Goal: Task Accomplishment & Management: Complete application form

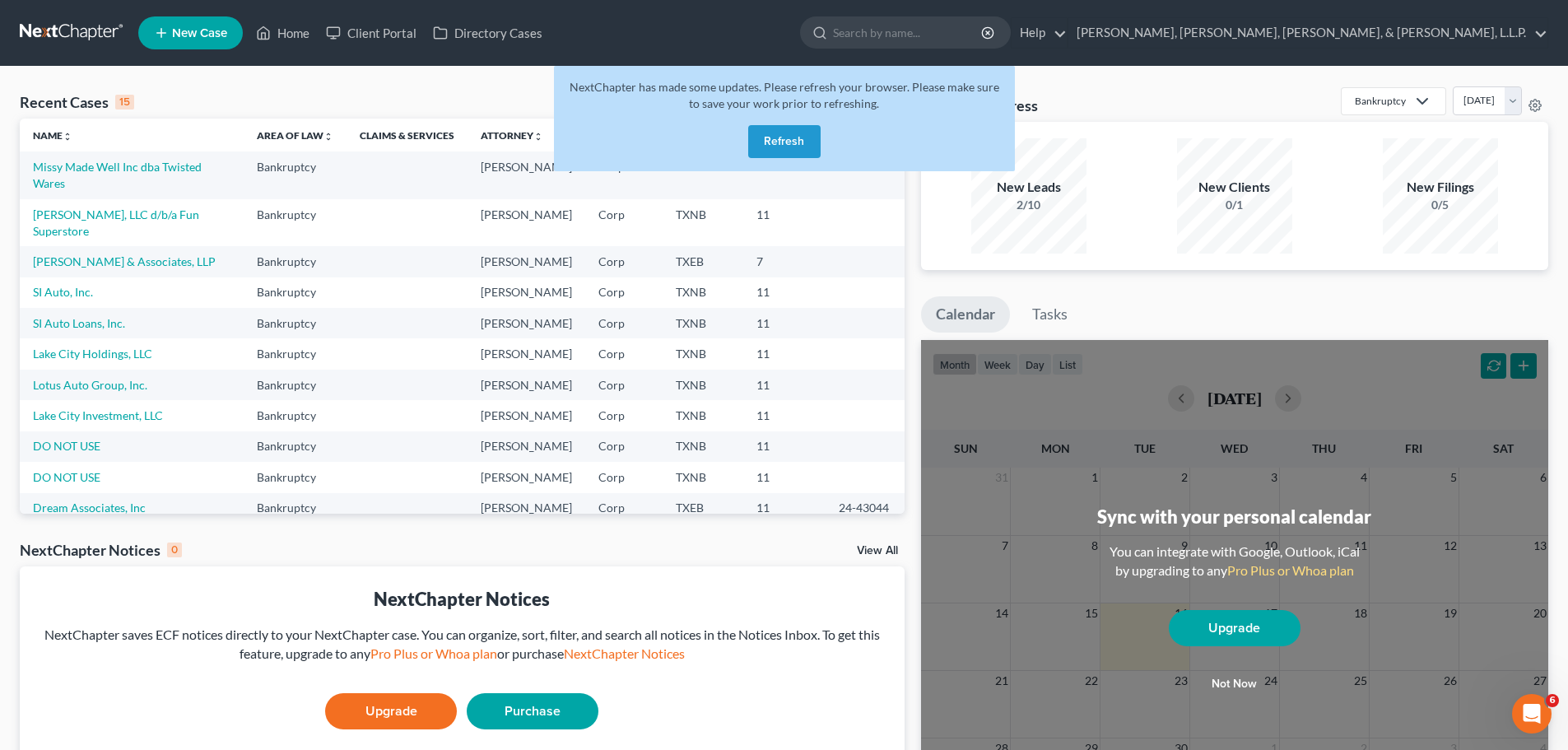
drag, startPoint x: 793, startPoint y: 135, endPoint x: 781, endPoint y: 142, distance: 13.9
click at [792, 135] on button "Refresh" at bounding box center [784, 141] width 73 height 32
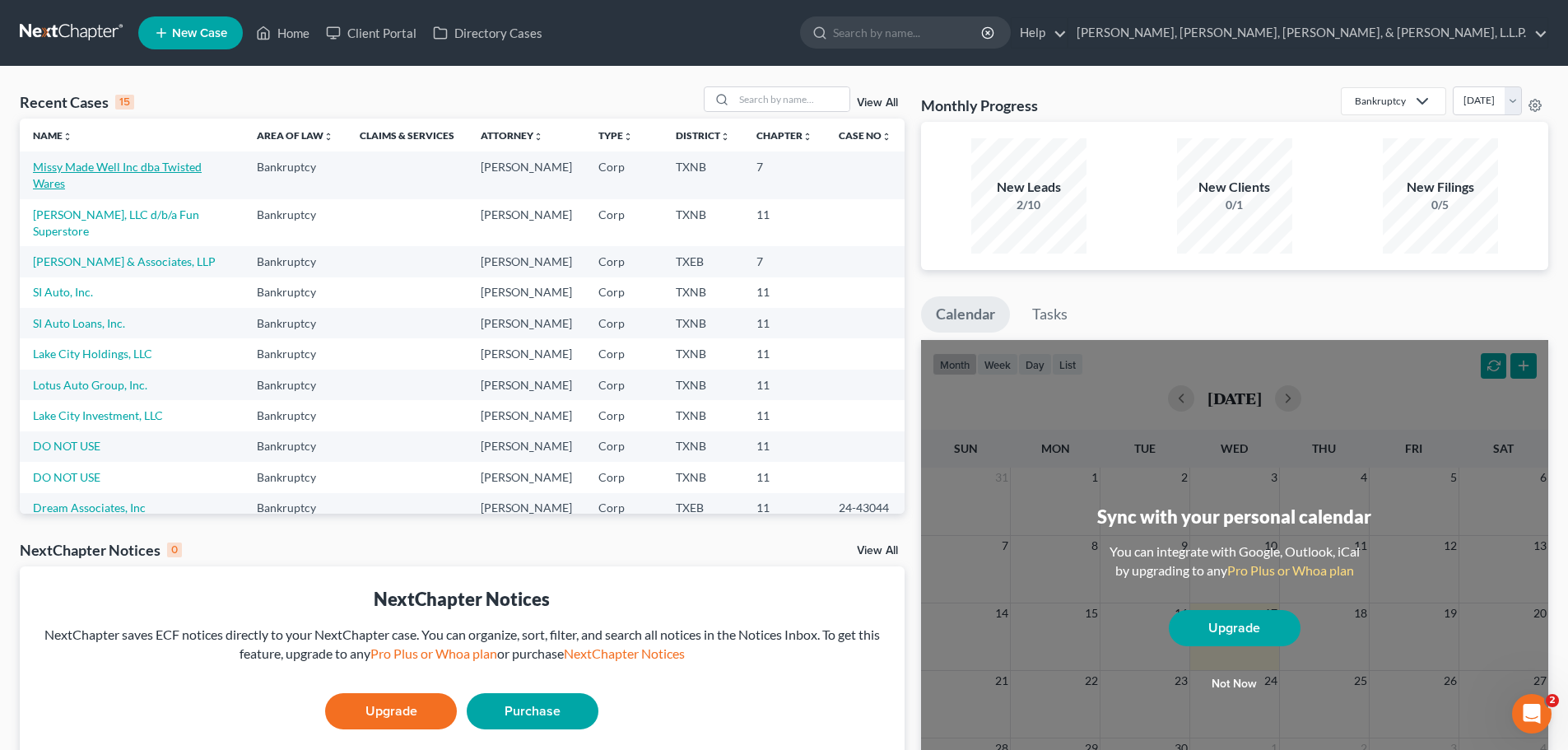
click at [84, 164] on link "Missy Made Well Inc dba Twisted Wares" at bounding box center [117, 174] width 169 height 30
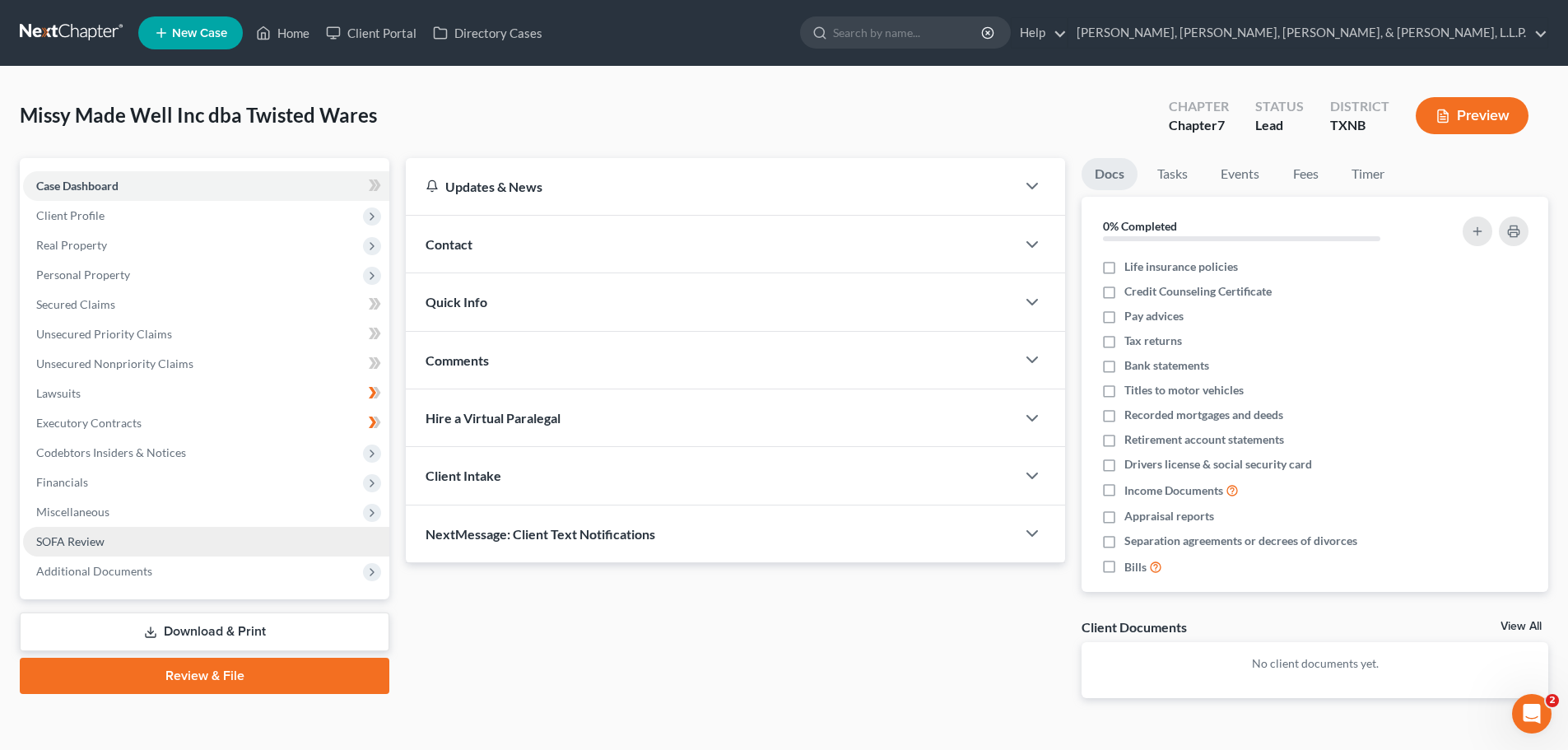
click at [63, 544] on span "SOFA Review" at bounding box center [70, 541] width 68 height 14
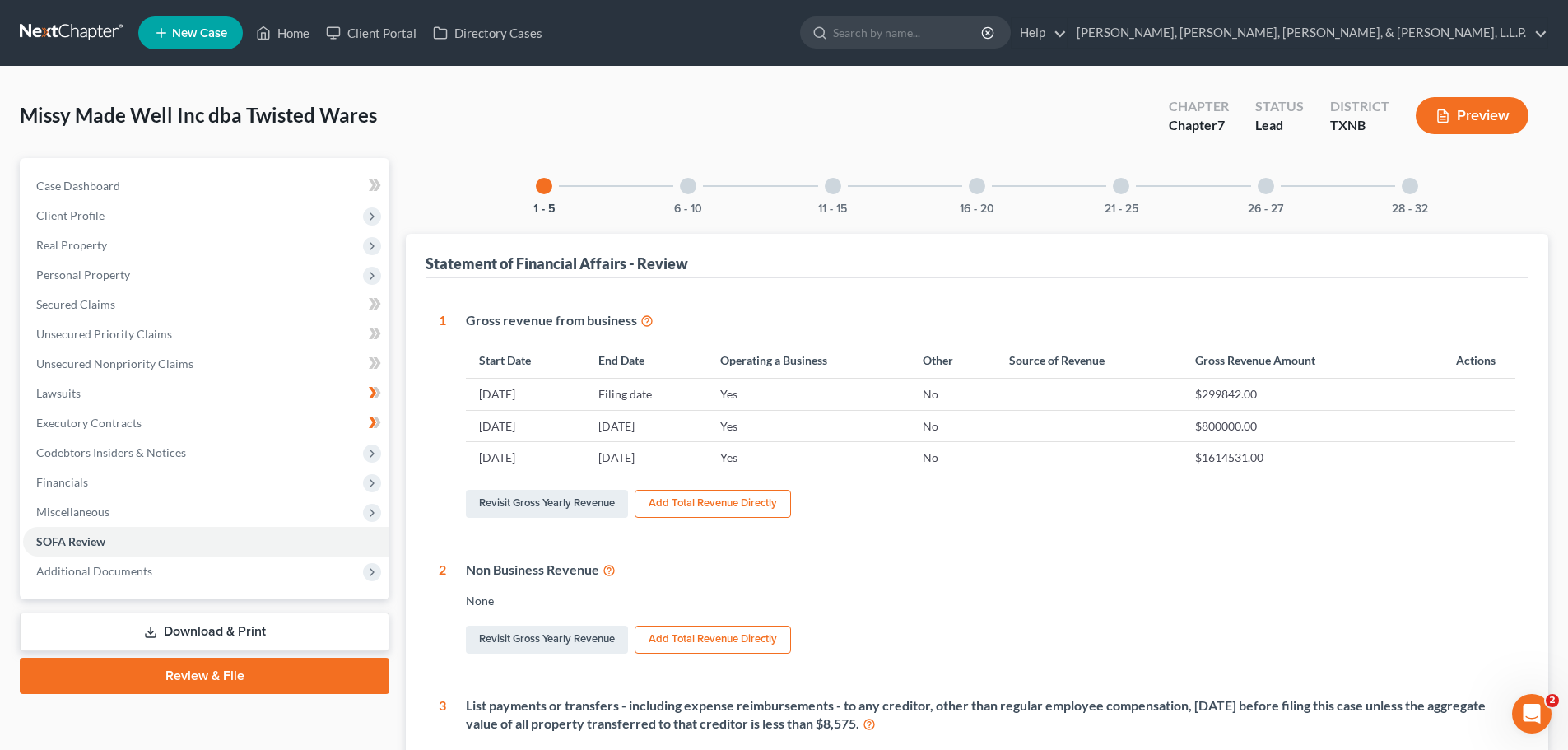
click at [688, 190] on div at bounding box center [688, 186] width 17 height 17
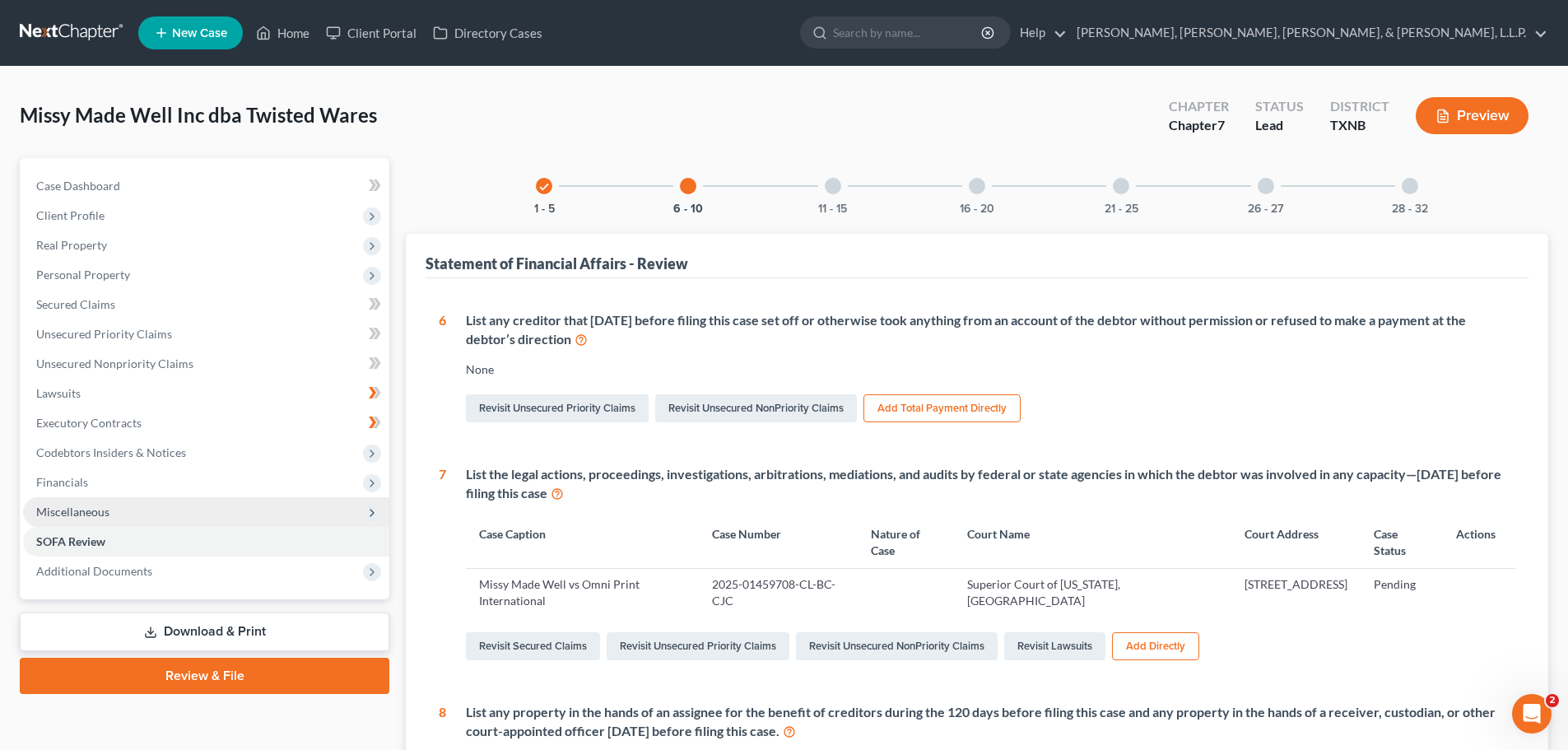
click at [369, 511] on icon at bounding box center [372, 512] width 13 height 13
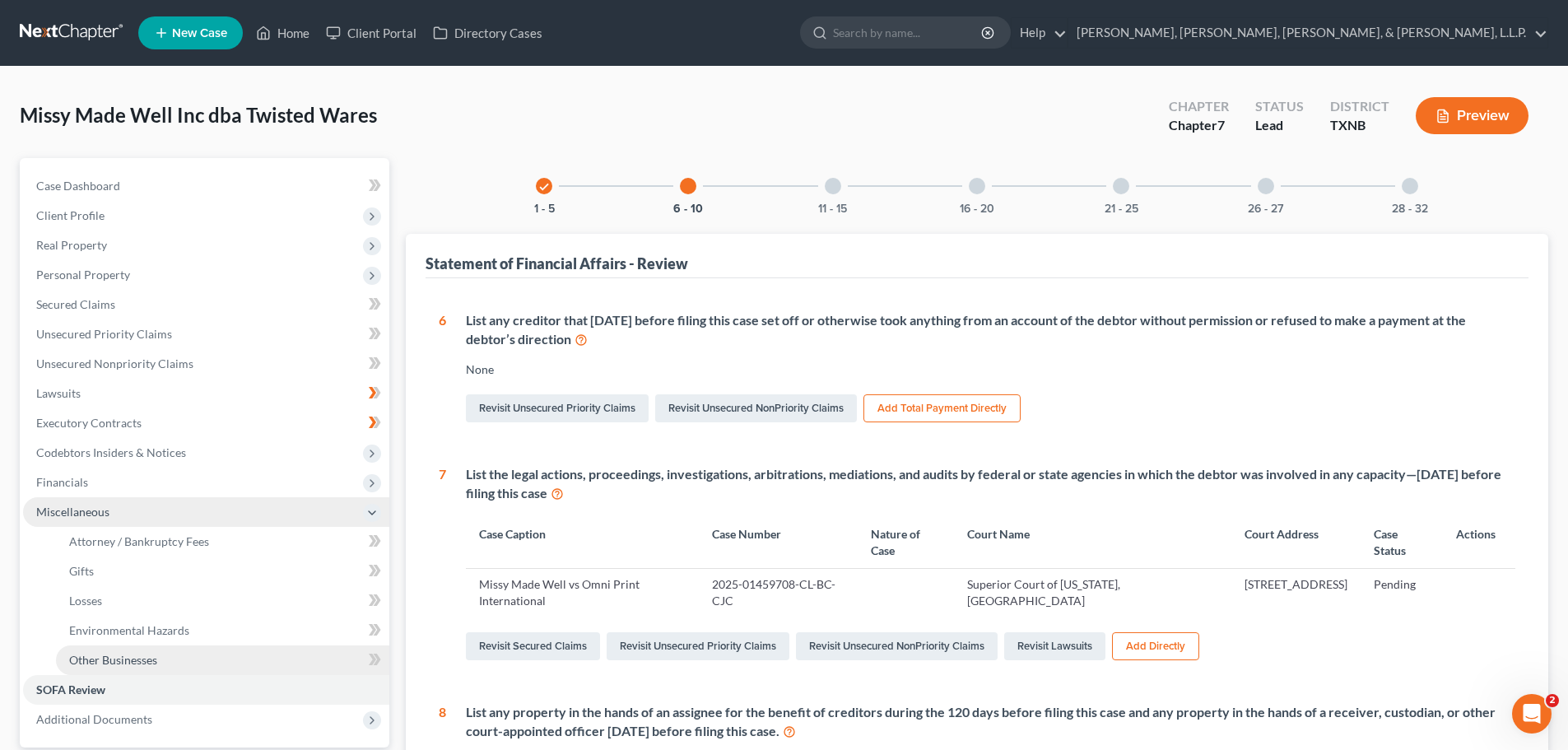
click at [134, 660] on span "Other Businesses" at bounding box center [113, 660] width 88 height 14
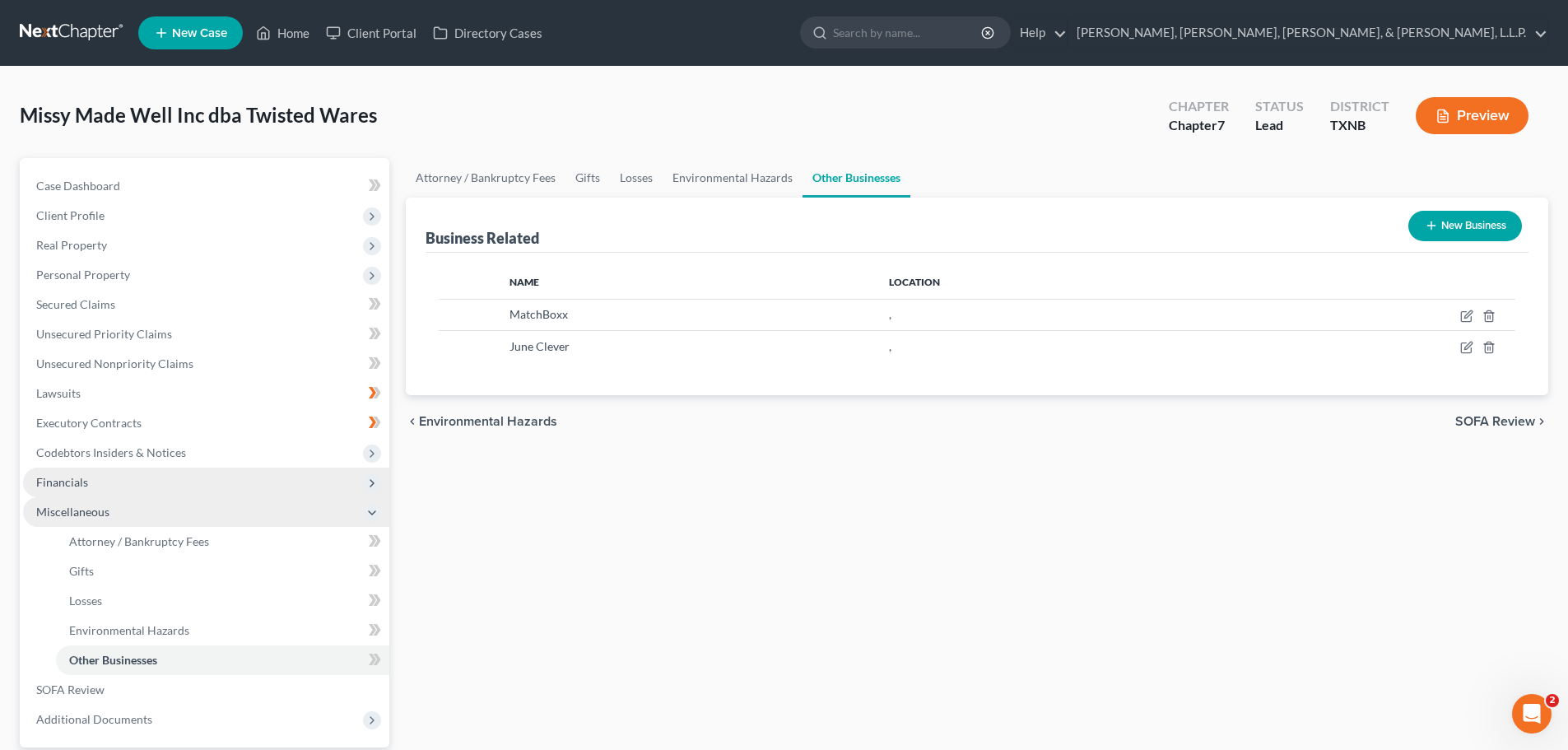
click at [68, 483] on span "Financials" at bounding box center [62, 482] width 52 height 14
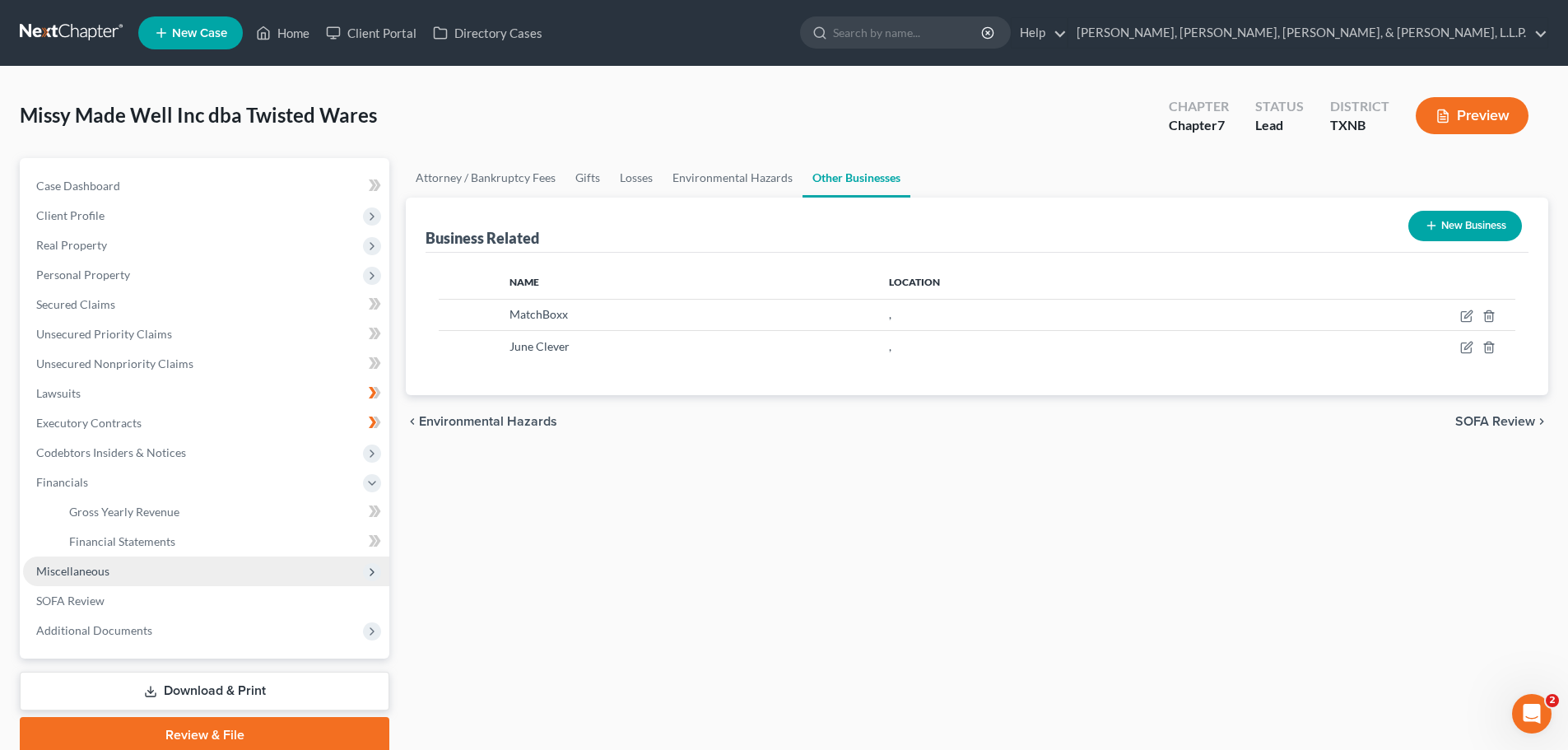
click at [374, 541] on body "Home New Case Client Portal Directory Cases Carrington, Coleman, Sloman, & Blum…" at bounding box center [784, 408] width 1568 height 816
click at [156, 544] on span "Financial Statements" at bounding box center [122, 541] width 106 height 14
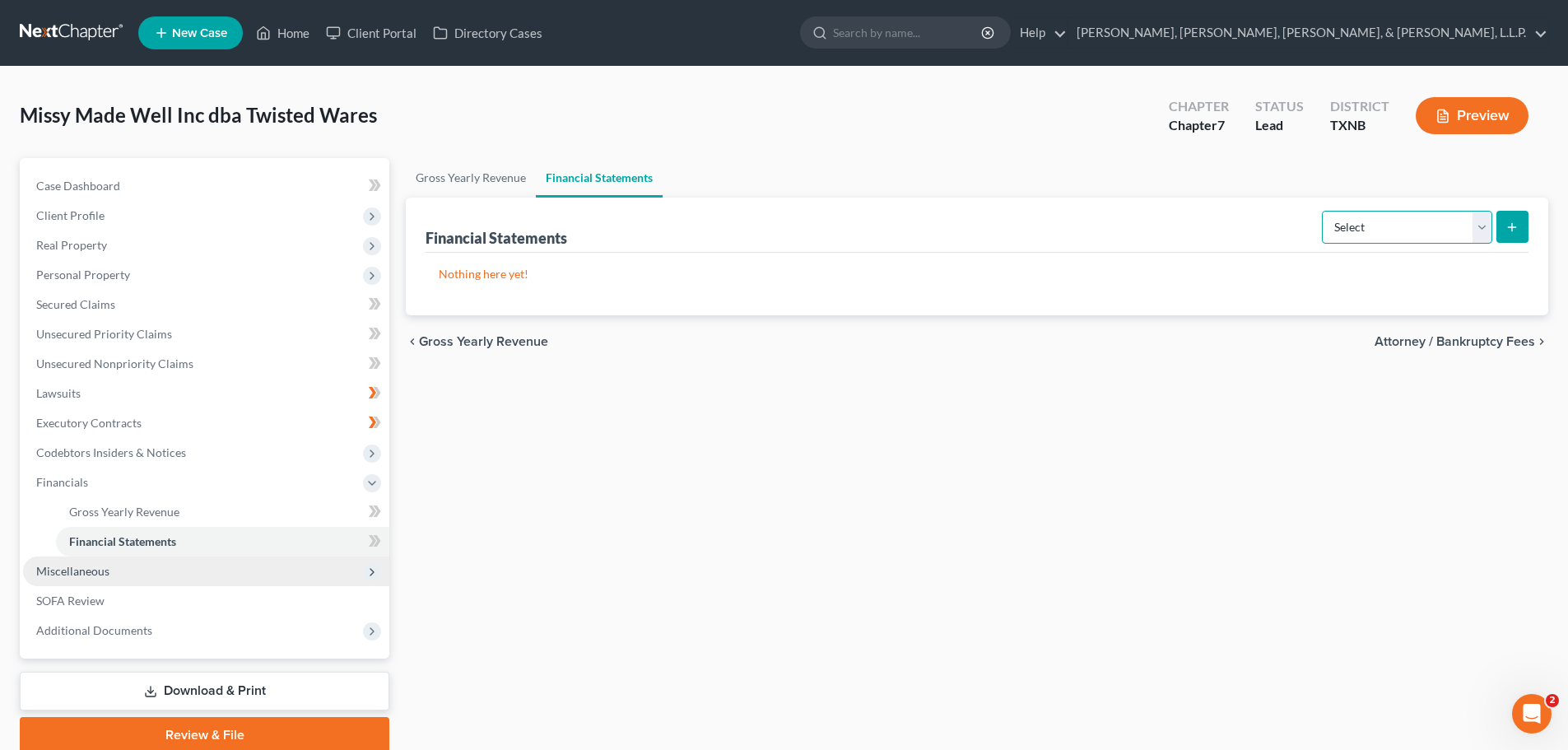
click at [1480, 228] on select "Select Auditor Bookkeeper Creditor Pension Contribution Records Keeper Tax Cons…" at bounding box center [1407, 226] width 170 height 32
select select "auditor"
click at [1323, 210] on select "Select Auditor Bookkeeper Creditor Pension Contribution Records Keeper Tax Cons…" at bounding box center [1407, 226] width 170 height 32
click at [1508, 228] on icon "submit" at bounding box center [1511, 226] width 13 height 13
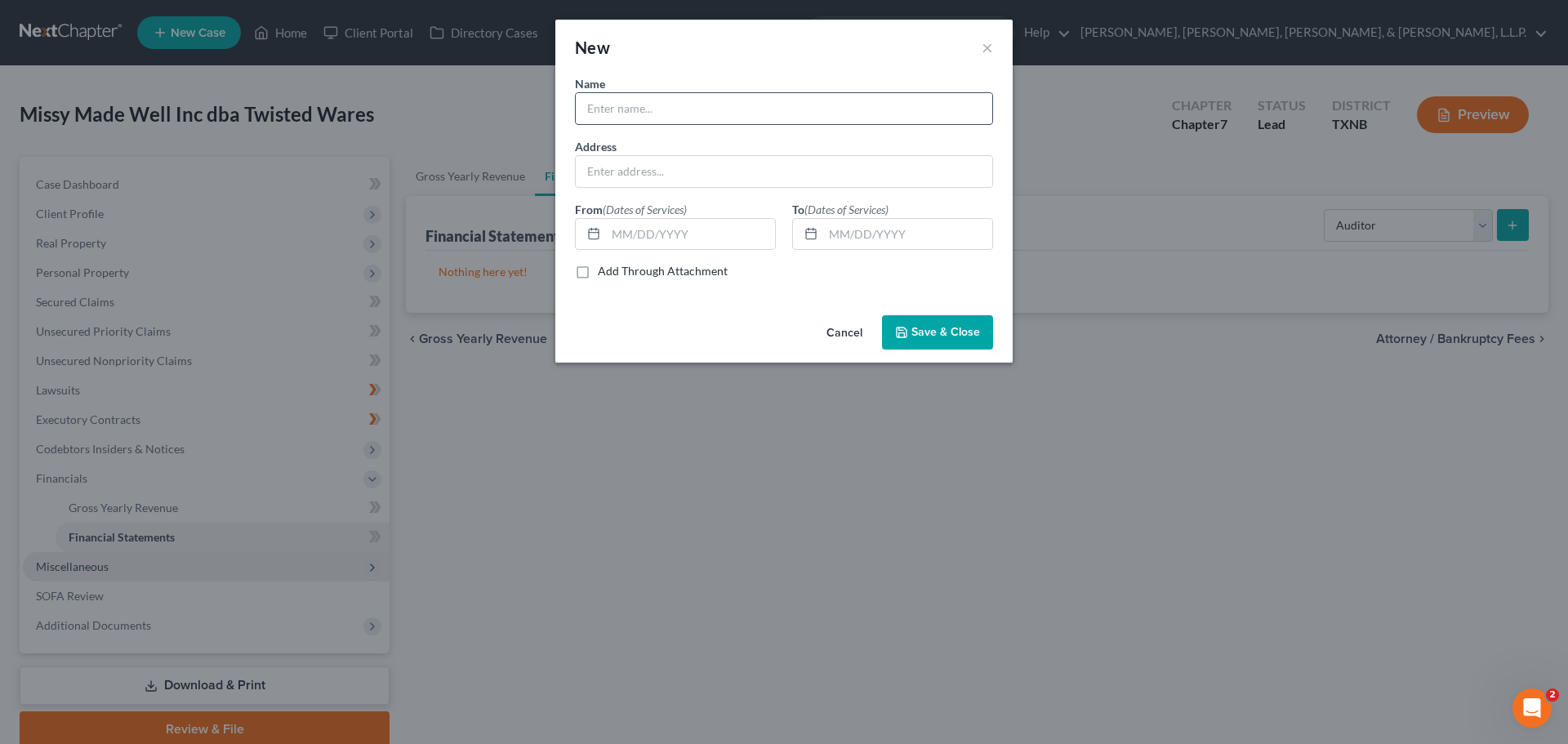
click at [604, 108] on input "text" at bounding box center [783, 108] width 416 height 31
type input "Christine Smith"
type input "z"
type input "a"
type input "Arkedelphia, AR"
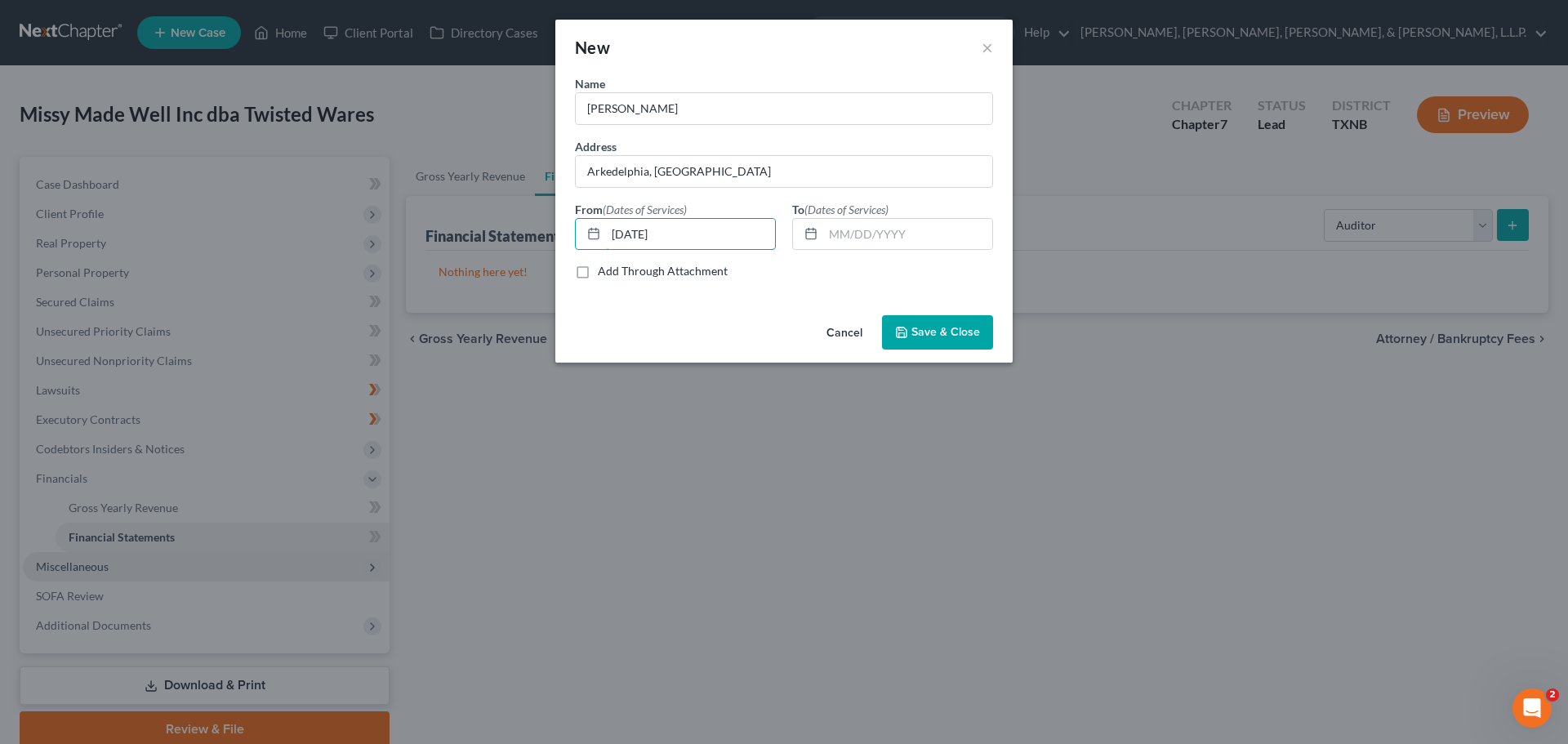
type input "04/01/2024"
type input "08/31/225"
click at [943, 330] on span "Save & Close" at bounding box center [945, 332] width 68 height 14
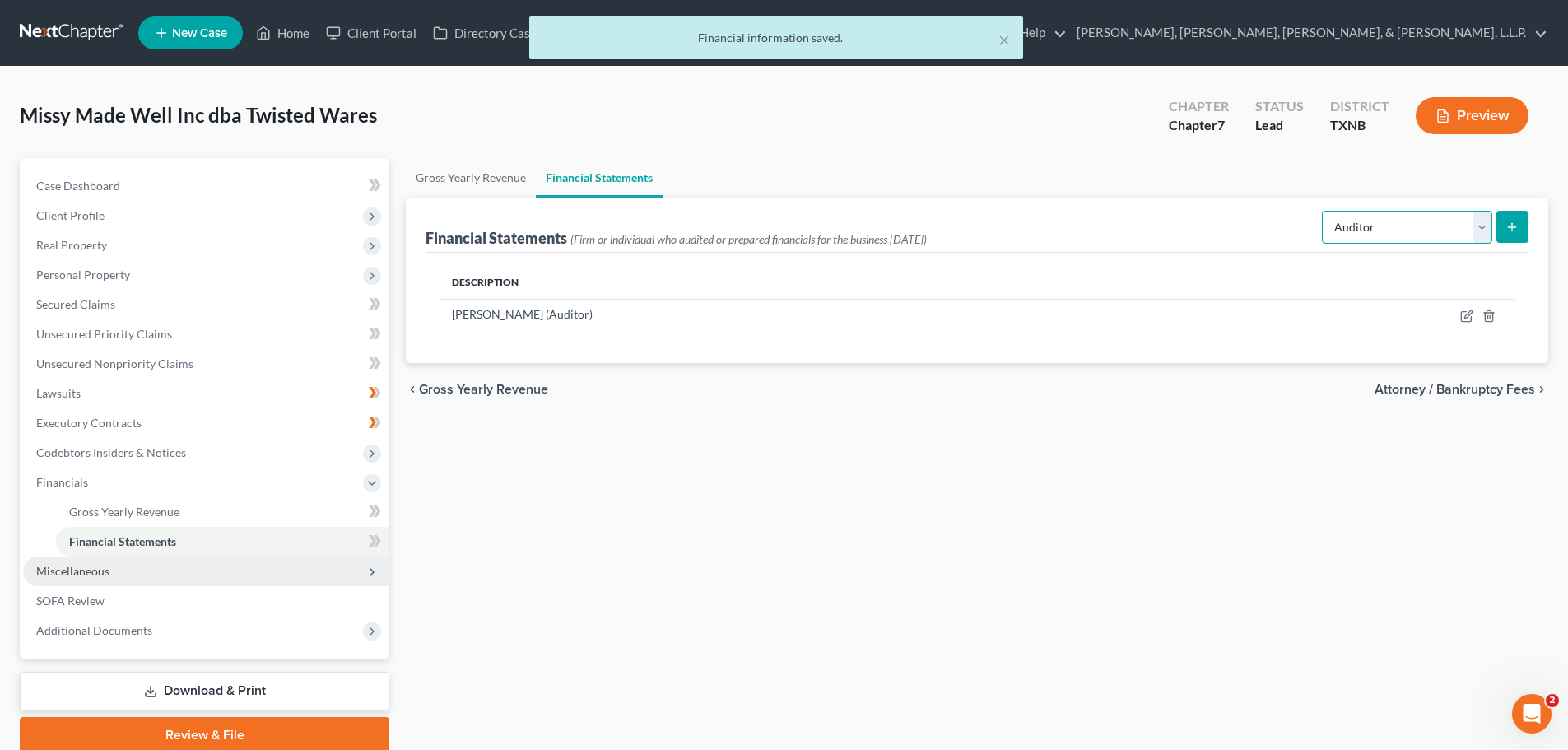
click at [1481, 228] on select "Select Auditor Bookkeeper Creditor Pension Contribution Records Keeper Tax Cons…" at bounding box center [1407, 226] width 170 height 32
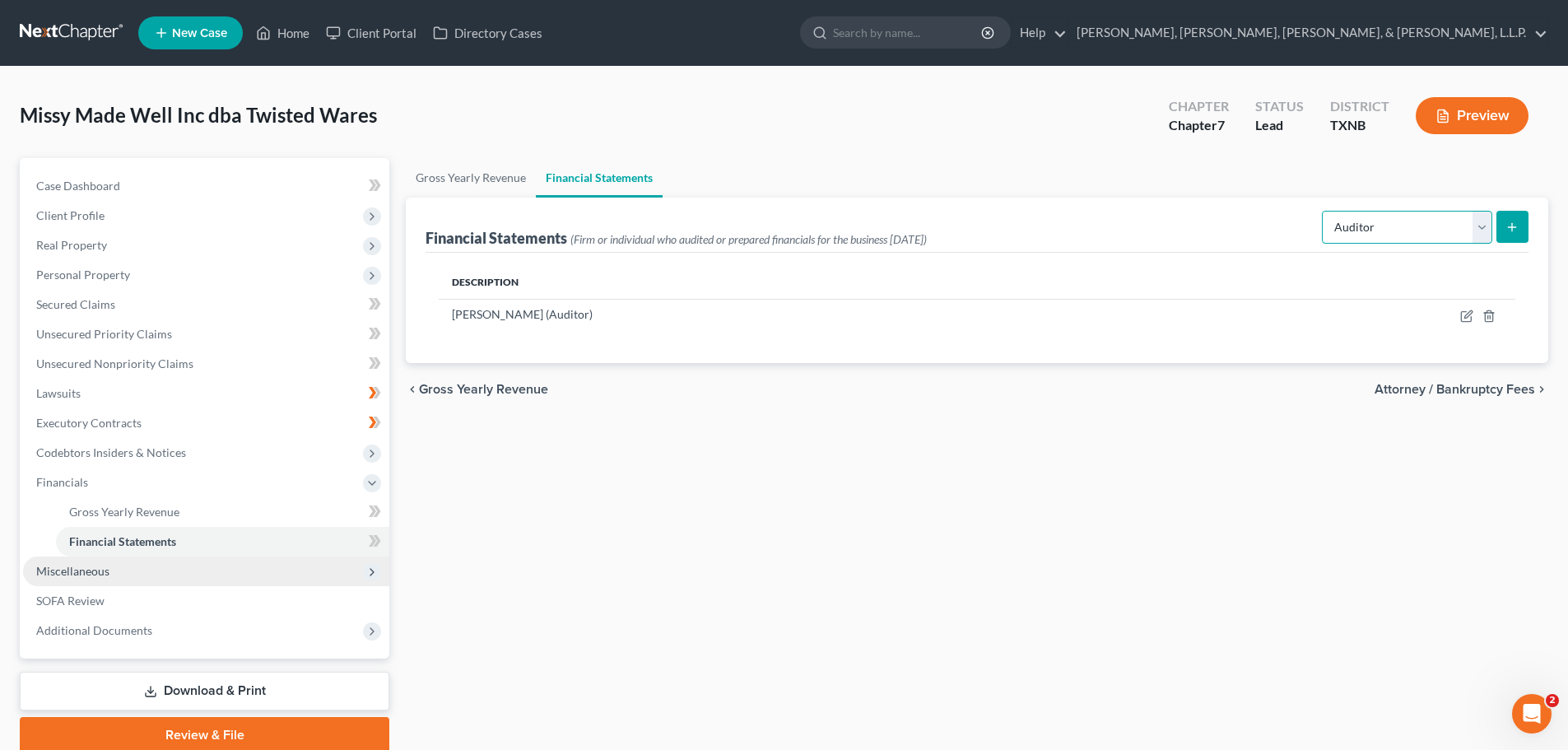
click at [1323, 210] on select "Select Auditor Bookkeeper Creditor Pension Contribution Records Keeper Tax Cons…" at bounding box center [1407, 226] width 170 height 32
click at [1509, 227] on line "submit" at bounding box center [1513, 227] width 8 height 0
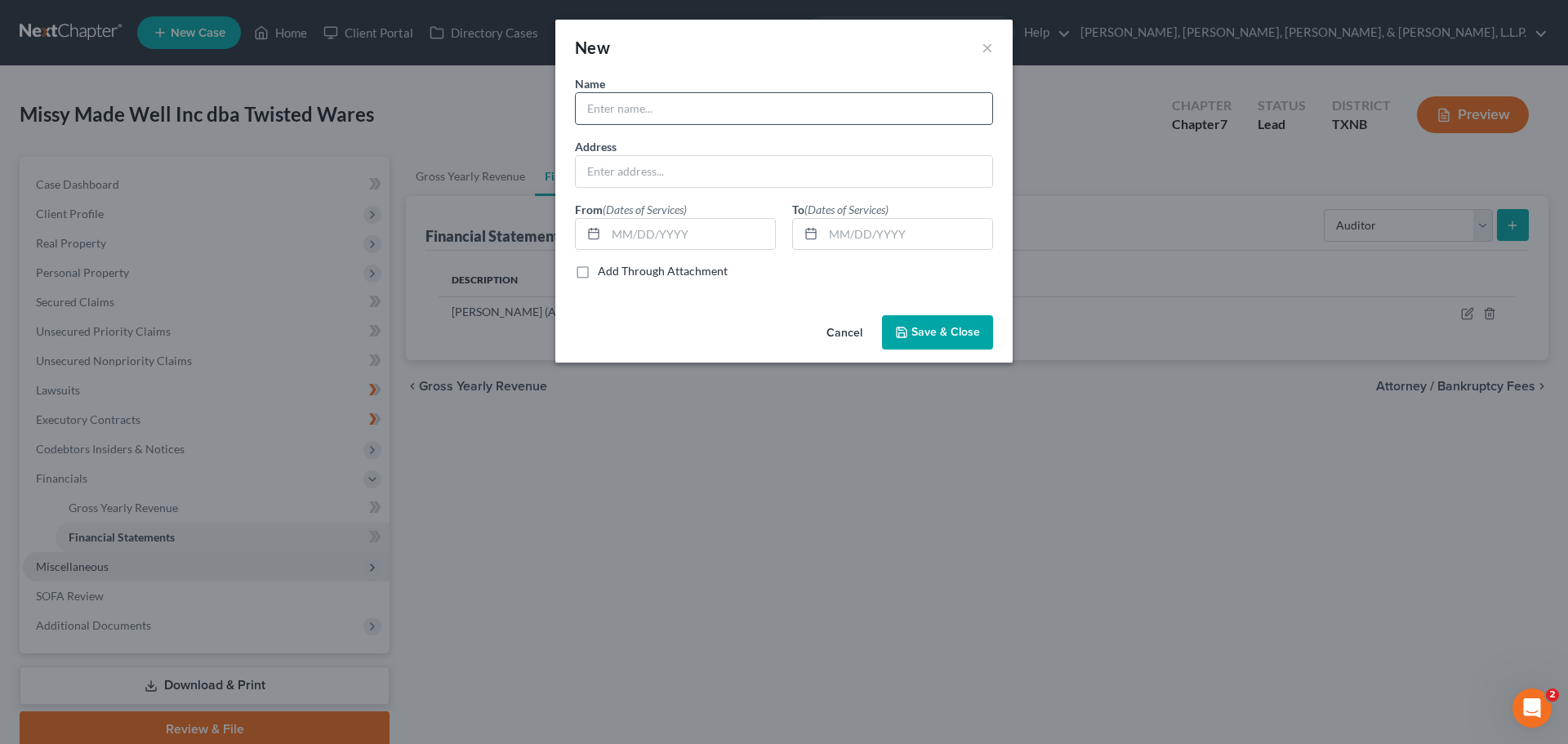
click at [636, 112] on input "text" at bounding box center [783, 108] width 416 height 31
type input "Humm Accounting"
type input "Denver, CO"
click at [613, 236] on input "text" at bounding box center [689, 234] width 169 height 31
type input "06/01/2023"
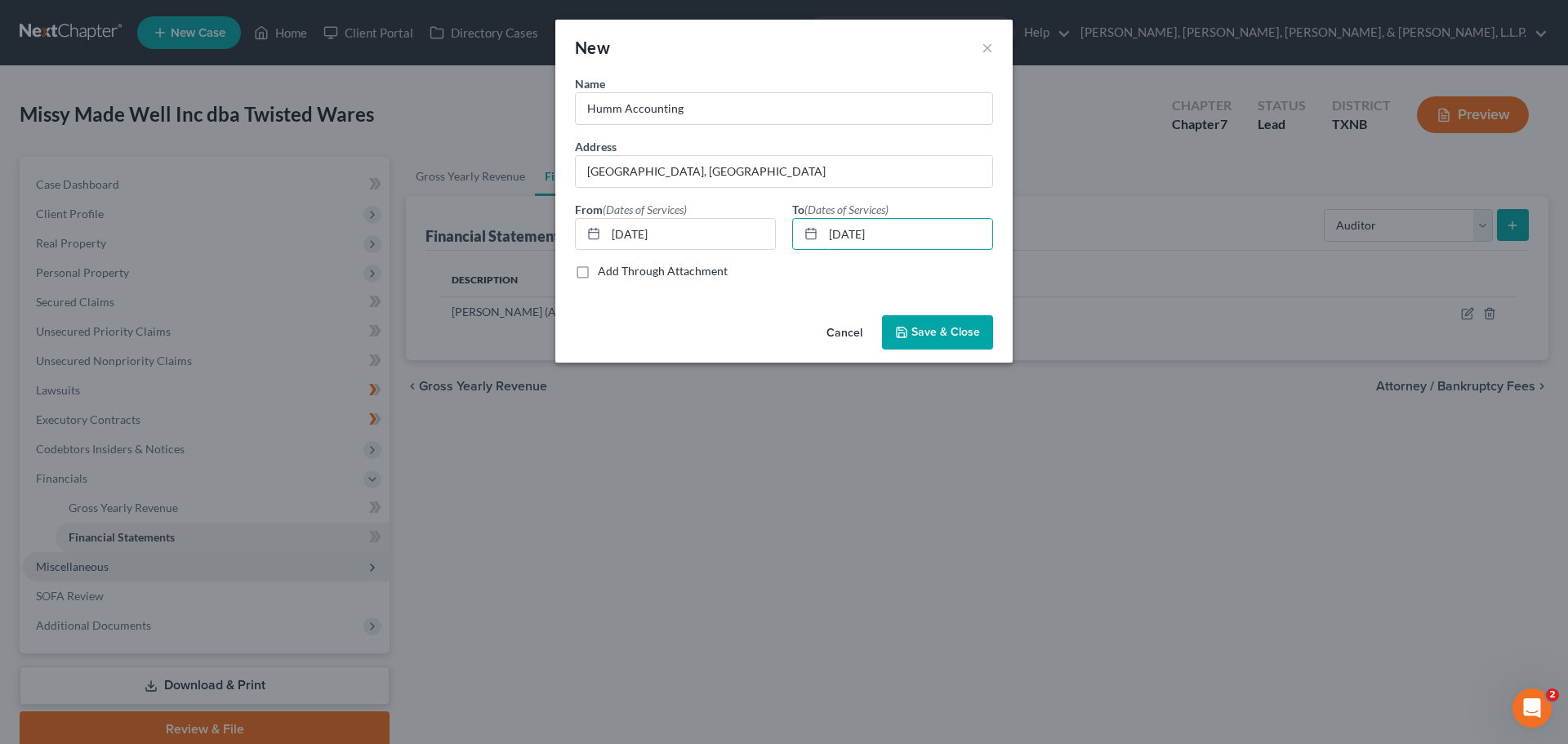
type input "03/31/2024"
click at [931, 329] on span "Save & Close" at bounding box center [945, 332] width 68 height 14
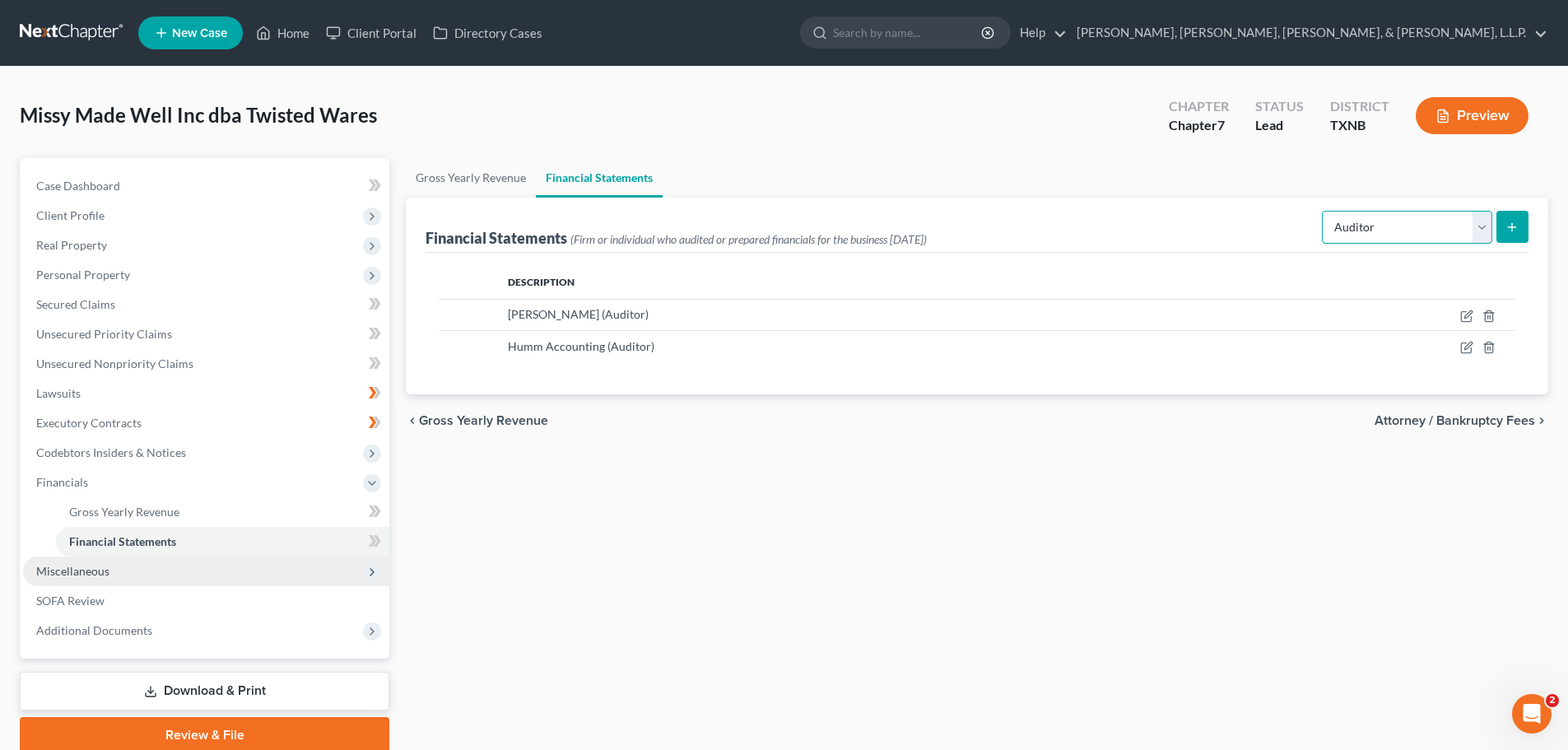
click at [1485, 231] on select "Select Auditor Bookkeeper Creditor Pension Contribution Records Keeper Tax Cons…" at bounding box center [1407, 226] width 170 height 32
click at [1124, 515] on div "Gross Yearly Revenue Financial Statements Financial Statements (Firm or individ…" at bounding box center [976, 455] width 1159 height 595
click at [632, 178] on link "Financial Statements" at bounding box center [599, 178] width 127 height 39
click at [85, 604] on span "SOFA Review" at bounding box center [70, 601] width 68 height 14
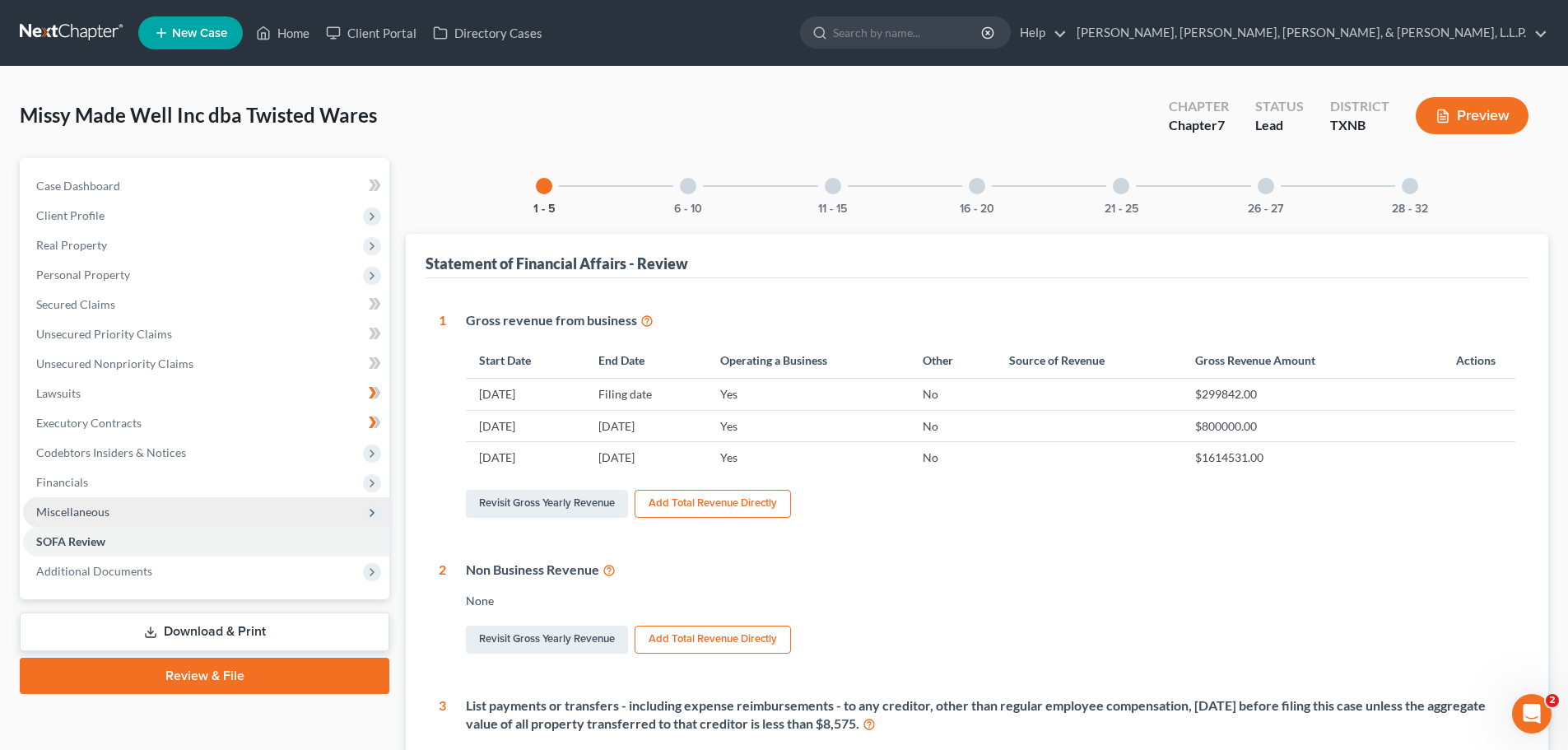
click at [972, 185] on div at bounding box center [976, 186] width 17 height 17
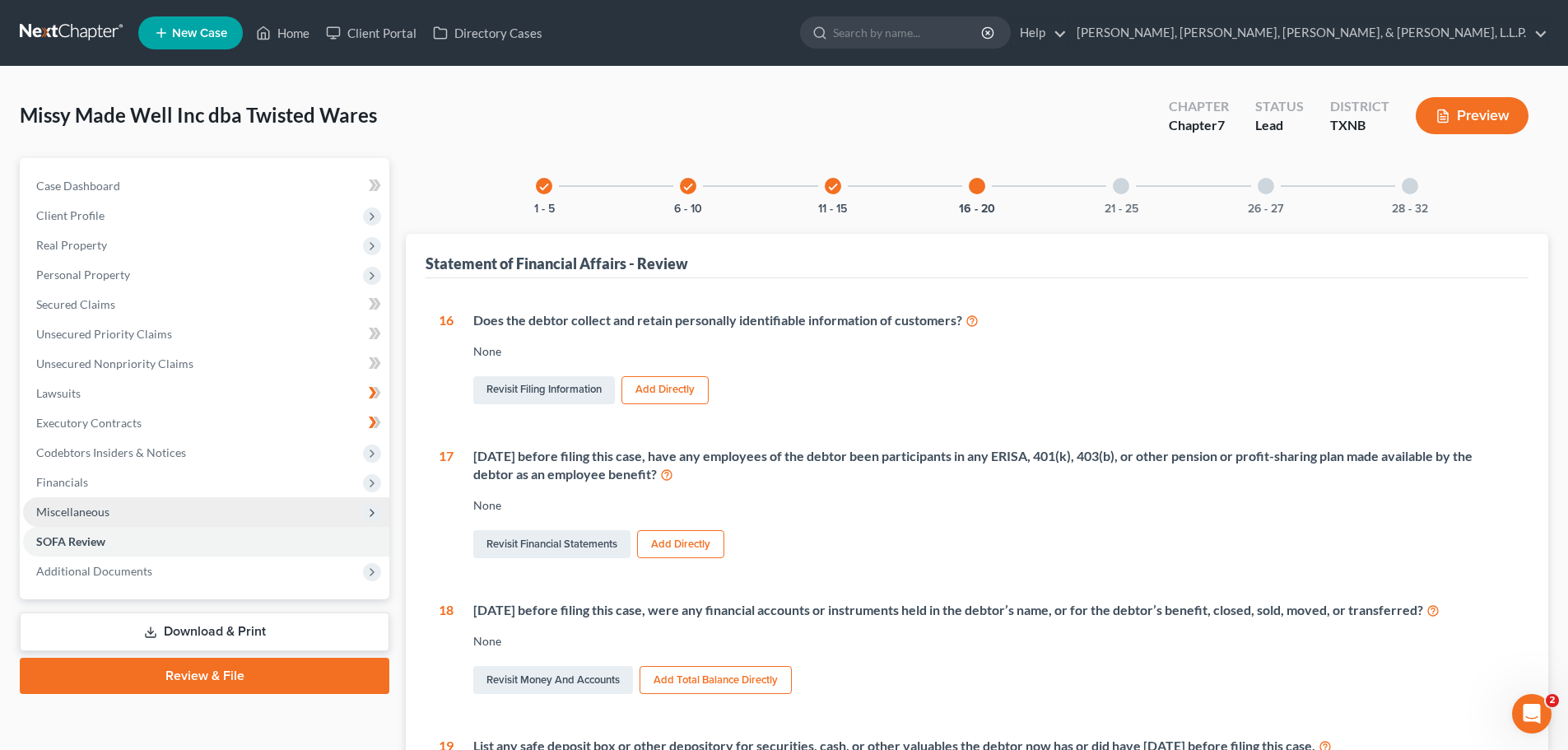
click at [1117, 187] on div at bounding box center [1121, 186] width 17 height 17
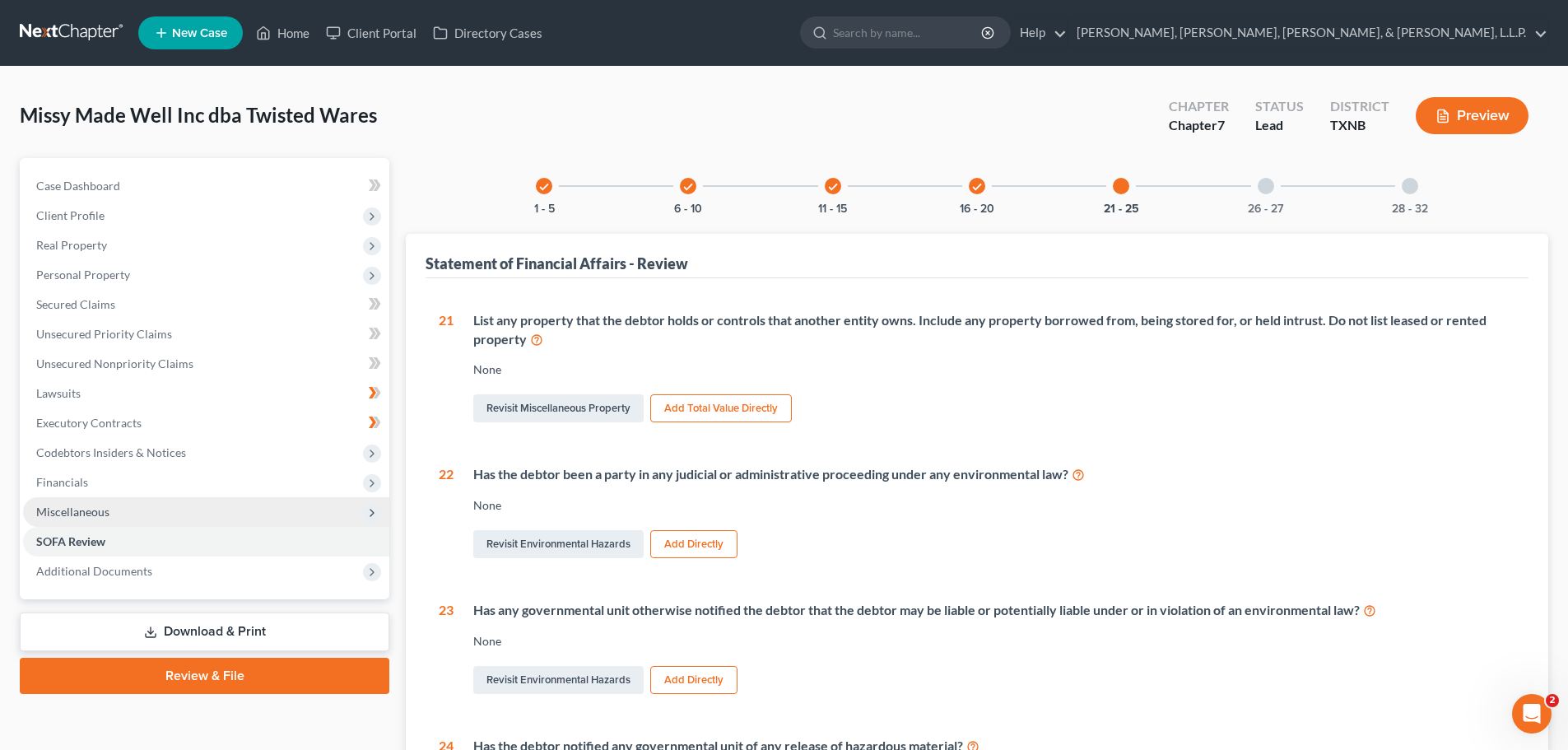
click at [1265, 191] on div at bounding box center [1265, 186] width 17 height 17
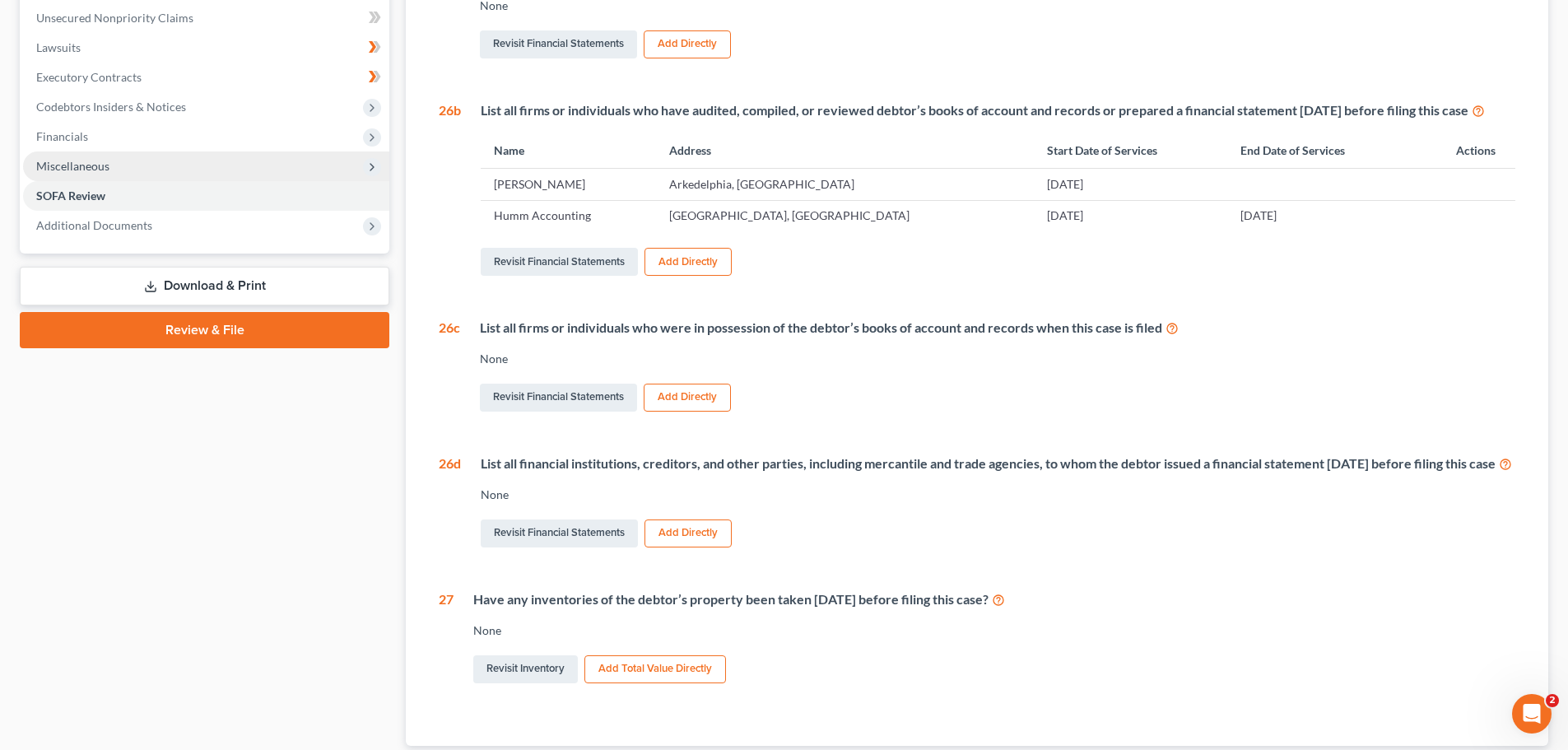
scroll to position [493, 0]
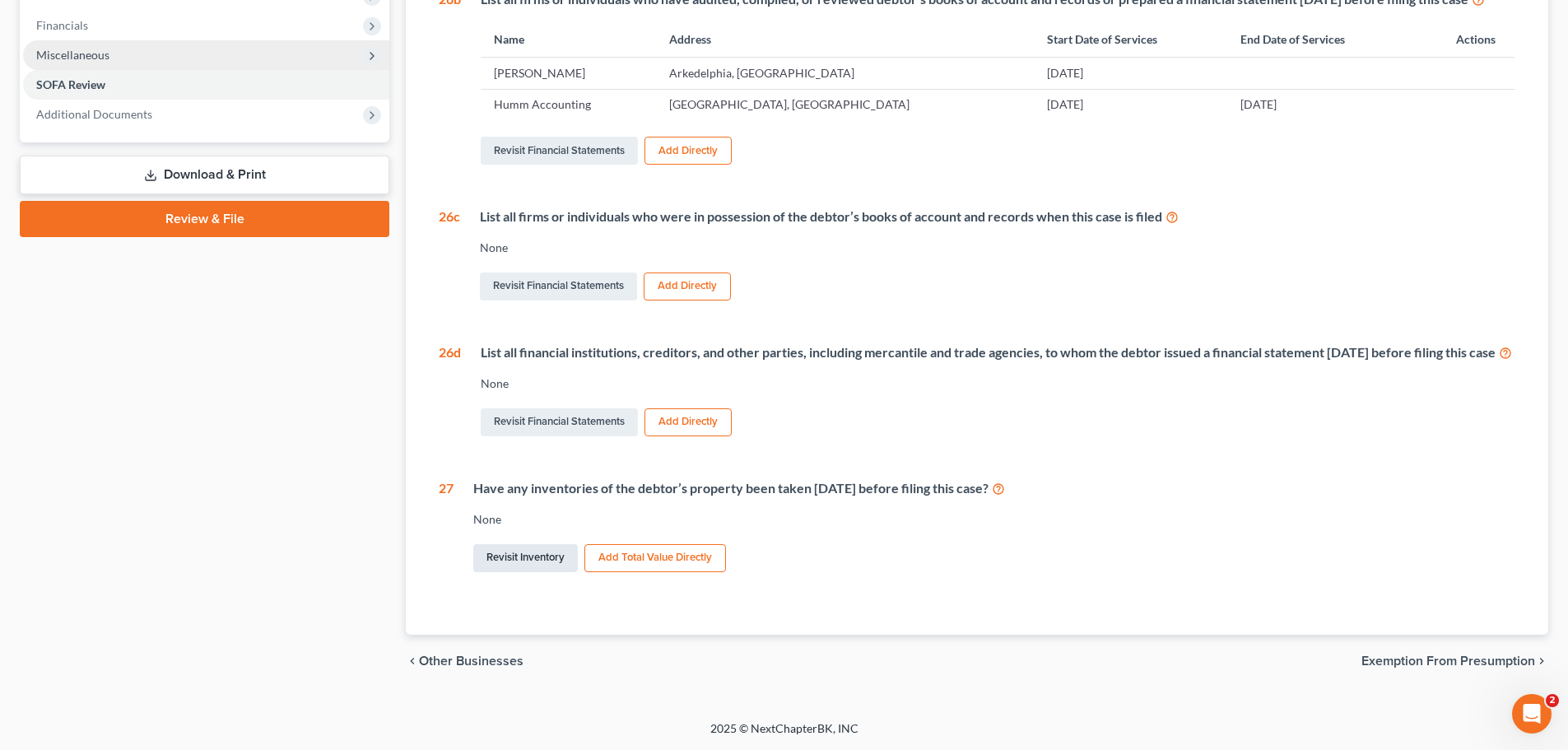
click at [542, 553] on link "Revisit Inventory" at bounding box center [525, 557] width 104 height 28
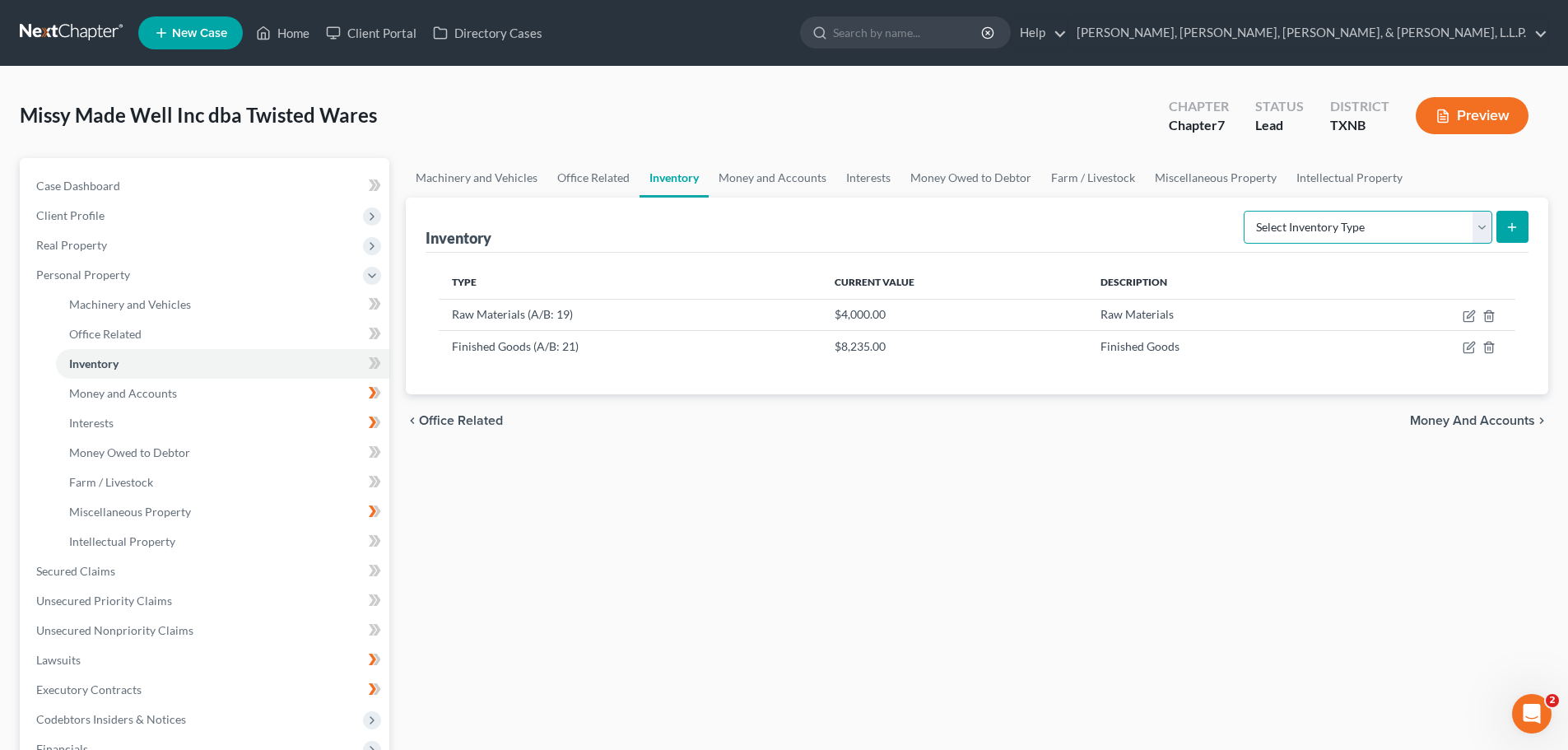
click at [1482, 225] on select "Select Inventory Type Finished Goods (A/B: 21) Other Inventory or Supplies (A/B…" at bounding box center [1367, 226] width 249 height 32
click at [1315, 454] on div "Machinery and Vehicles Office Related Inventory Money and Accounts Interests Mo…" at bounding box center [976, 559] width 1159 height 802
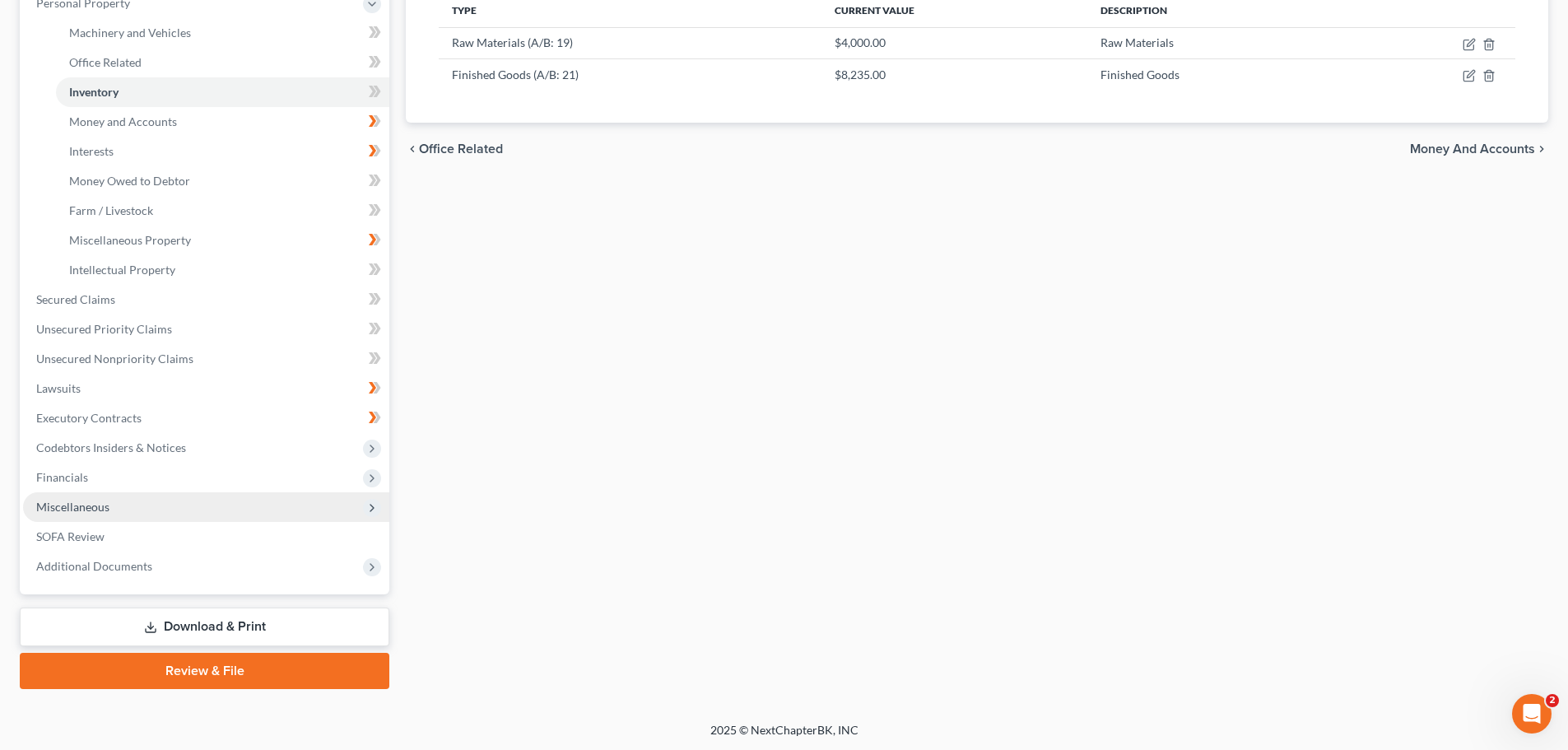
scroll to position [273, 0]
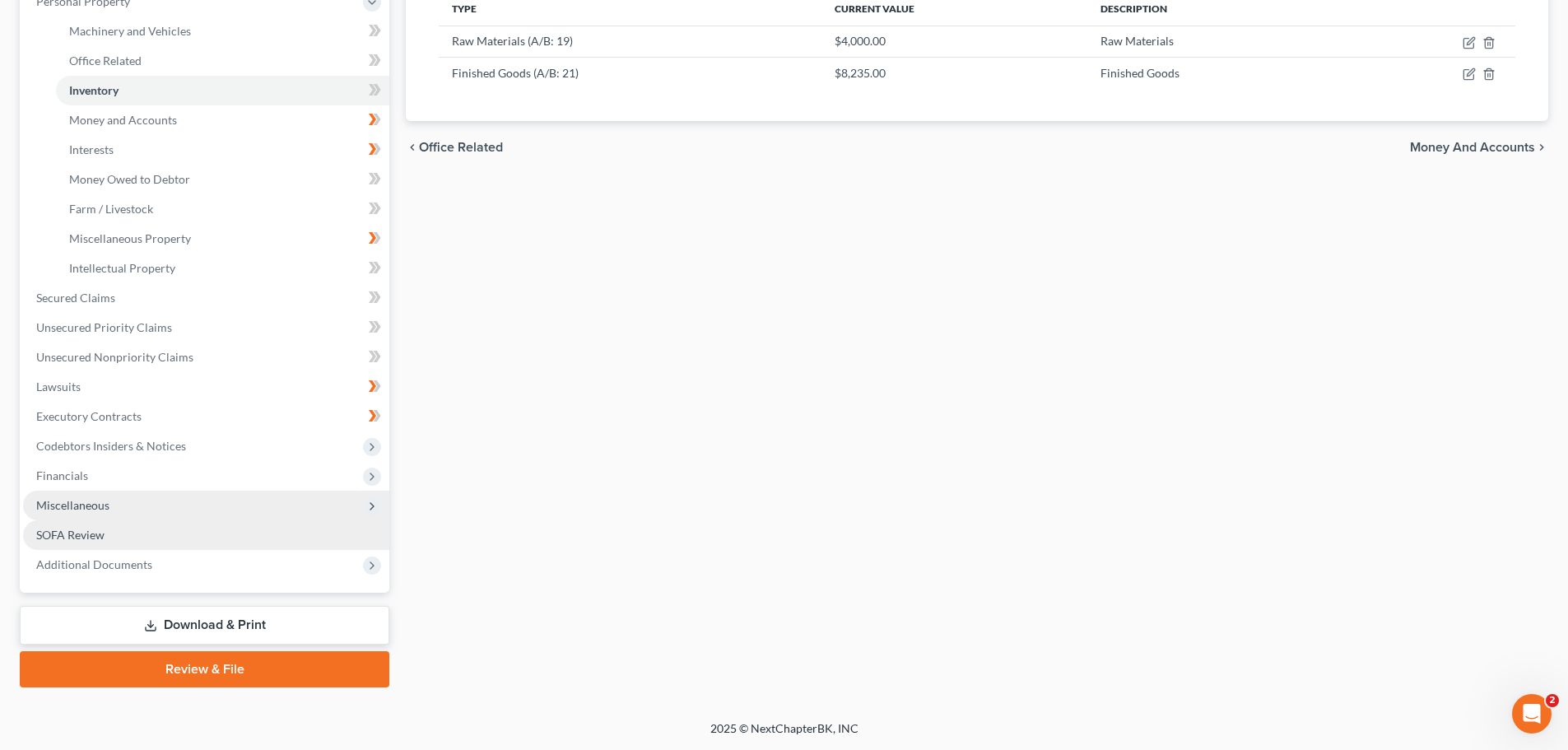
click at [76, 534] on span "SOFA Review" at bounding box center [70, 535] width 68 height 14
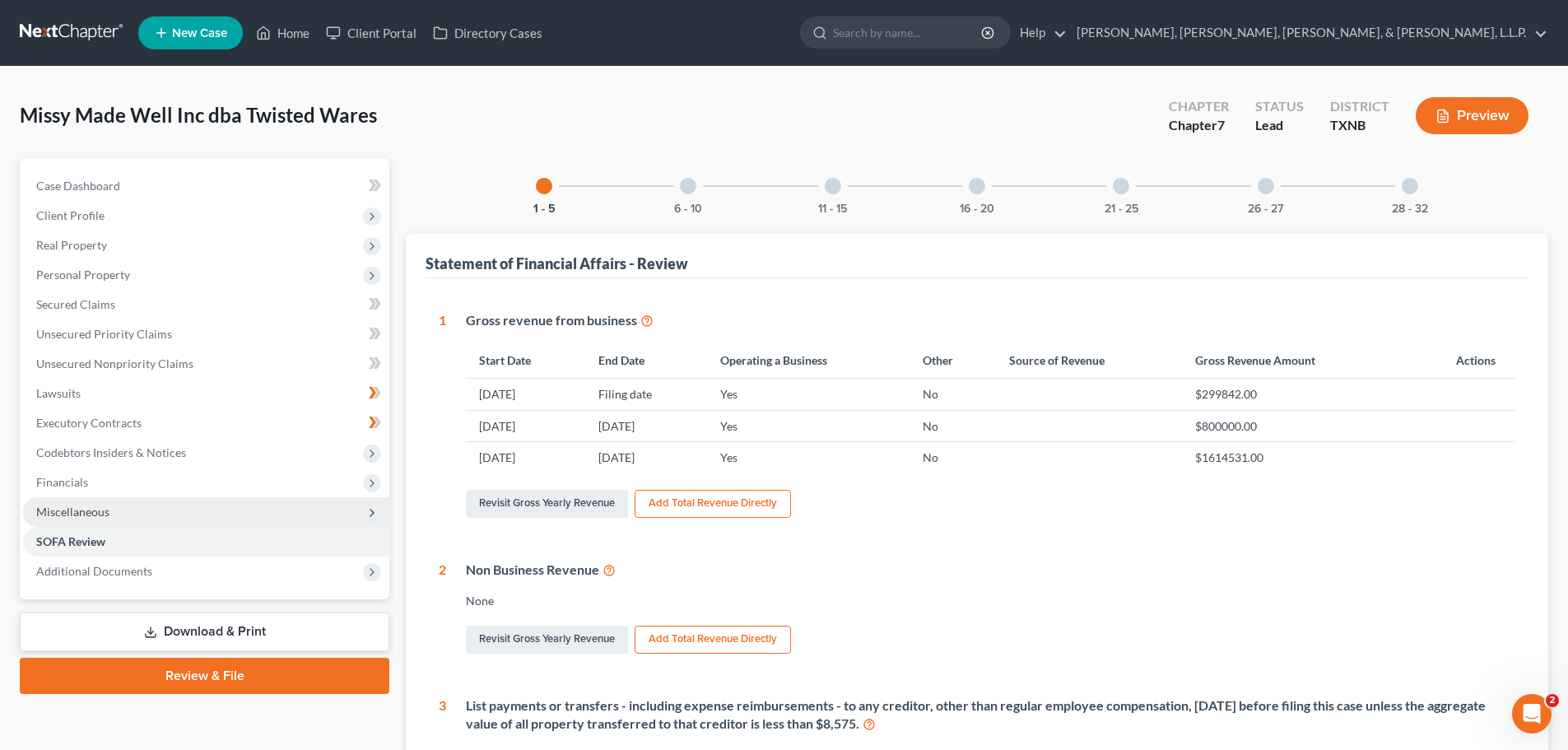
click at [1414, 186] on div at bounding box center [1410, 186] width 17 height 17
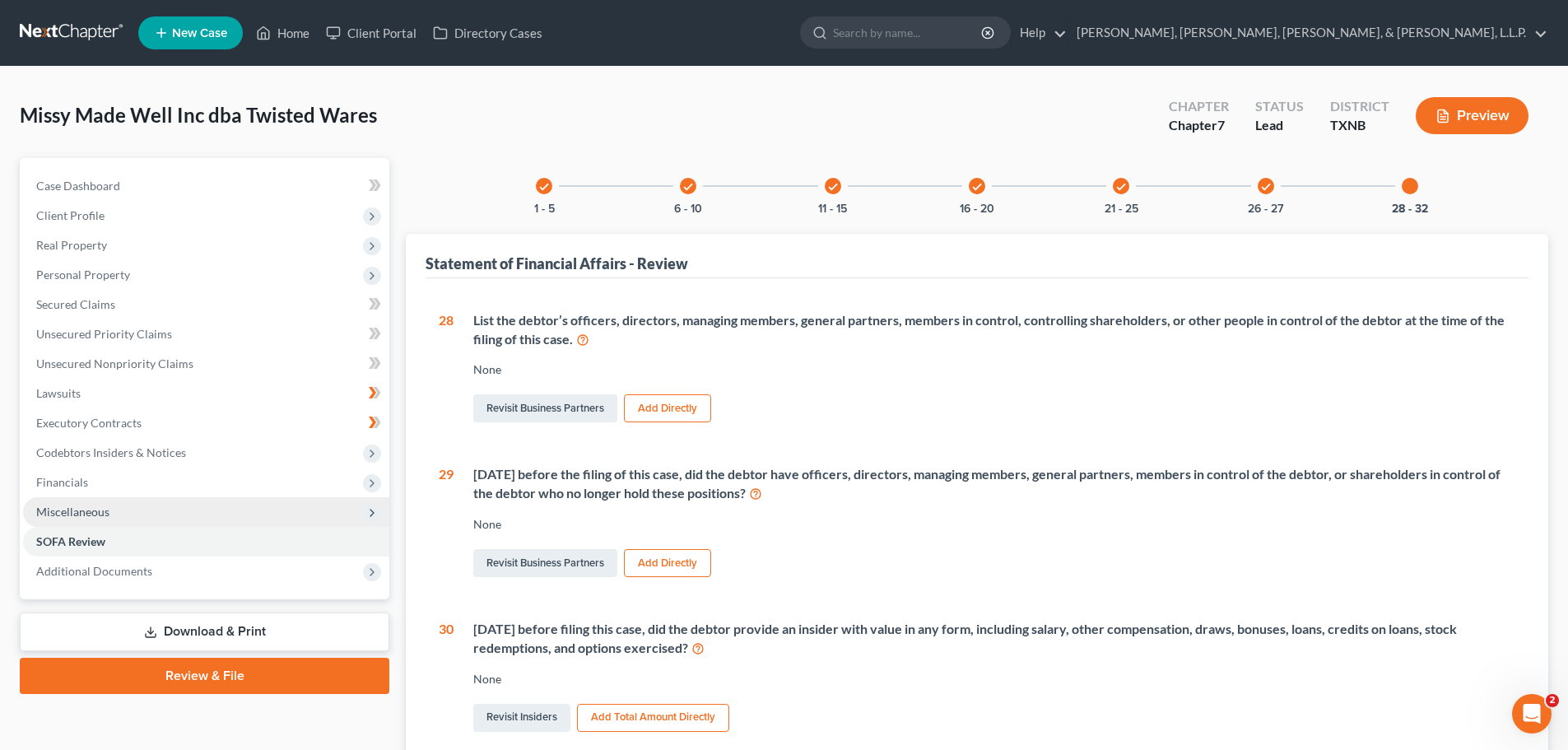
click at [1269, 185] on icon "check" at bounding box center [1266, 187] width 12 height 12
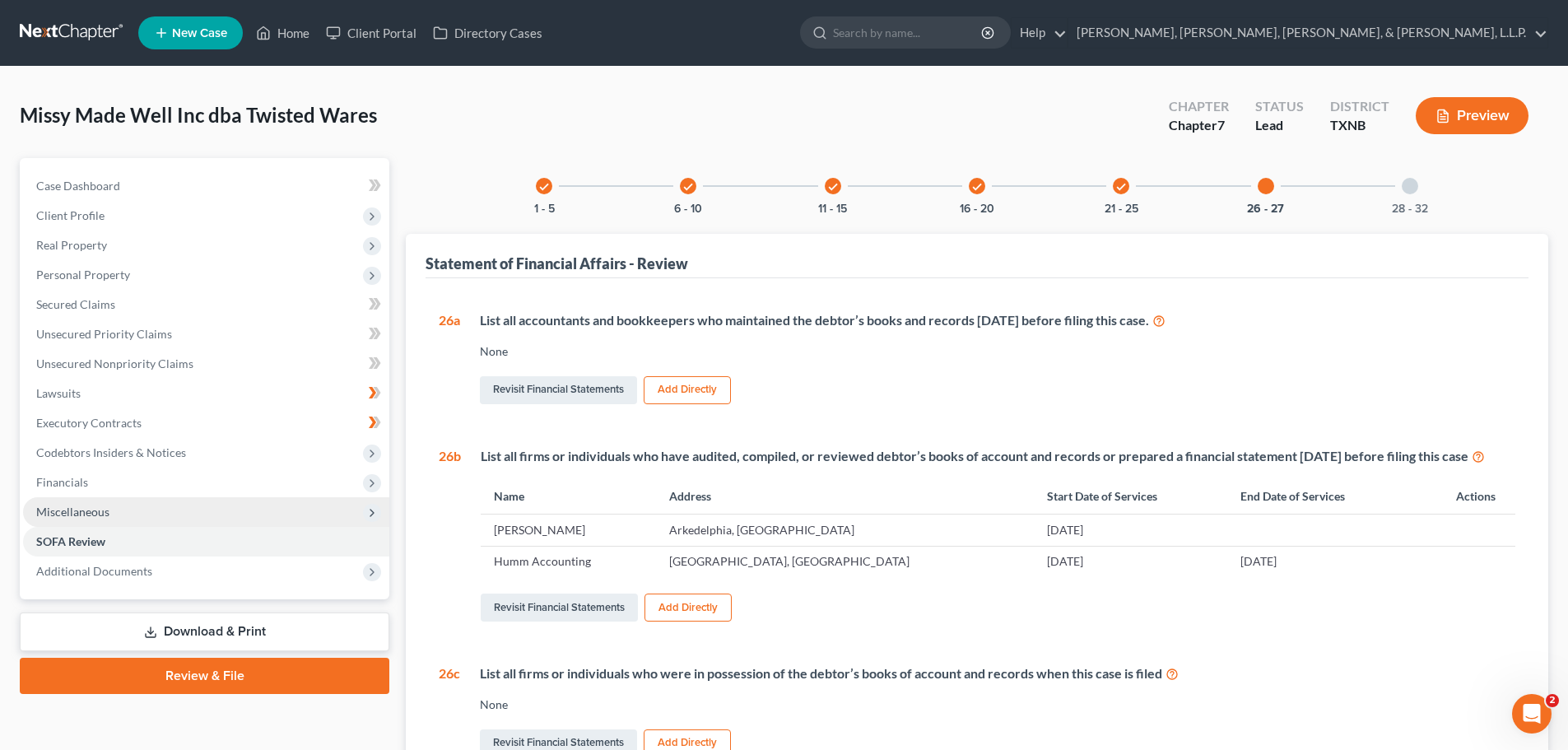
click at [1404, 185] on div at bounding box center [1410, 186] width 17 height 17
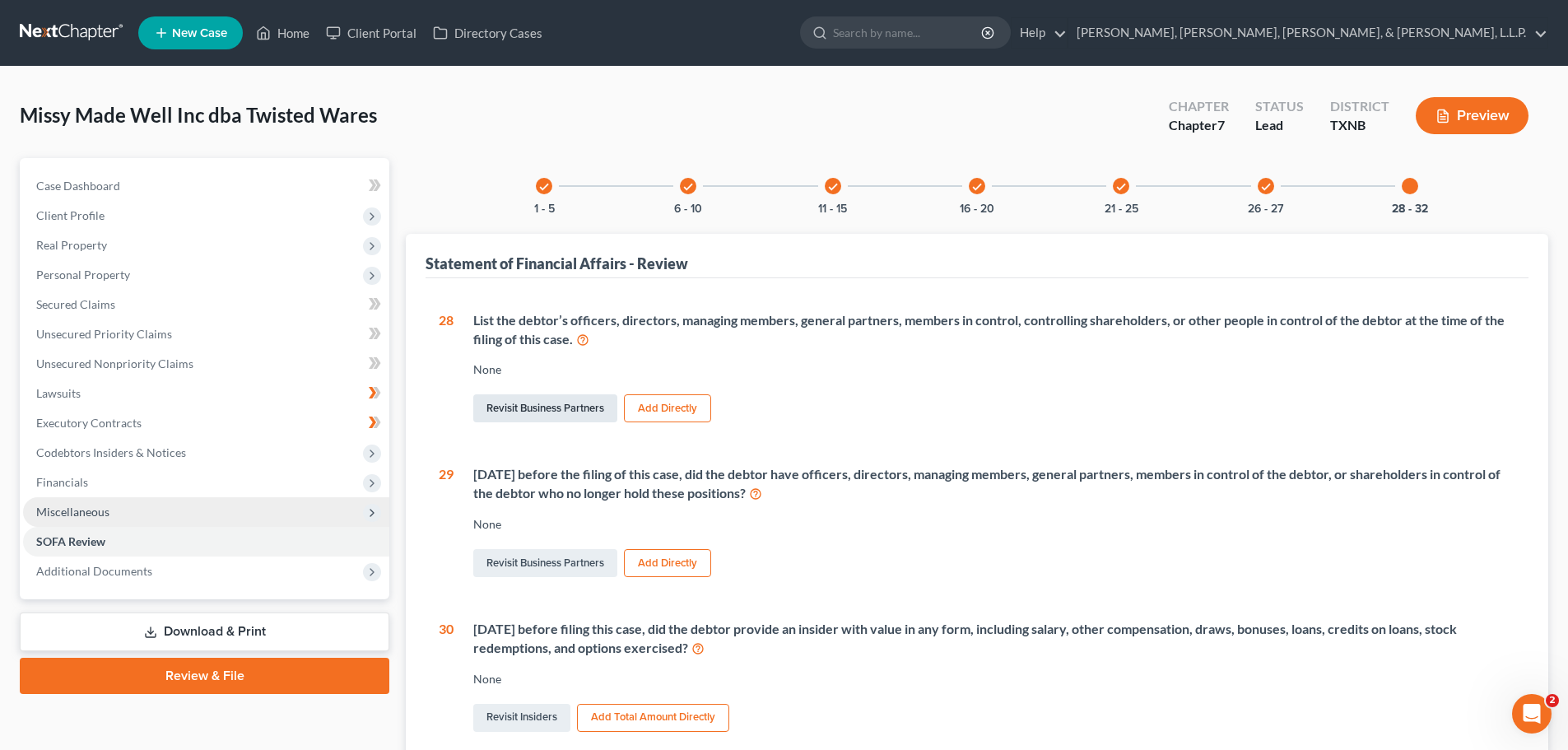
click at [552, 407] on link "Revisit Business Partners" at bounding box center [545, 408] width 145 height 28
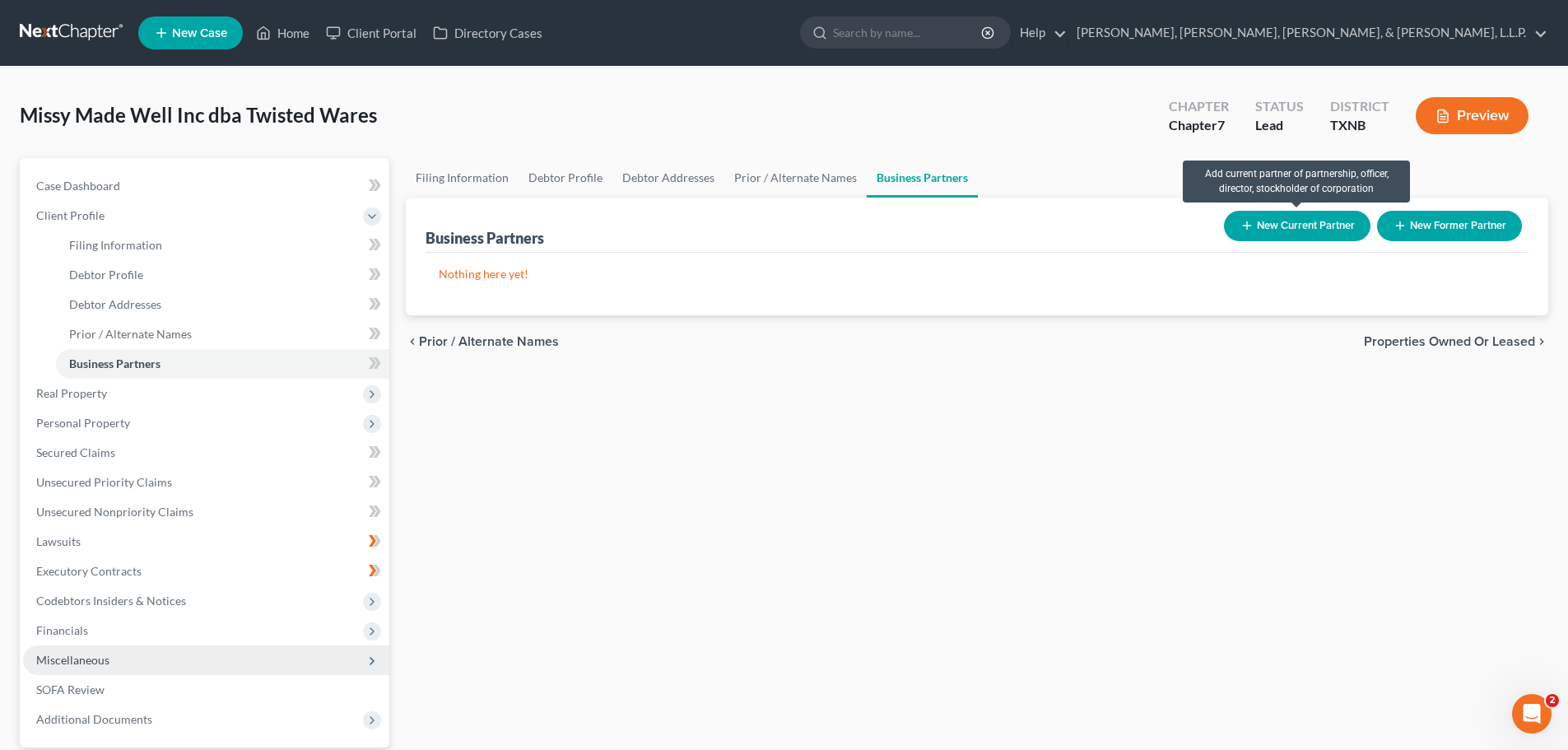
click at [1243, 226] on icon "button" at bounding box center [1247, 225] width 13 height 13
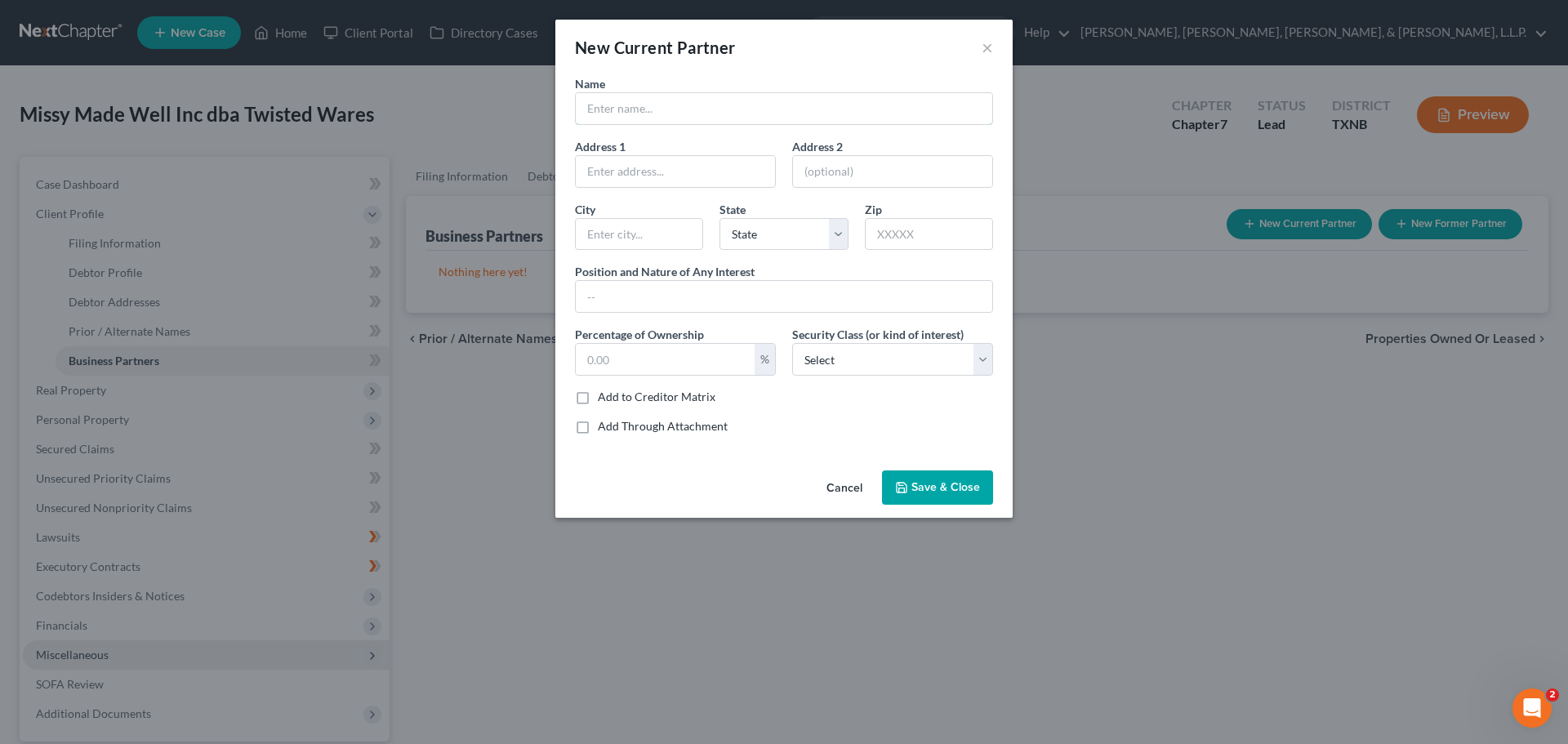
drag, startPoint x: 689, startPoint y: 113, endPoint x: 689, endPoint y: 129, distance: 16.0
click at [689, 113] on input "text" at bounding box center [783, 108] width 416 height 31
type input "Melissa Livingston"
type input "1908 Regents Park Drive"
type input "McKinney"
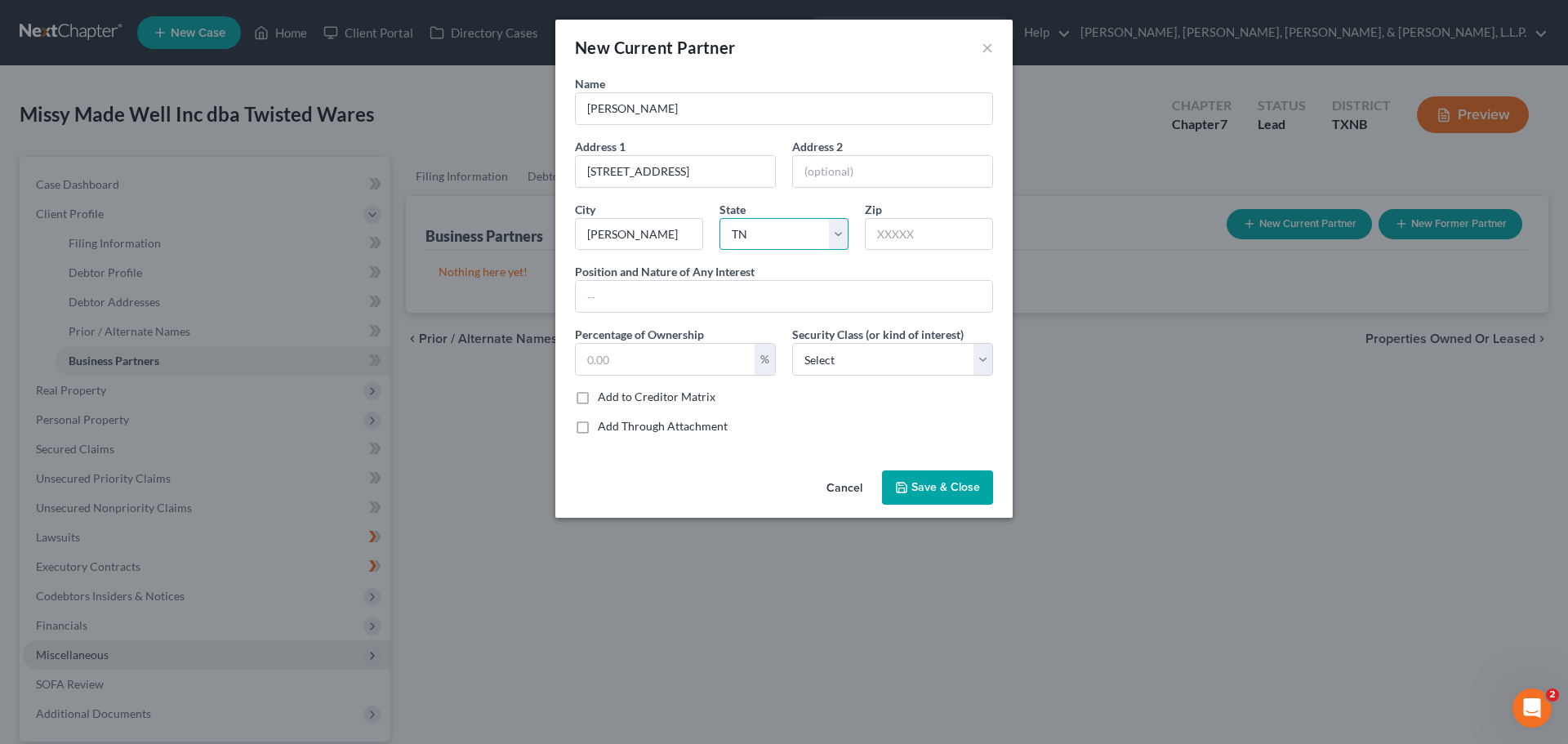
select select "45"
type input "75072"
type input "CEO"
click at [687, 357] on input "text" at bounding box center [664, 359] width 178 height 31
type input "100"
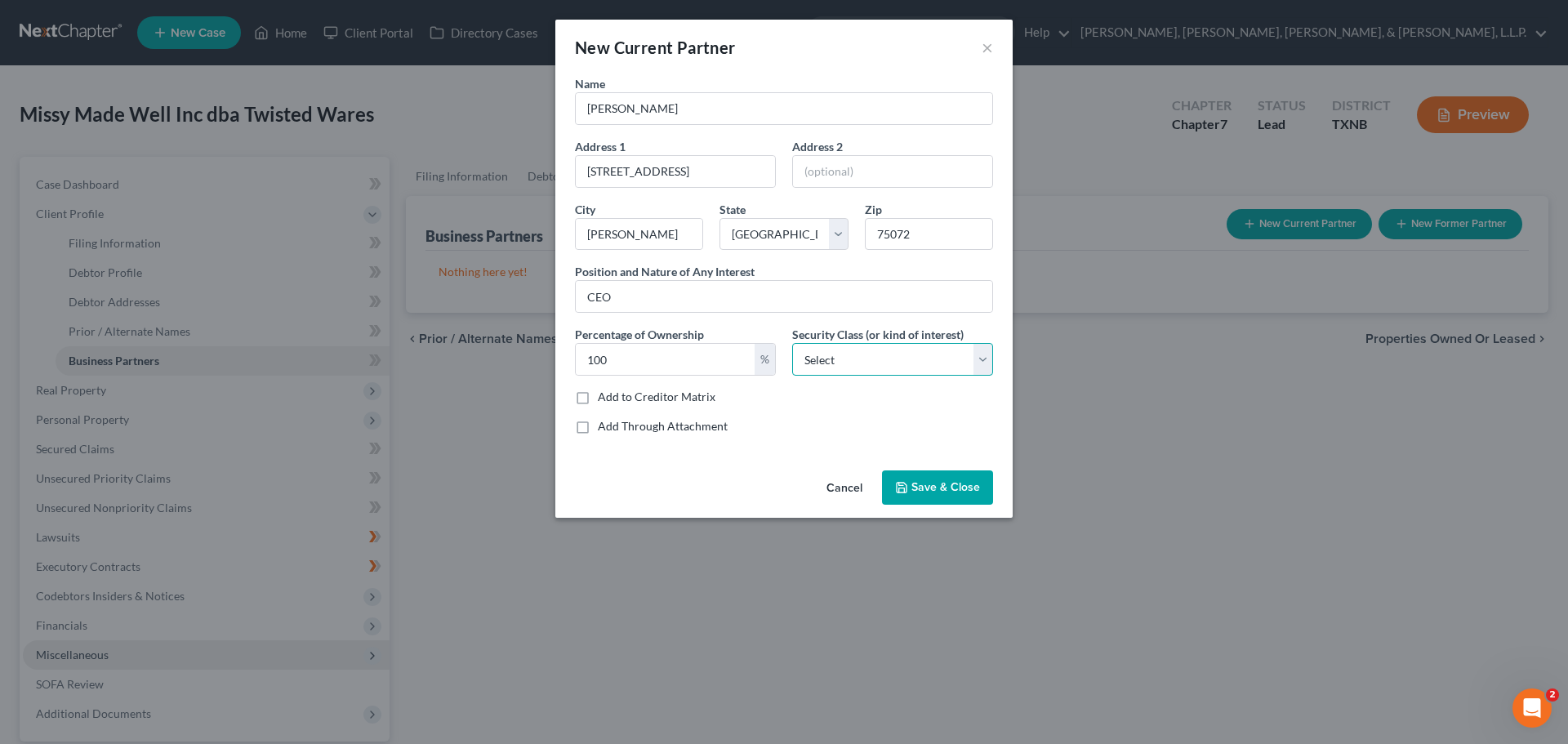
click at [983, 354] on select "Select Select Common Stockholder General Partner Limited Partner Managing Membe…" at bounding box center [892, 359] width 201 height 32
click at [851, 357] on select "Select Select Common Stockholder General Partner Limited Partner Managing Membe…" at bounding box center [892, 359] width 201 height 32
click at [924, 486] on span "Save & Close" at bounding box center [945, 487] width 68 height 14
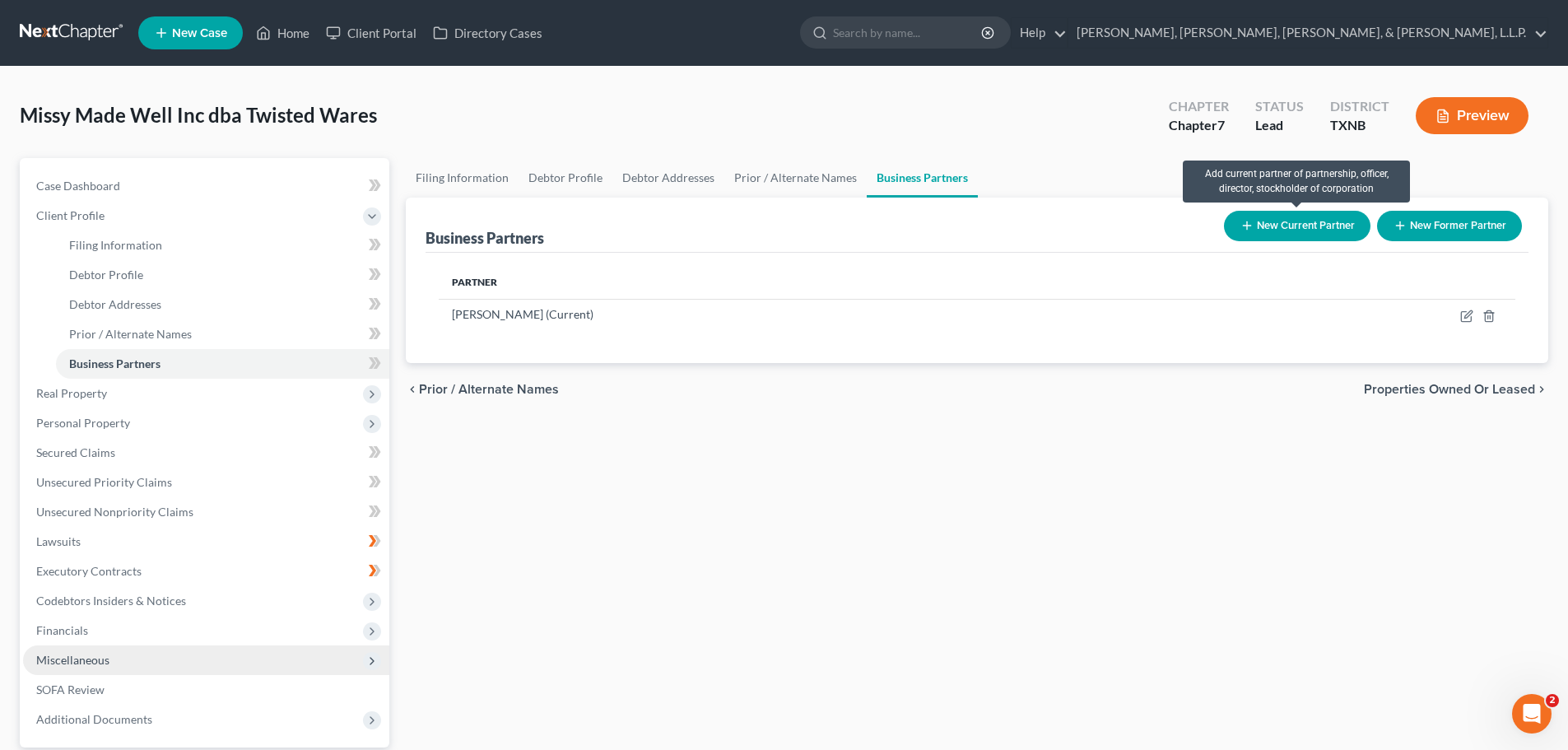
click at [1242, 222] on icon "button" at bounding box center [1247, 225] width 13 height 13
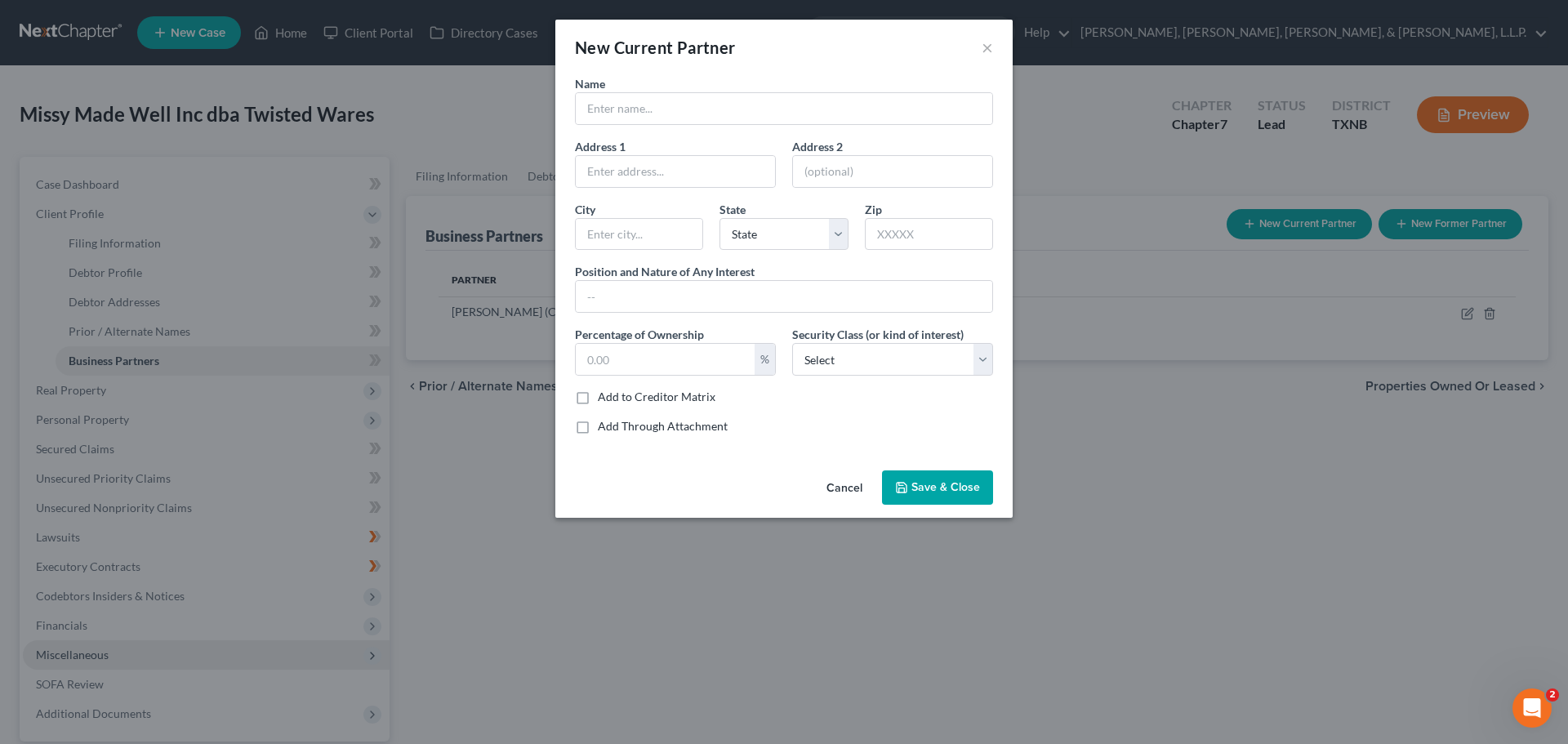
click at [1131, 485] on div "New Current Partner × Name Address 1 Address 2 City State State AL AK AR AZ CA …" at bounding box center [784, 372] width 1568 height 744
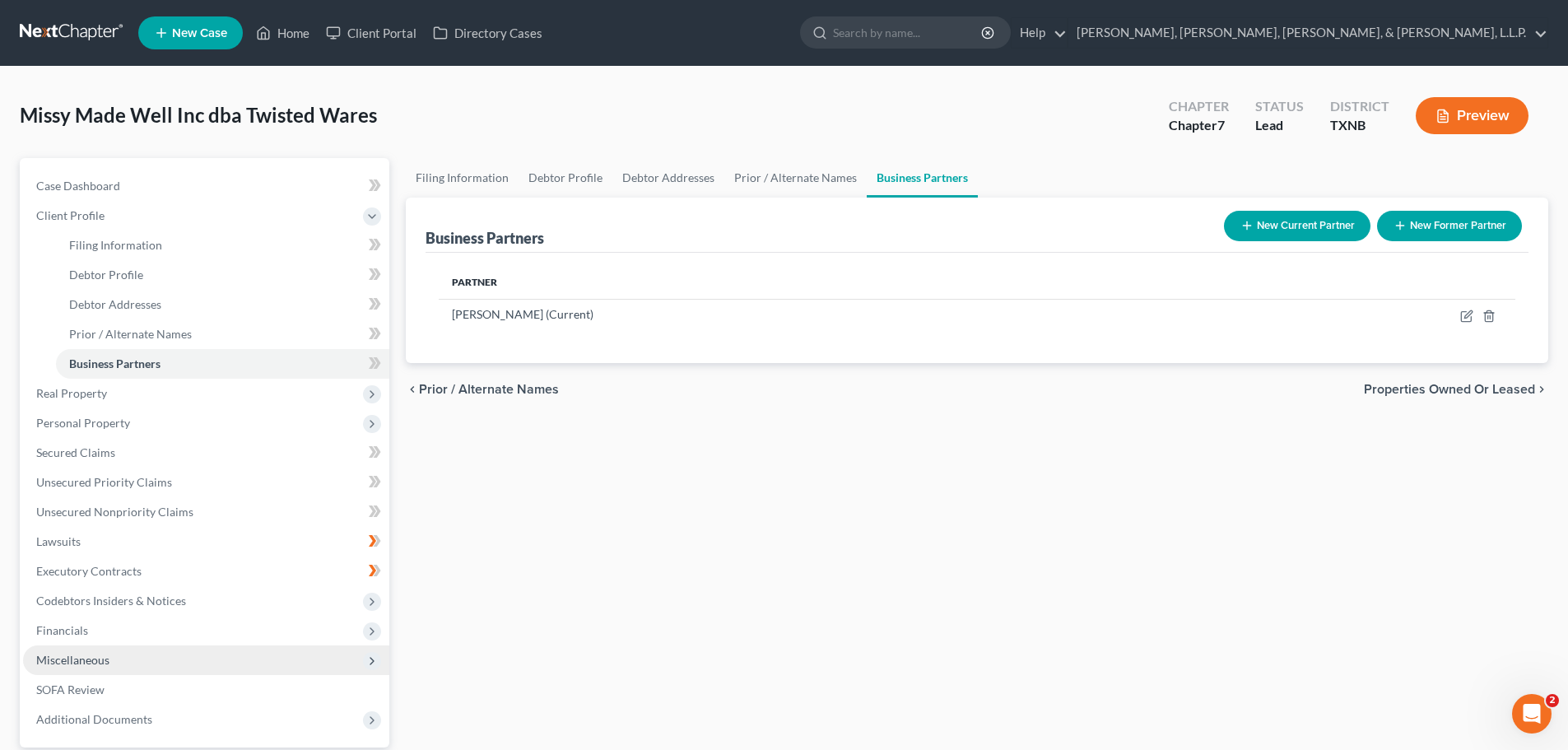
click at [1480, 108] on button "Preview" at bounding box center [1472, 116] width 113 height 37
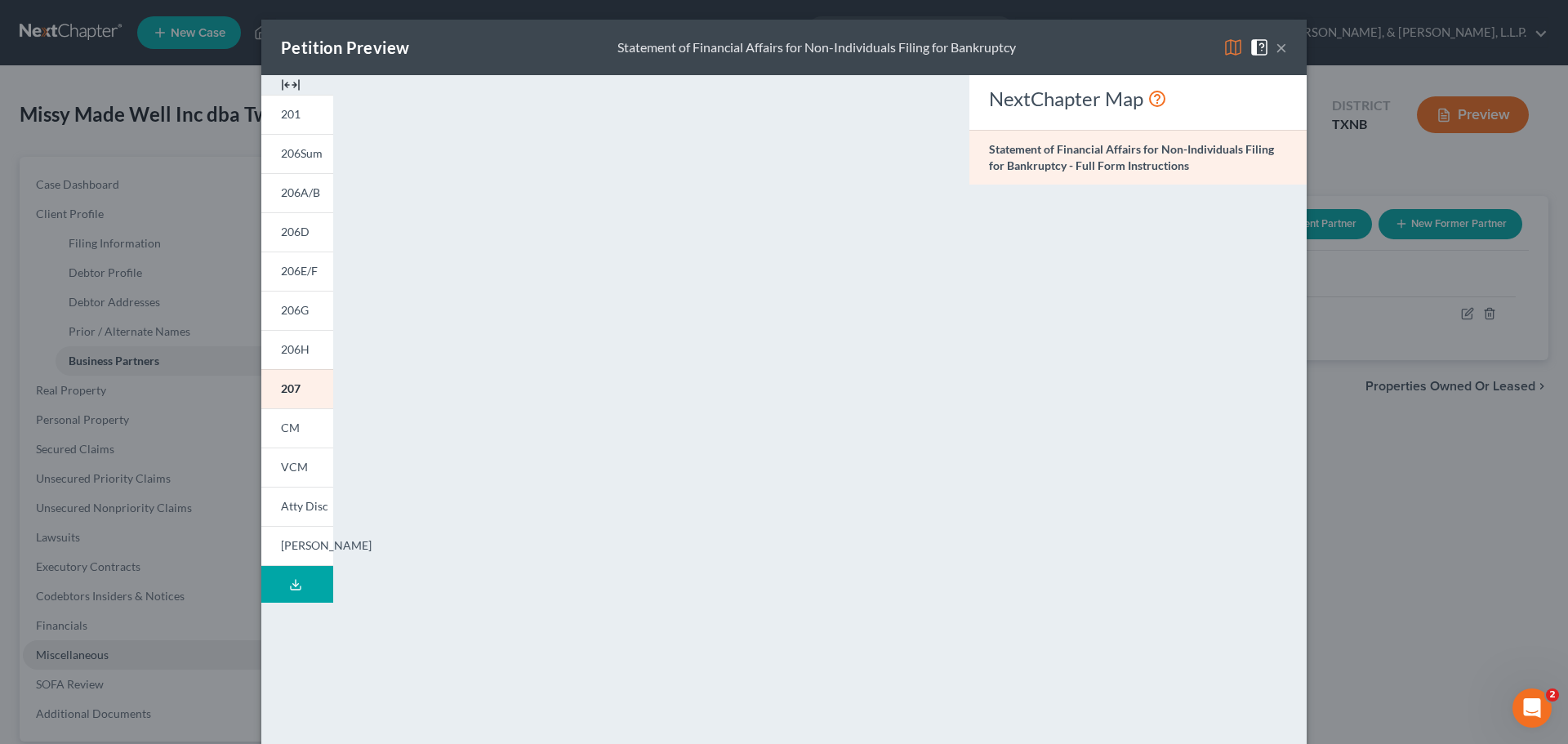
click at [1279, 51] on button "×" at bounding box center [1281, 48] width 12 height 20
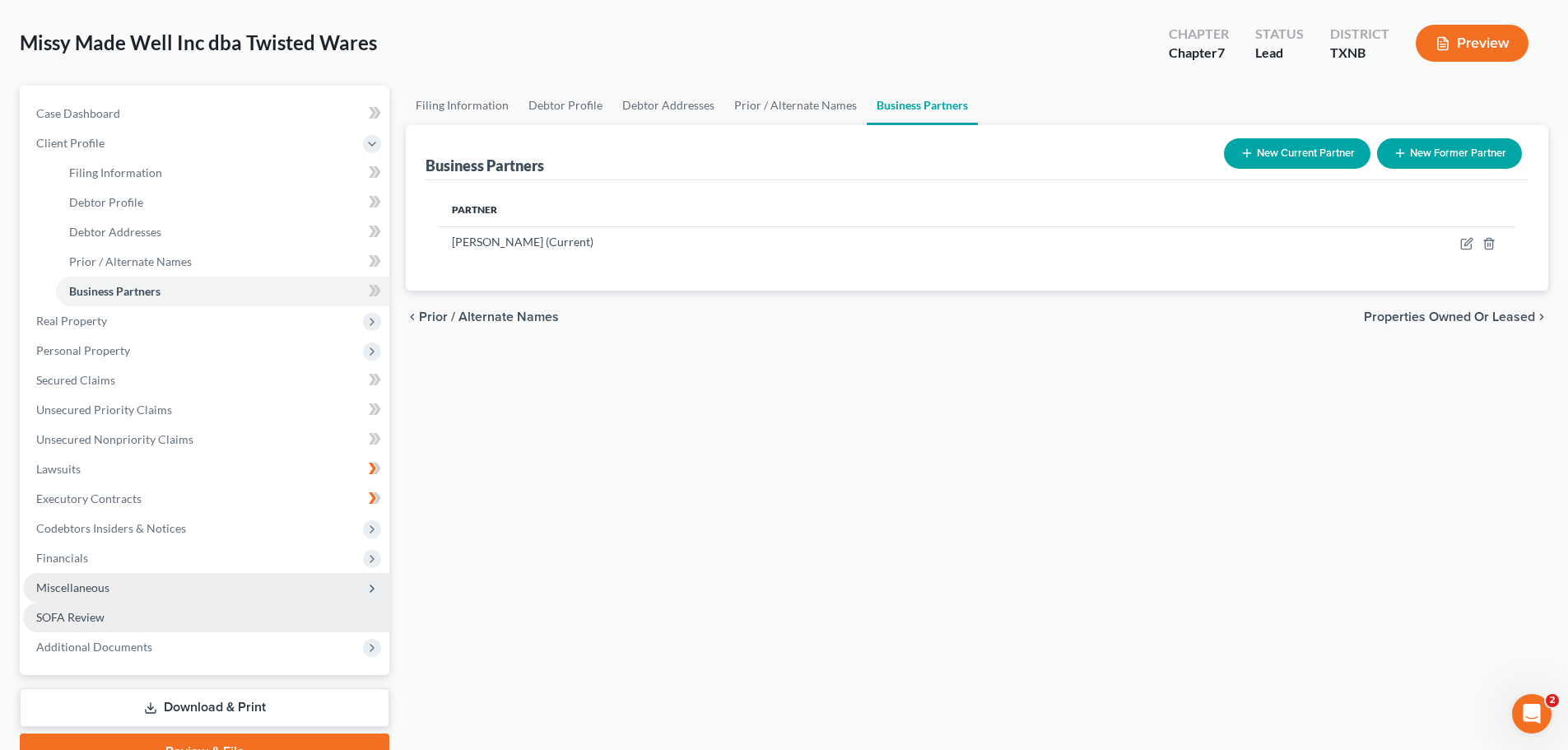
click at [95, 613] on span "SOFA Review" at bounding box center [70, 616] width 68 height 14
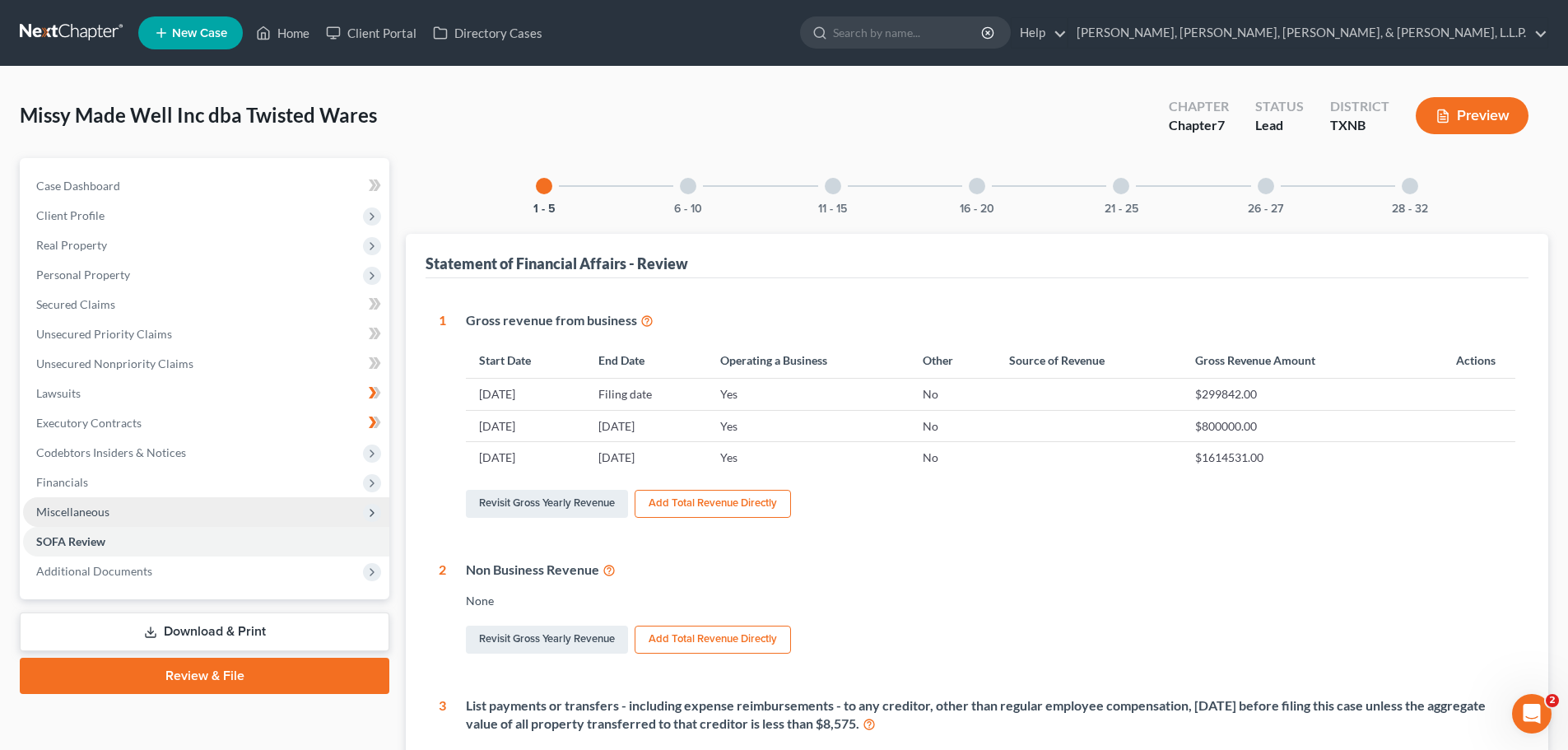
click at [1414, 187] on div at bounding box center [1410, 186] width 17 height 17
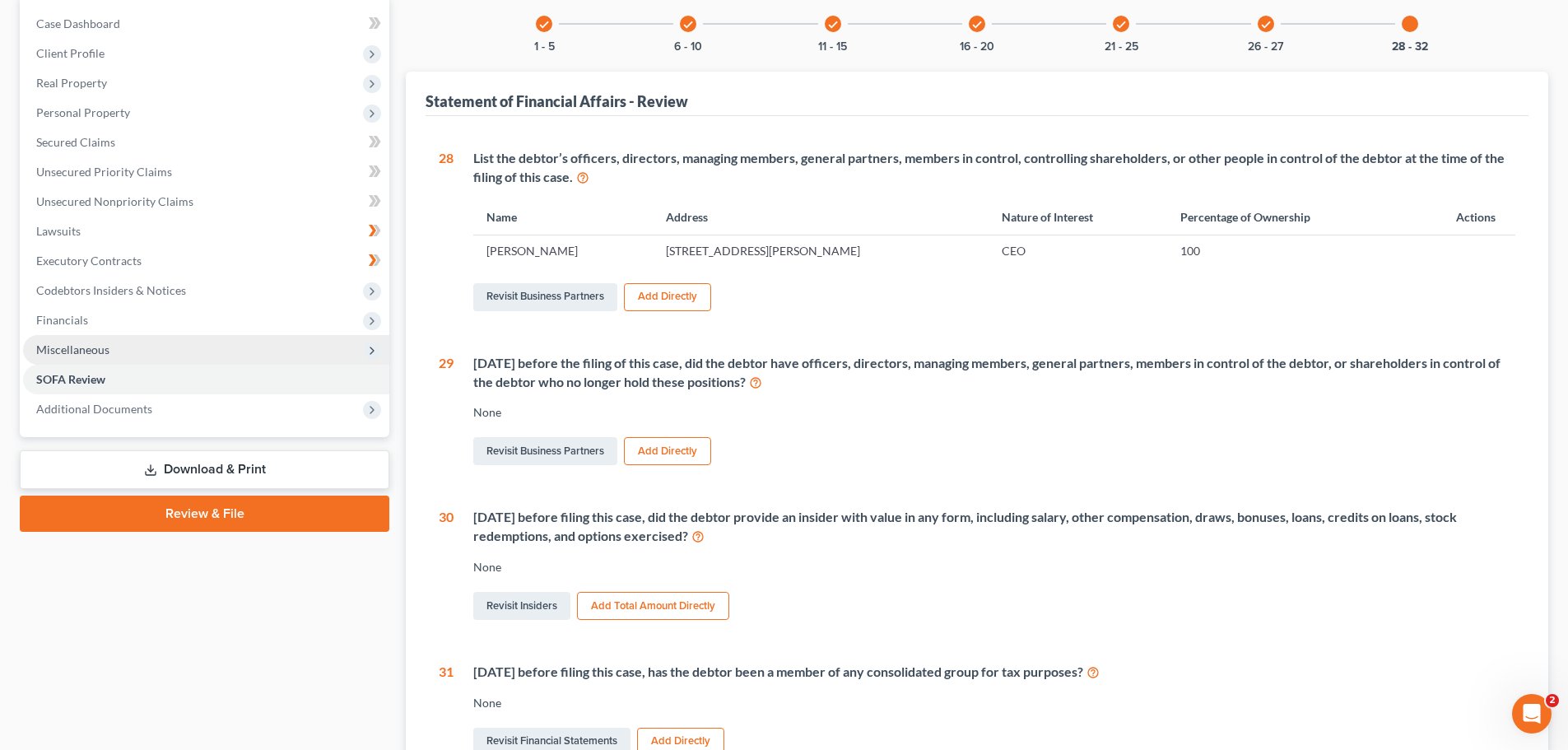
scroll to position [164, 0]
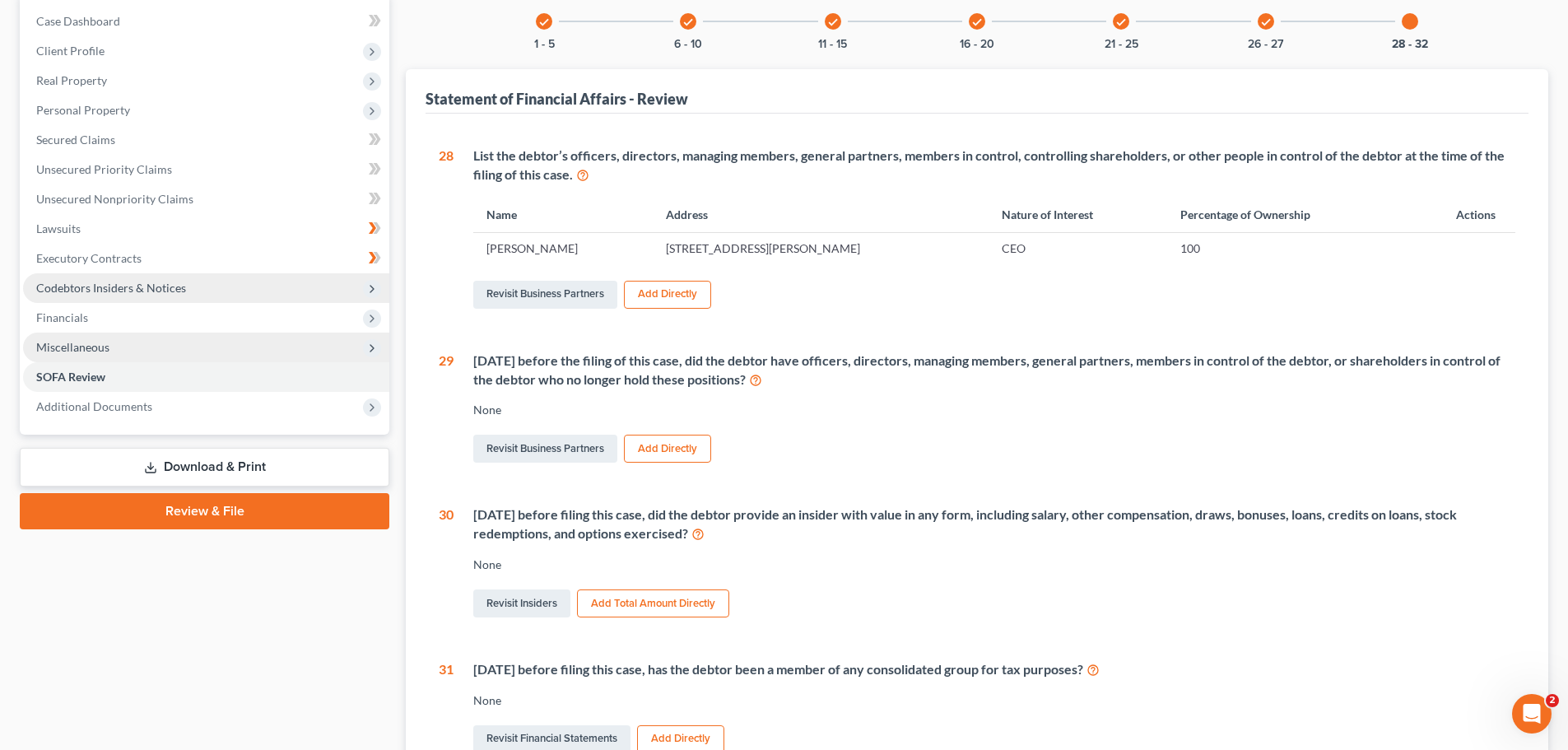
click at [370, 290] on icon at bounding box center [372, 288] width 13 height 13
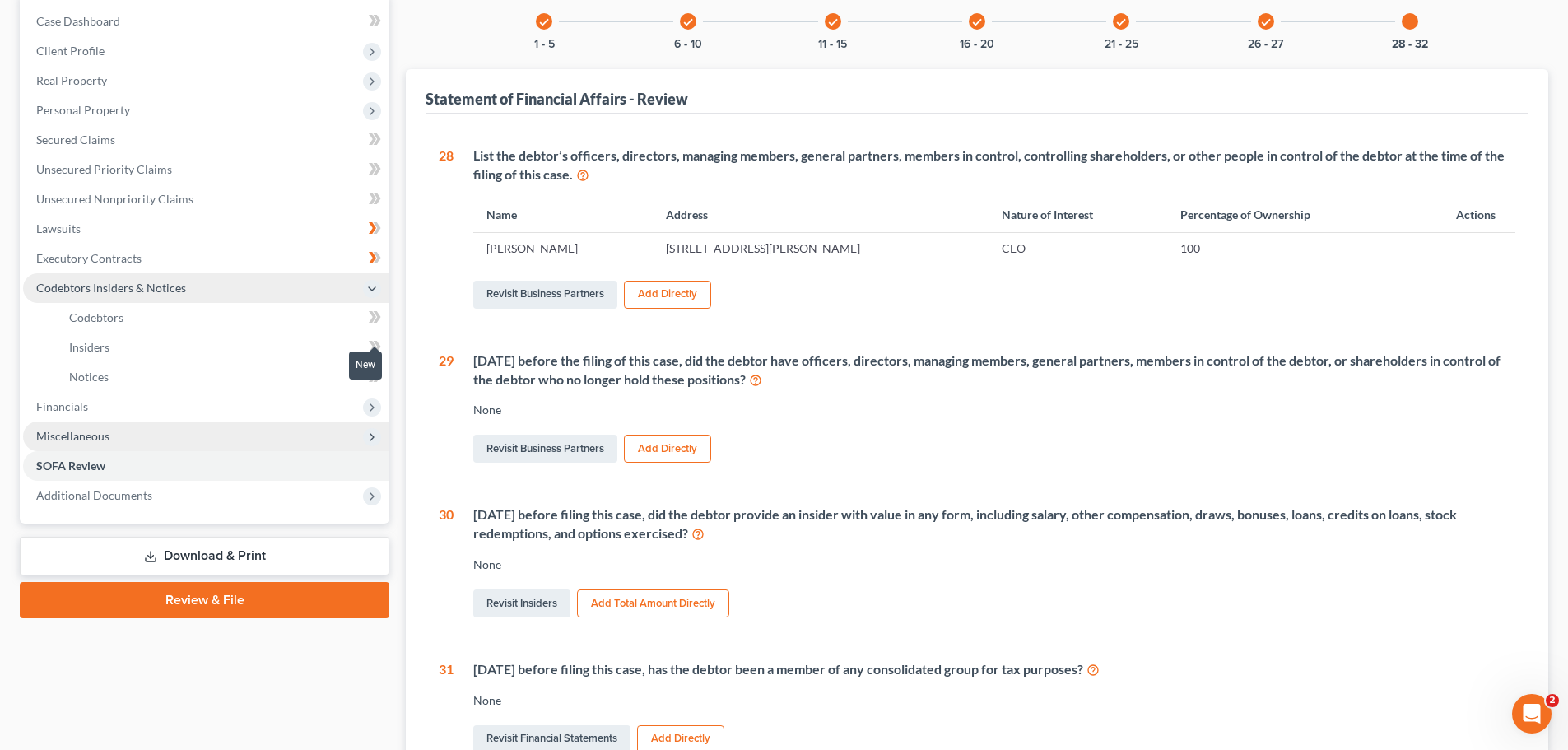
click at [372, 345] on icon at bounding box center [375, 346] width 13 height 21
click at [88, 347] on span "Insiders" at bounding box center [88, 347] width 40 height 14
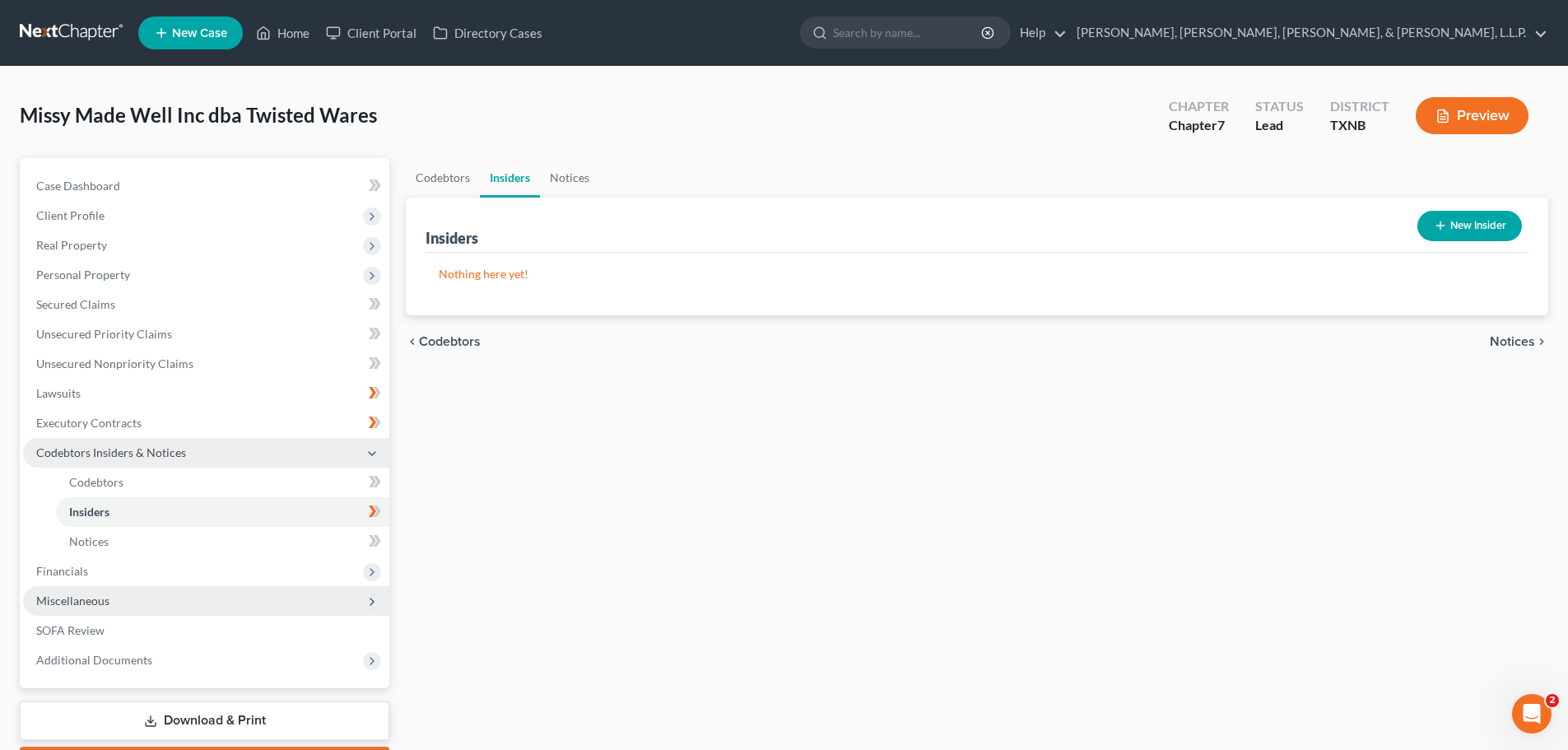
click at [1433, 225] on icon "button" at bounding box center [1439, 225] width 13 height 13
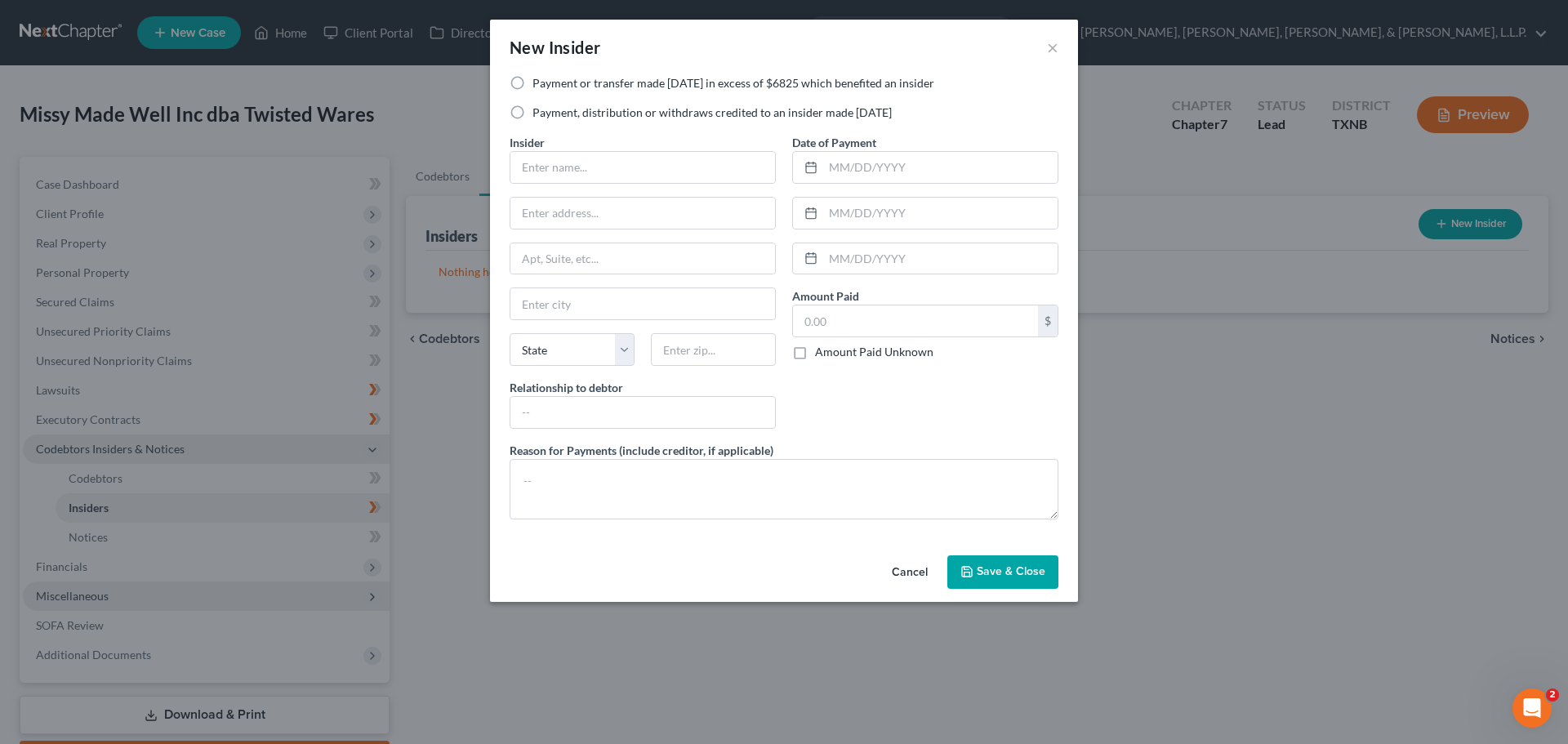
click at [913, 569] on button "Cancel" at bounding box center [910, 572] width 62 height 32
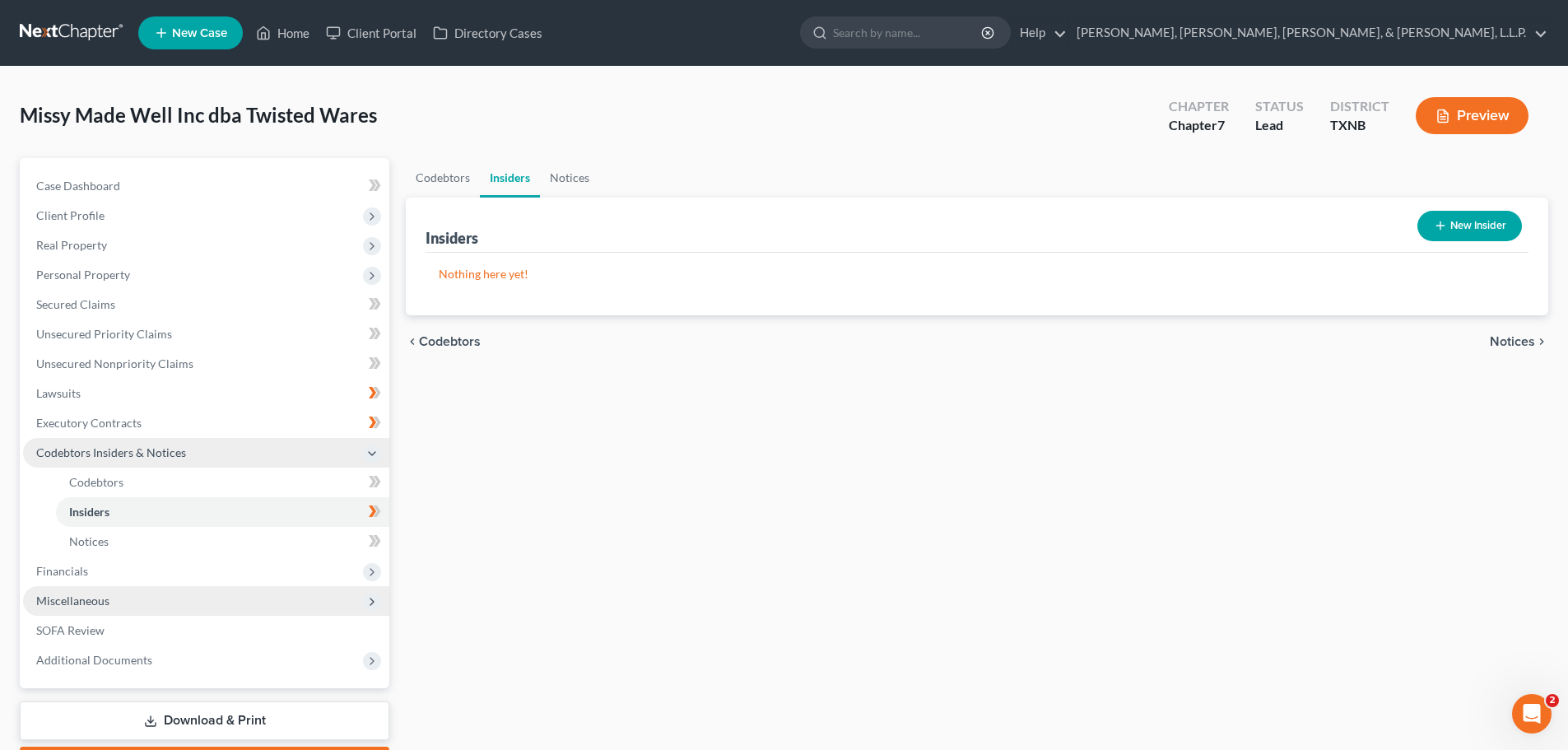
click at [375, 605] on icon at bounding box center [372, 601] width 13 height 13
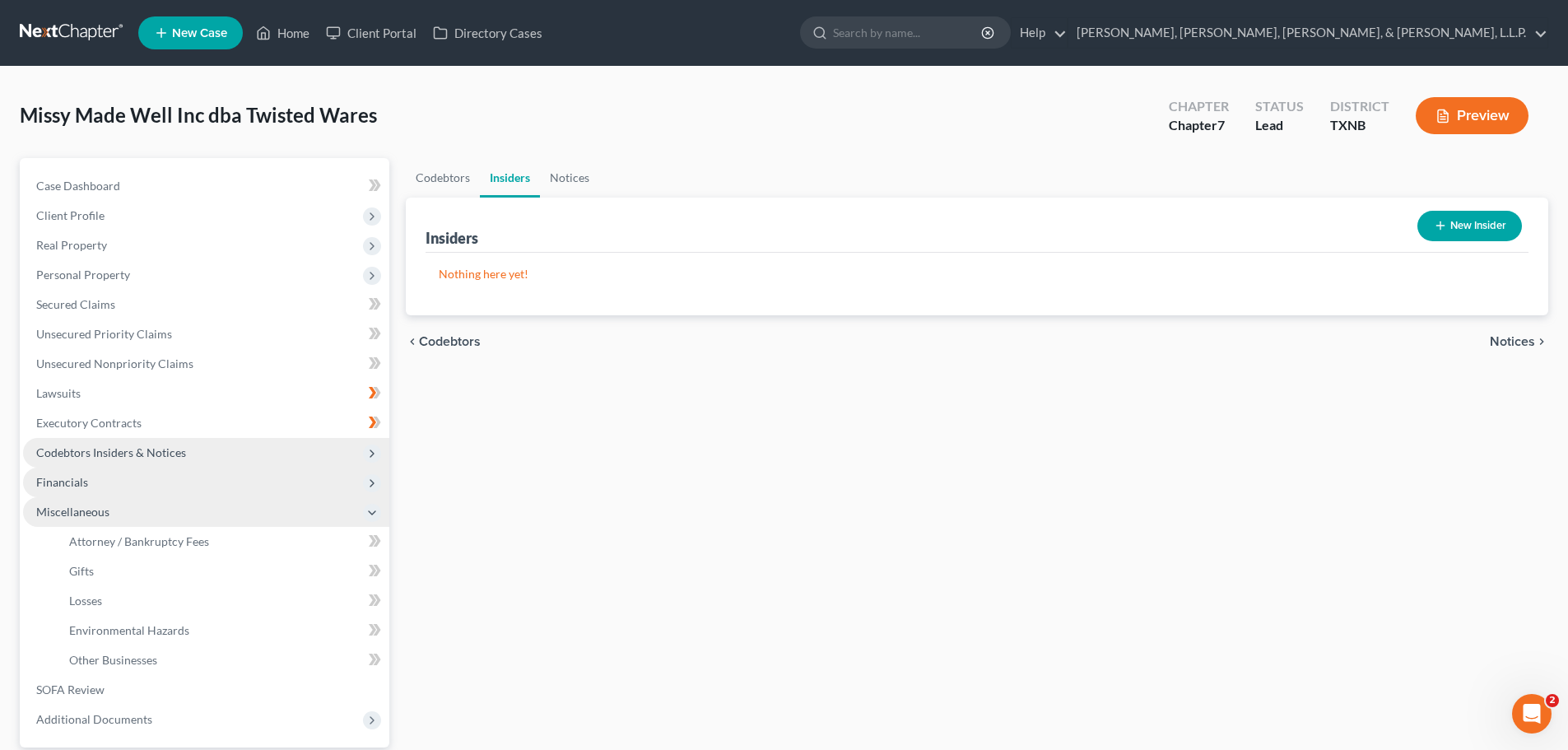
click at [372, 486] on polyline at bounding box center [372, 483] width 3 height 7
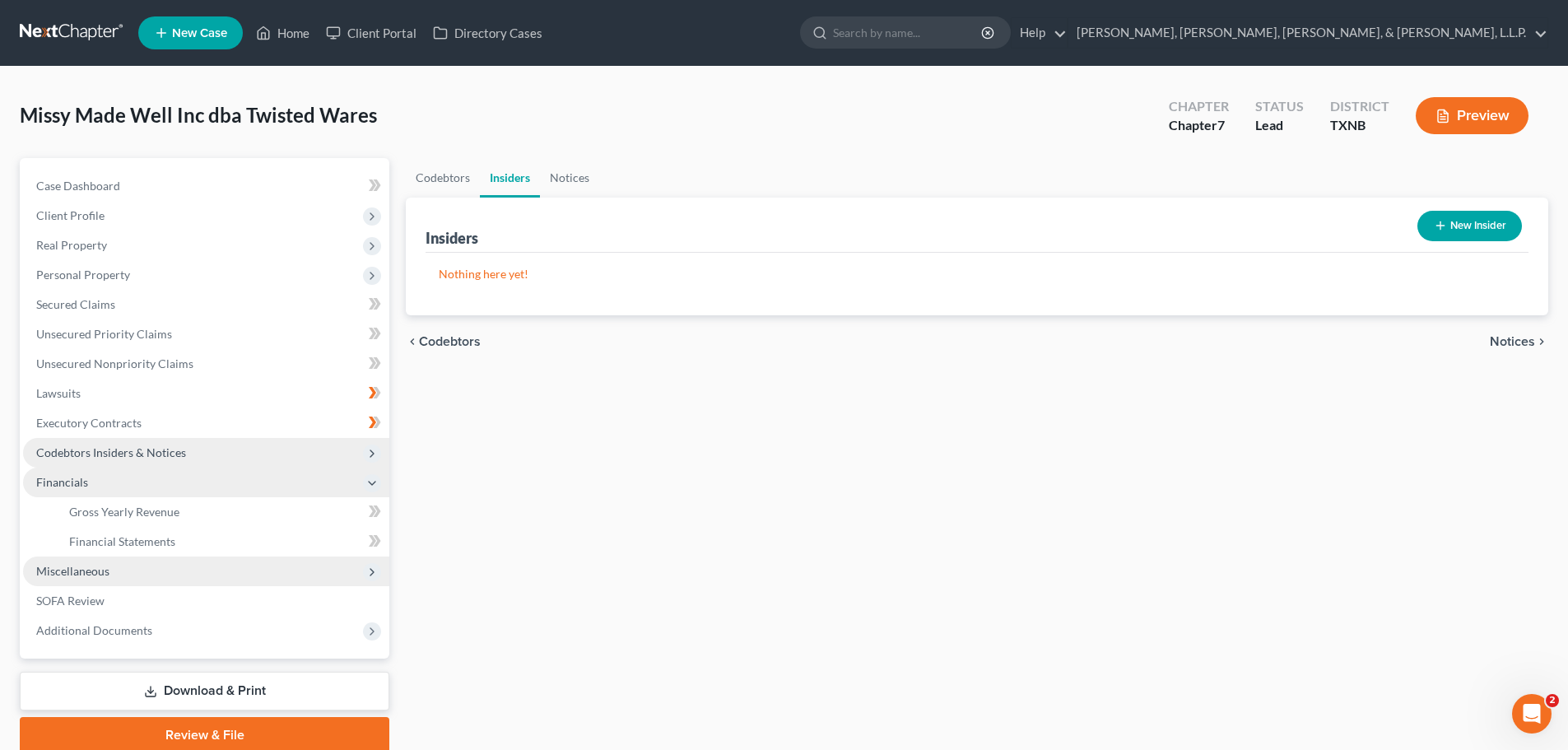
click at [370, 451] on icon at bounding box center [372, 453] width 13 height 13
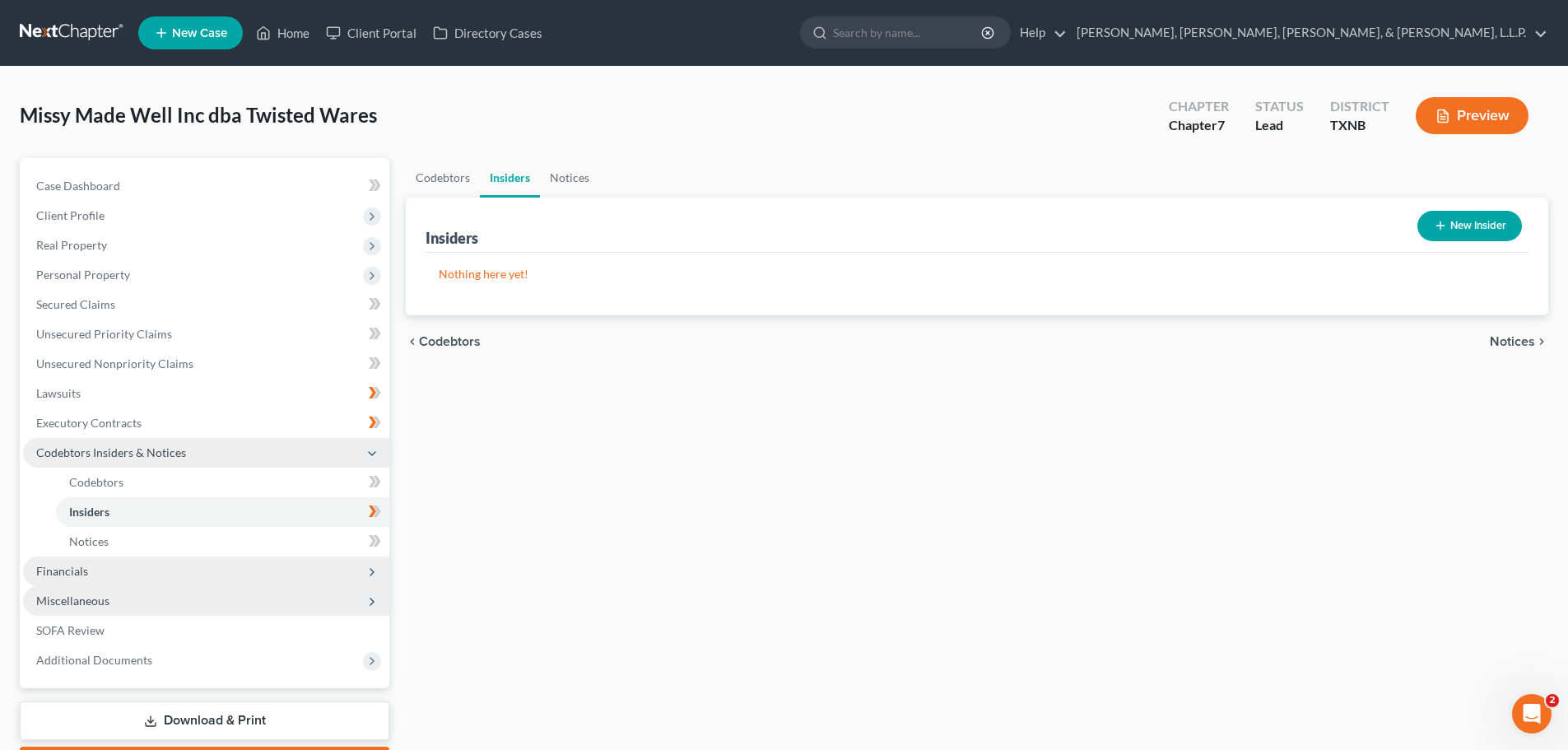
click at [554, 483] on div "Codebtors Insiders Notices Insiders New Insider Nothing here yet! Name Amount P…" at bounding box center [976, 470] width 1159 height 624
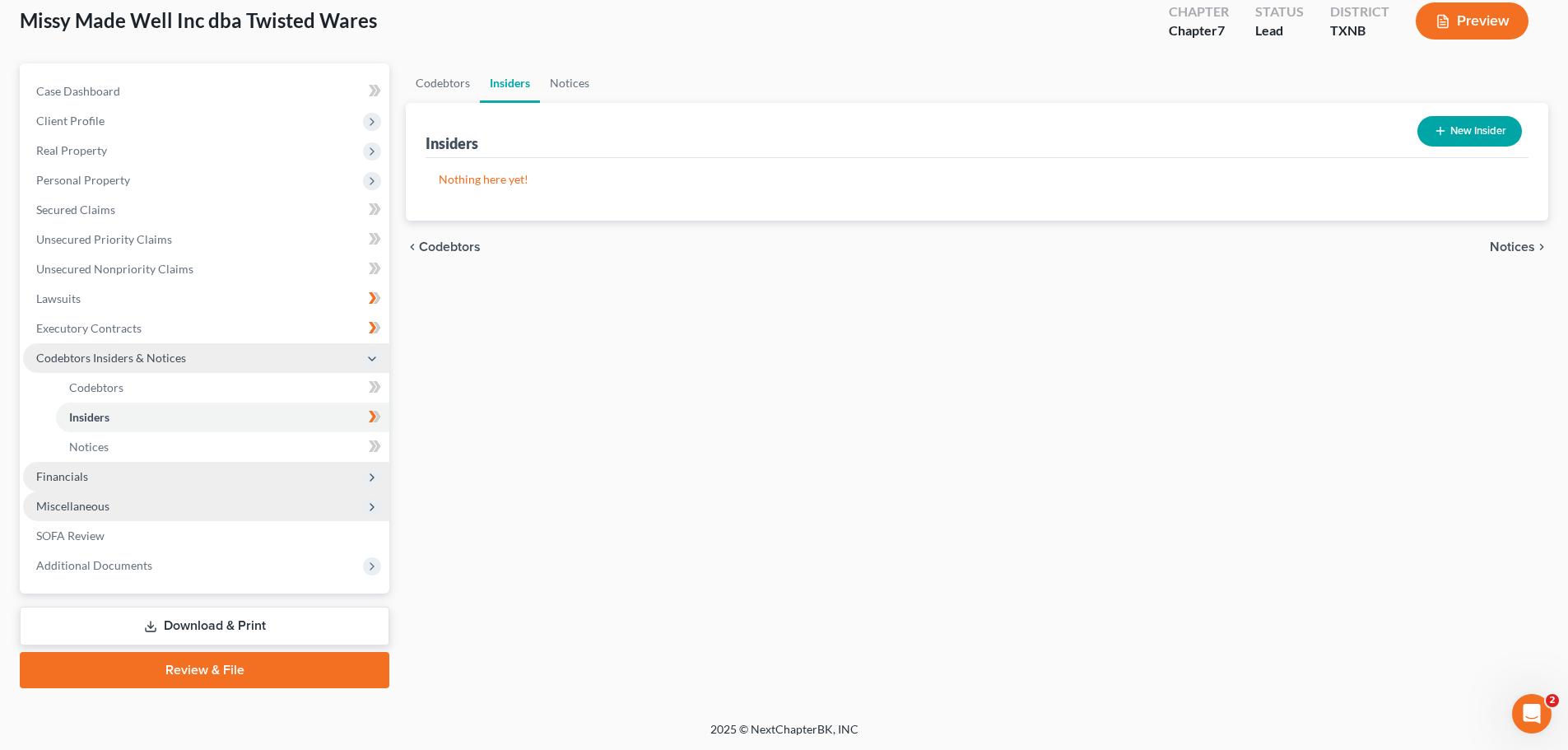
scroll to position [95, 0]
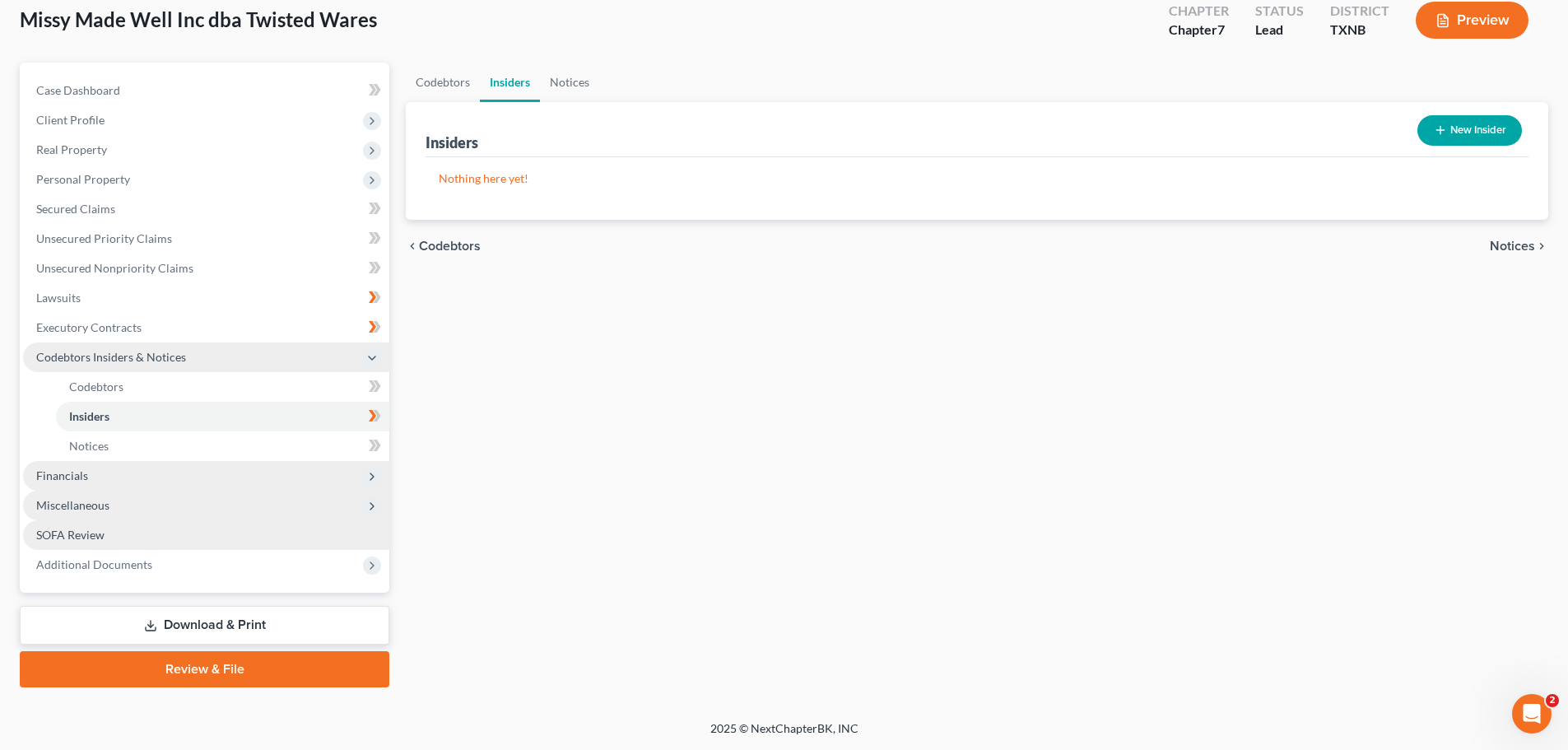
click at [73, 533] on span "SOFA Review" at bounding box center [70, 535] width 68 height 14
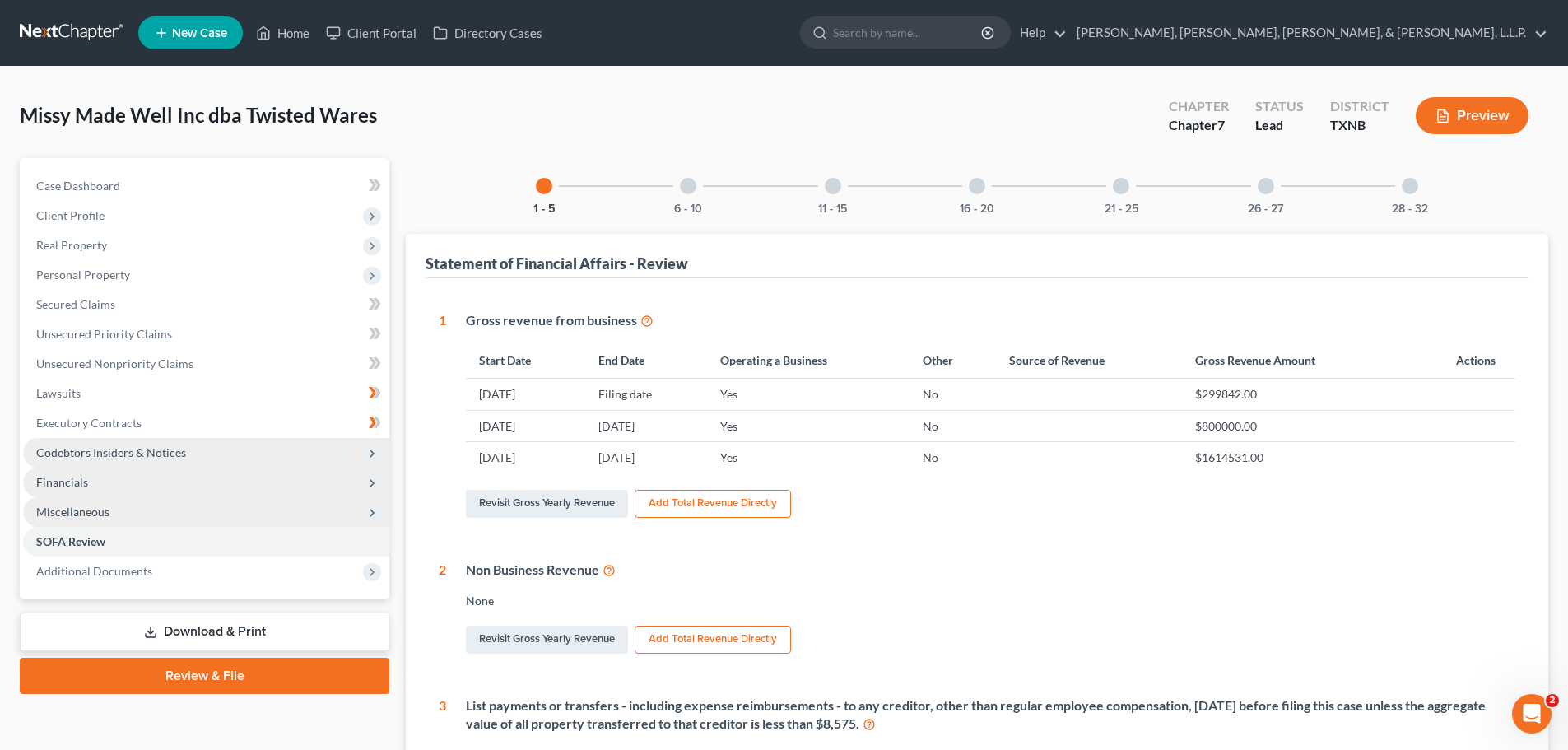
click at [683, 189] on div at bounding box center [688, 186] width 17 height 17
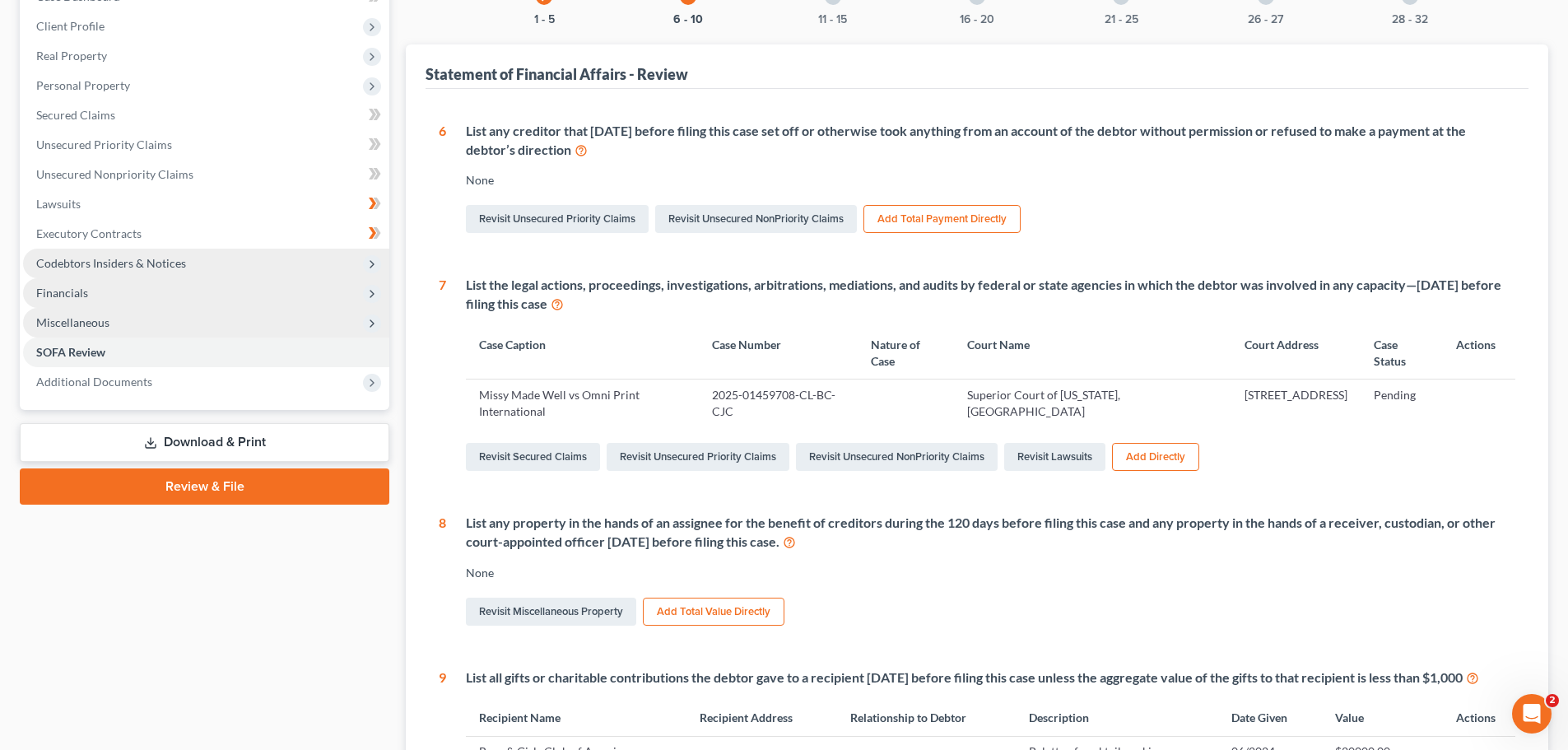
scroll to position [58, 0]
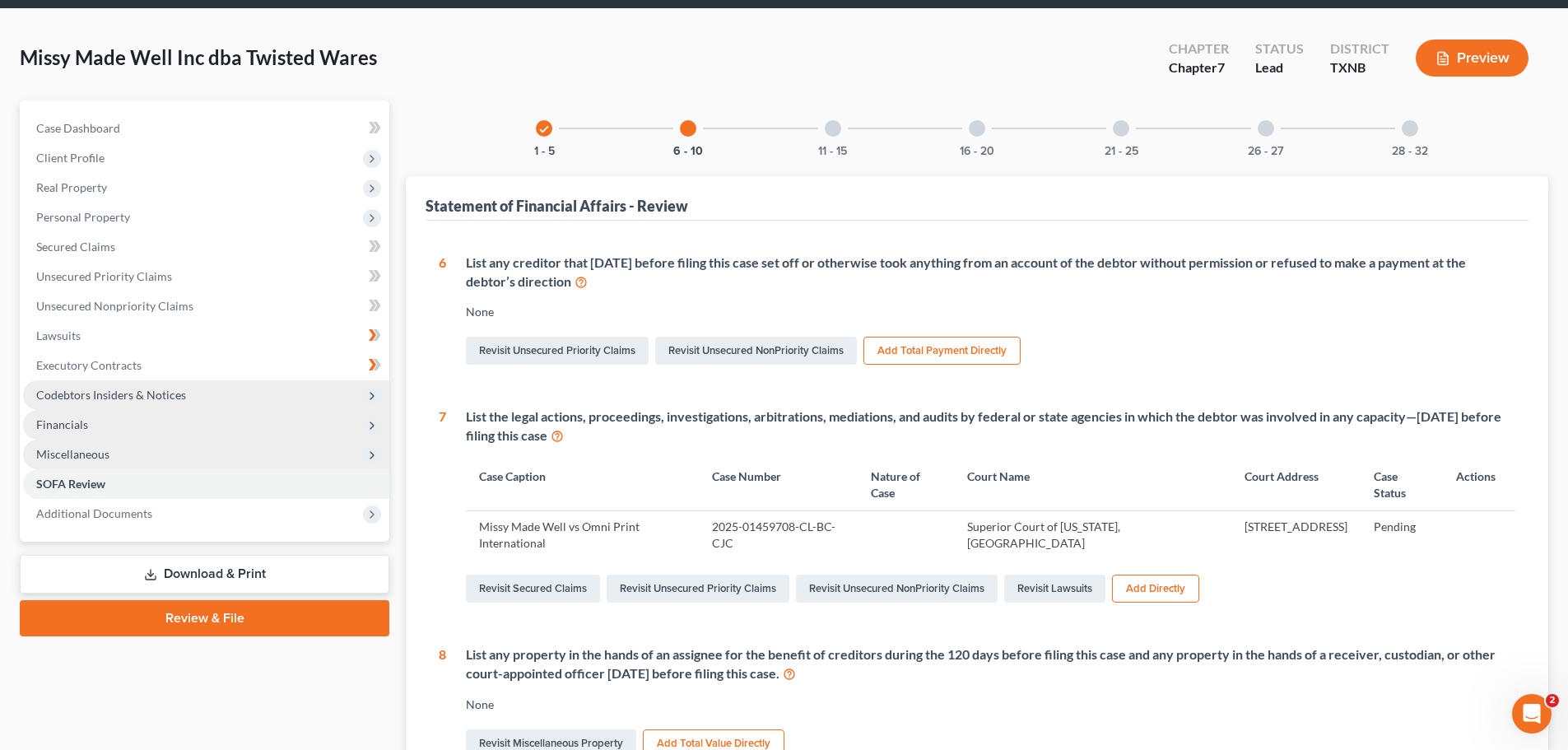
click at [835, 132] on div at bounding box center [833, 128] width 17 height 17
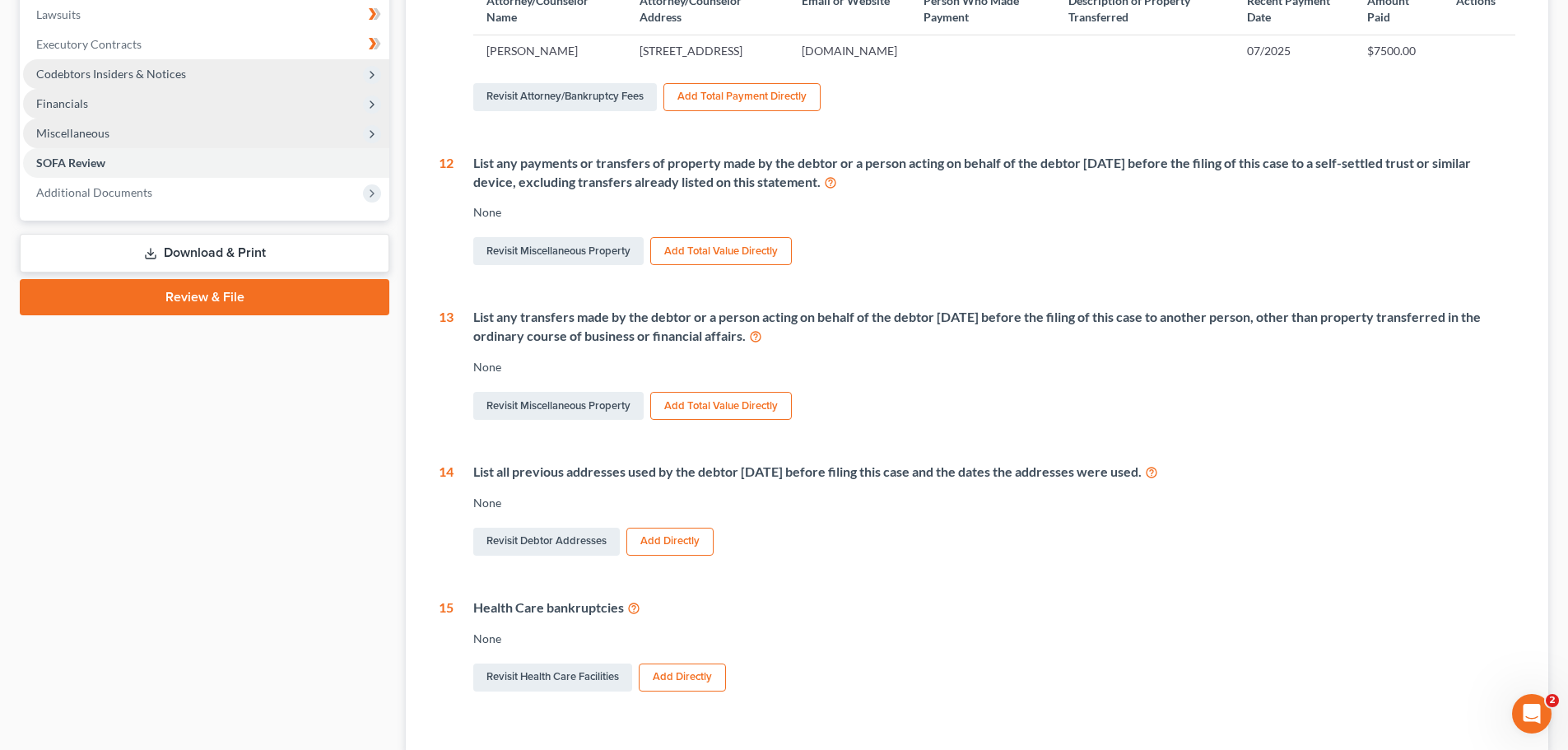
scroll to position [387, 0]
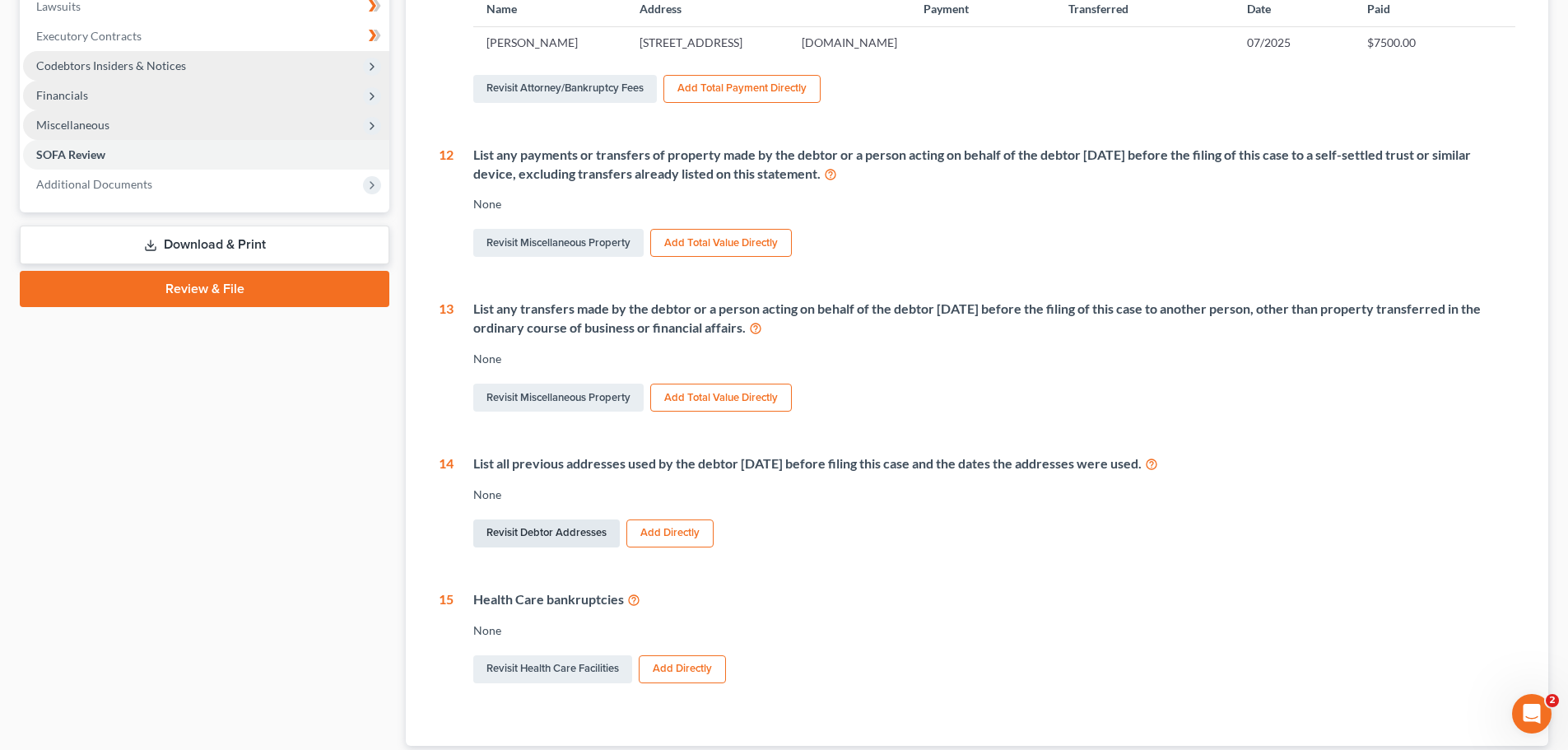
click at [539, 548] on link "Revisit Debtor Addresses" at bounding box center [546, 533] width 146 height 28
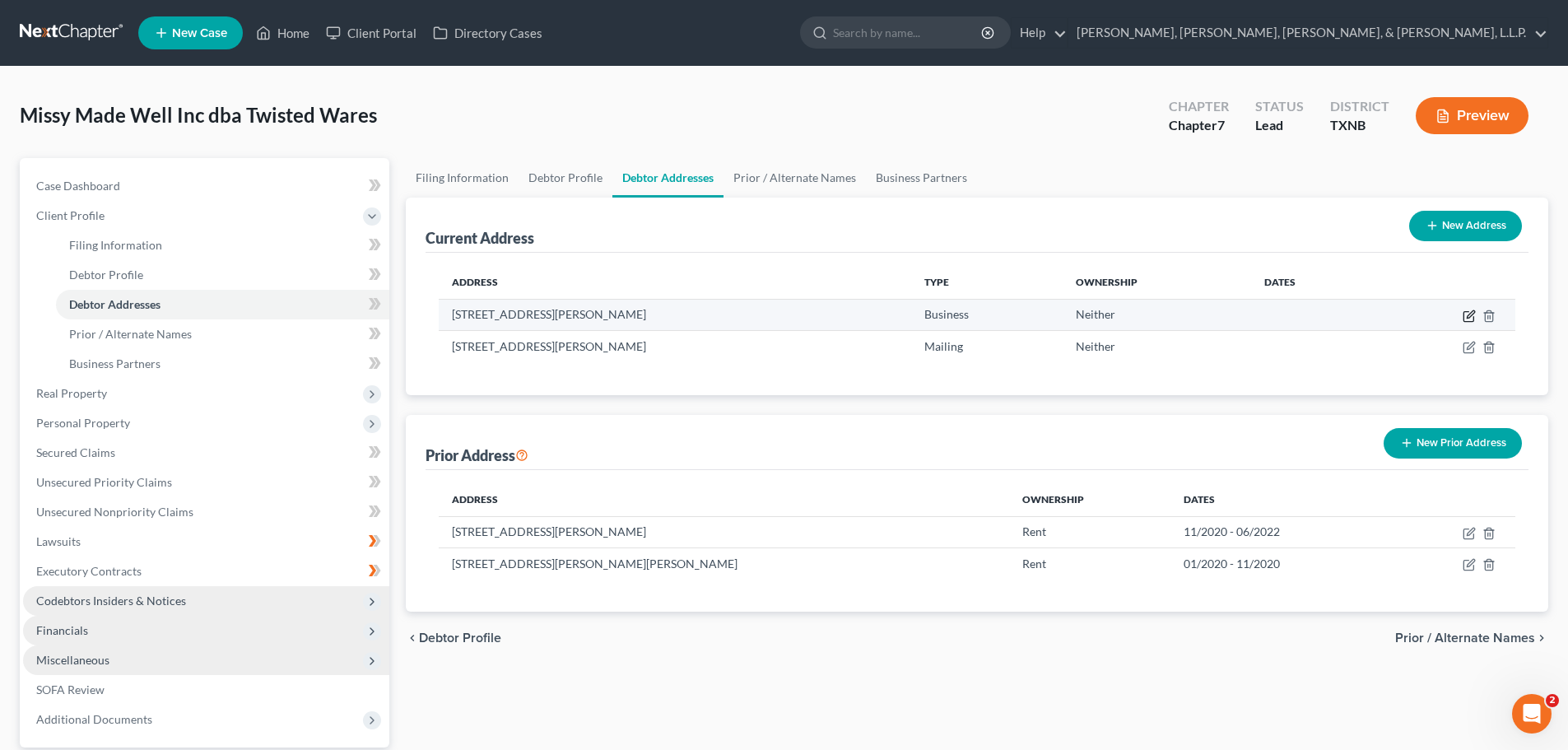
click at [1470, 317] on icon "button" at bounding box center [1471, 315] width 8 height 8
select select "45"
select select "0"
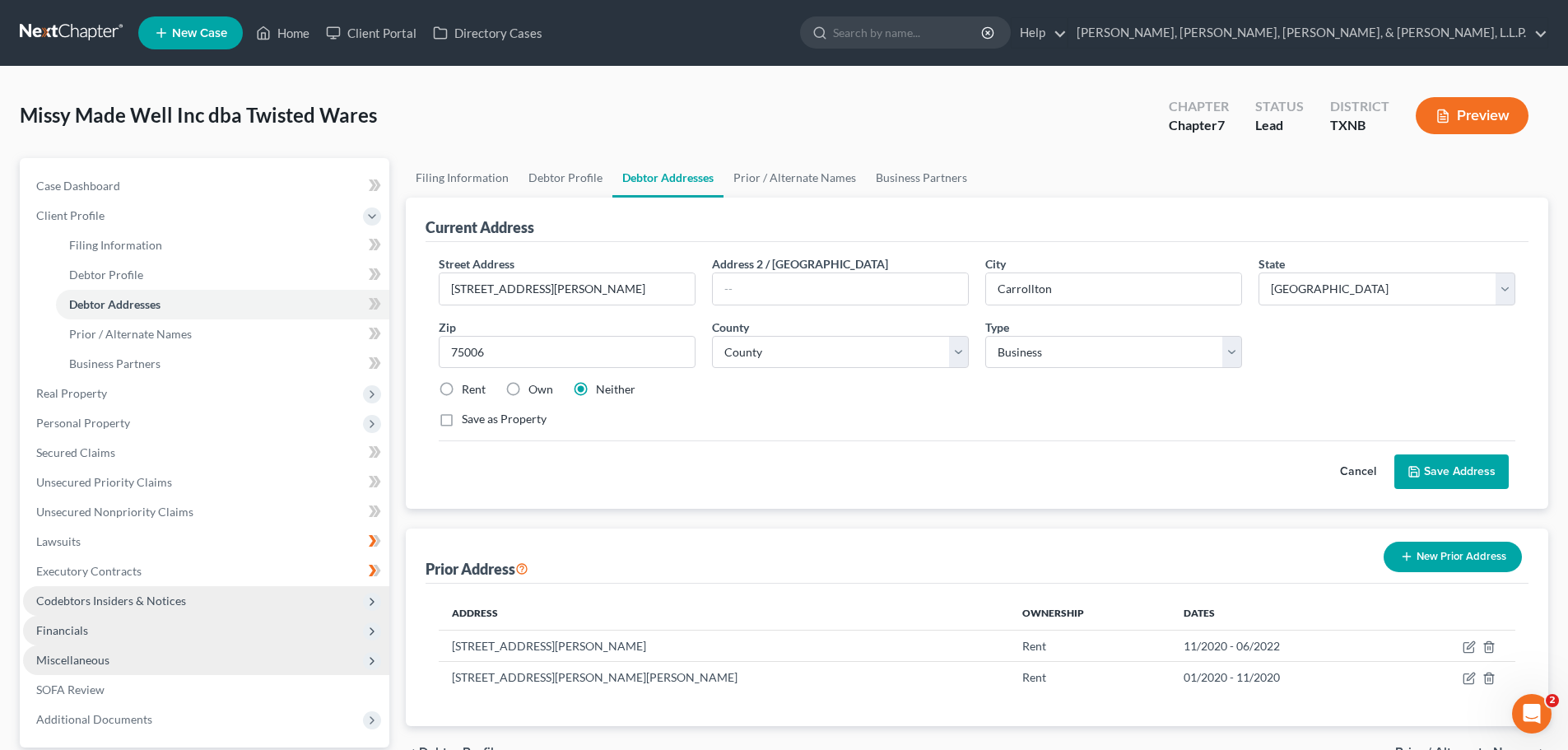
click at [462, 391] on label "Rent" at bounding box center [474, 389] width 24 height 17
click at [468, 391] on input "Rent" at bounding box center [473, 386] width 11 height 11
radio input "true"
click at [1484, 467] on button "Save Address" at bounding box center [1451, 471] width 114 height 34
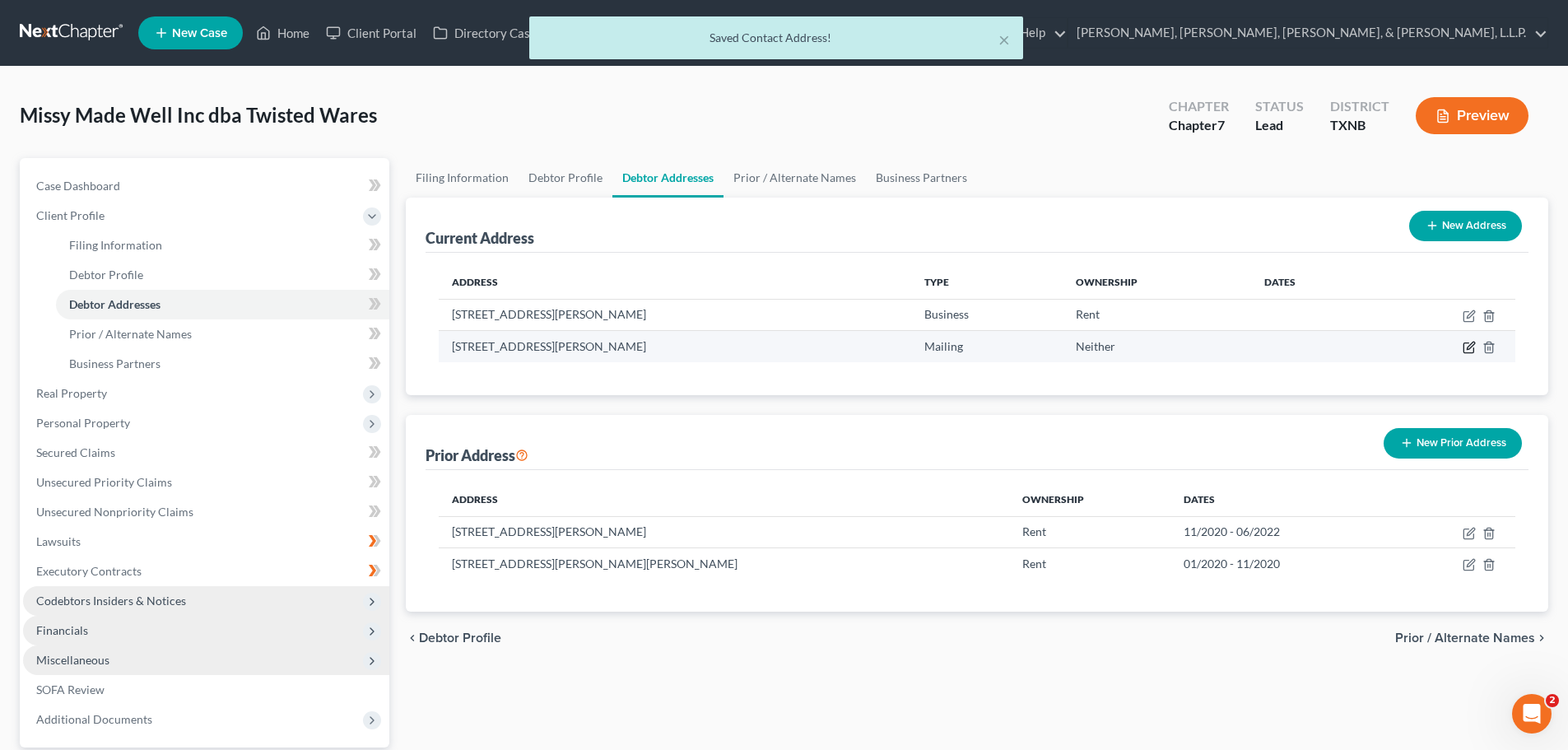
click at [1466, 352] on icon "button" at bounding box center [1469, 347] width 13 height 13
select select "45"
select select "42"
select select "1"
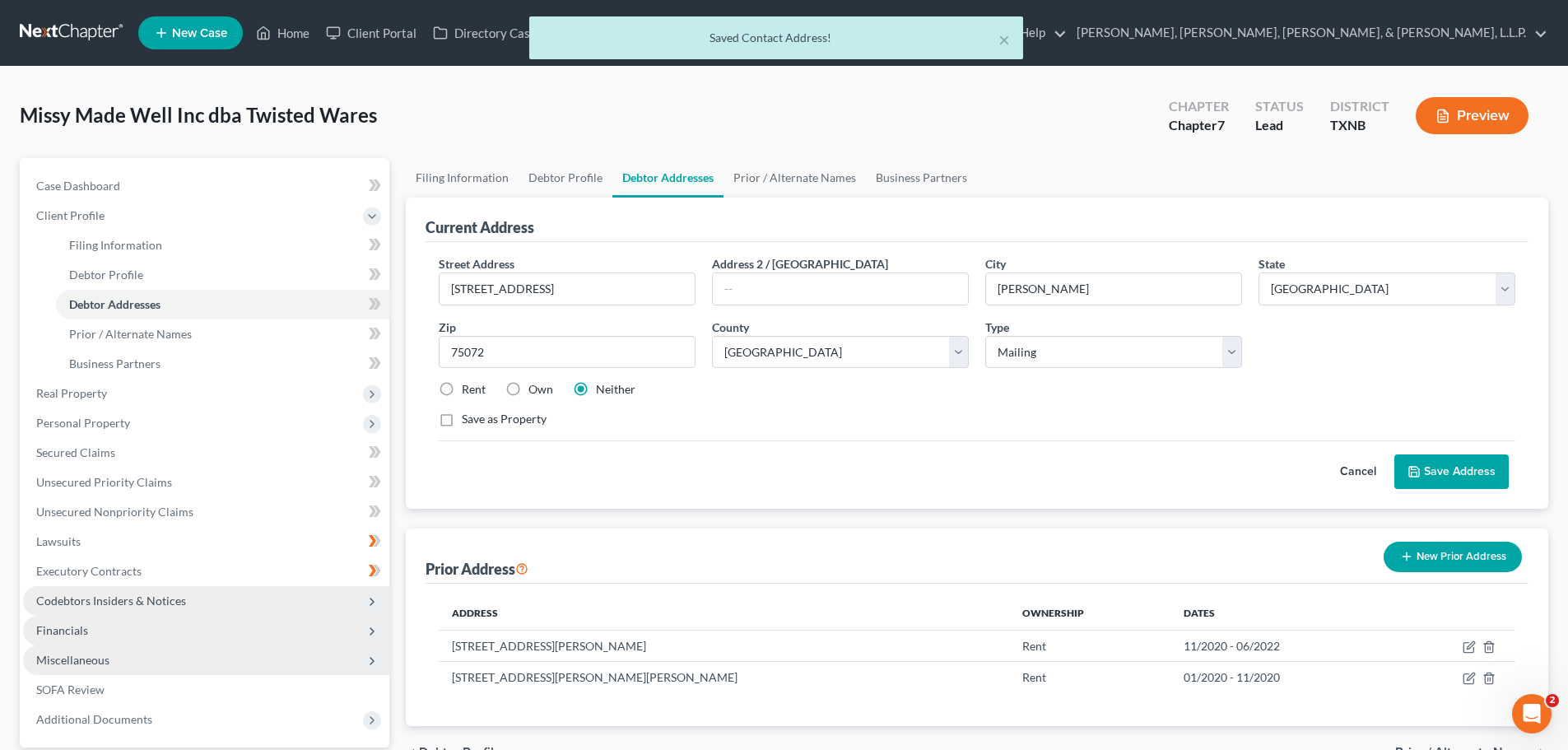
click at [462, 387] on label "Rent" at bounding box center [474, 389] width 24 height 17
click at [468, 387] on input "Rent" at bounding box center [473, 386] width 11 height 11
radio input "true"
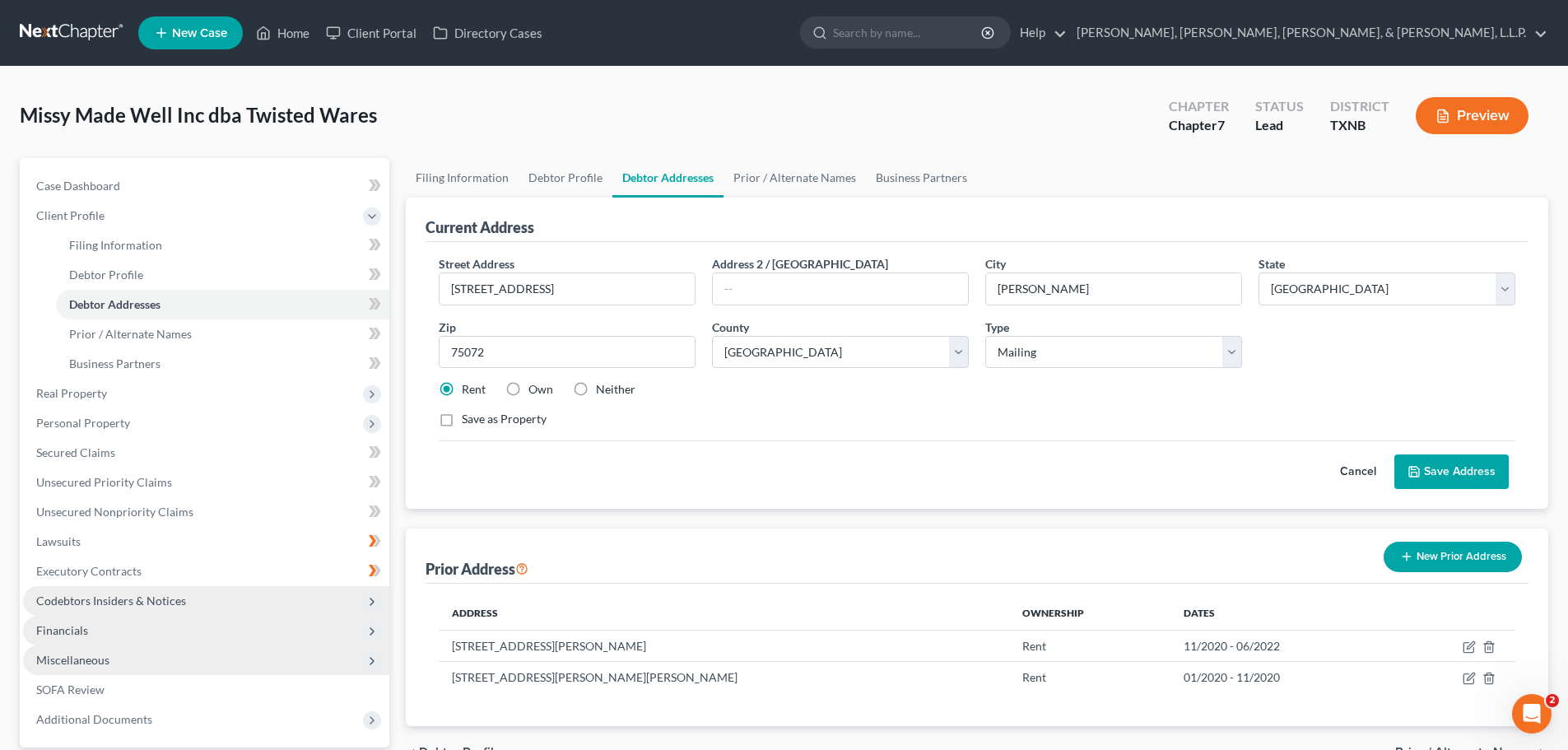
click at [1426, 472] on button "Save Address" at bounding box center [1451, 471] width 114 height 34
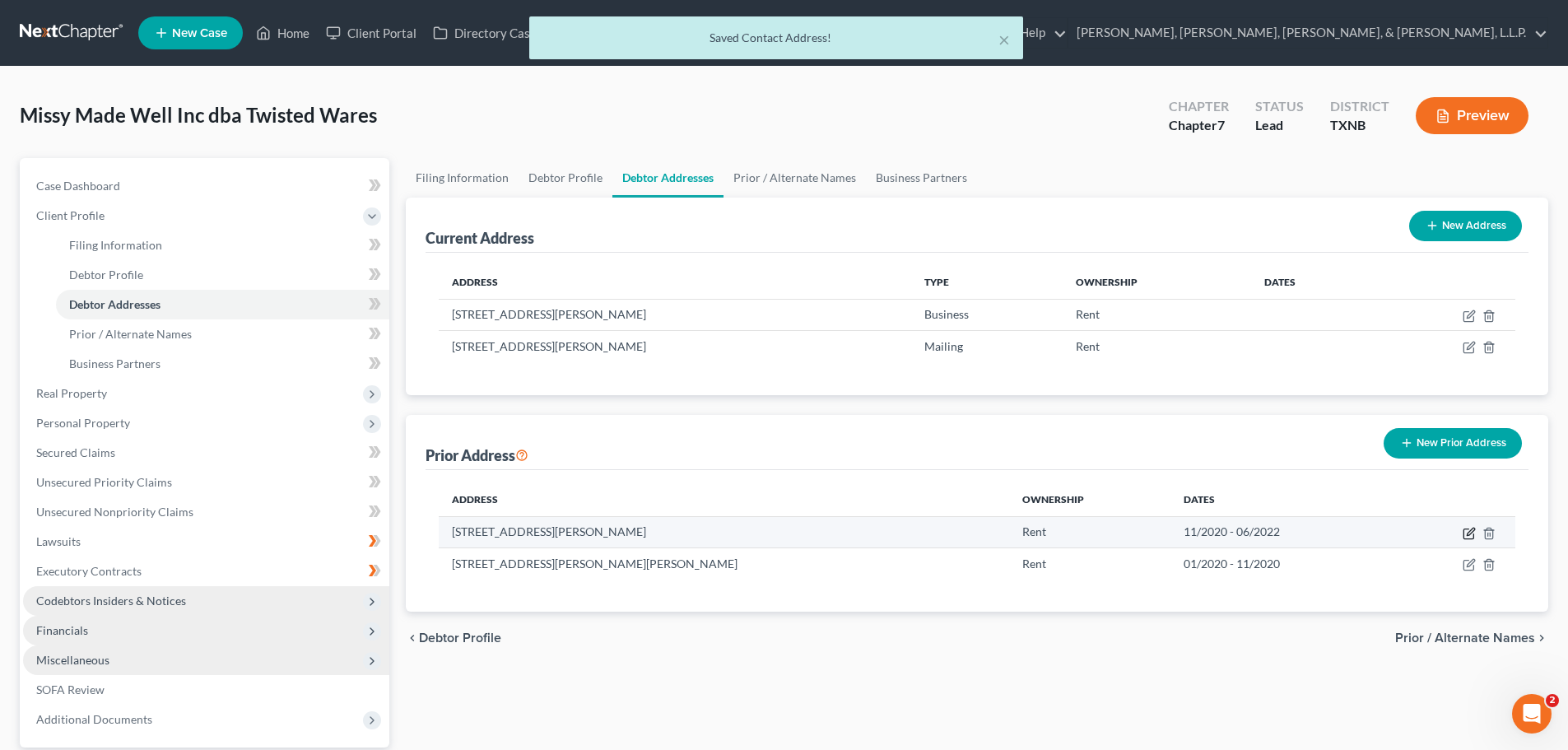
click at [1469, 536] on icon "button" at bounding box center [1469, 533] width 13 height 13
select select "45"
select select "42"
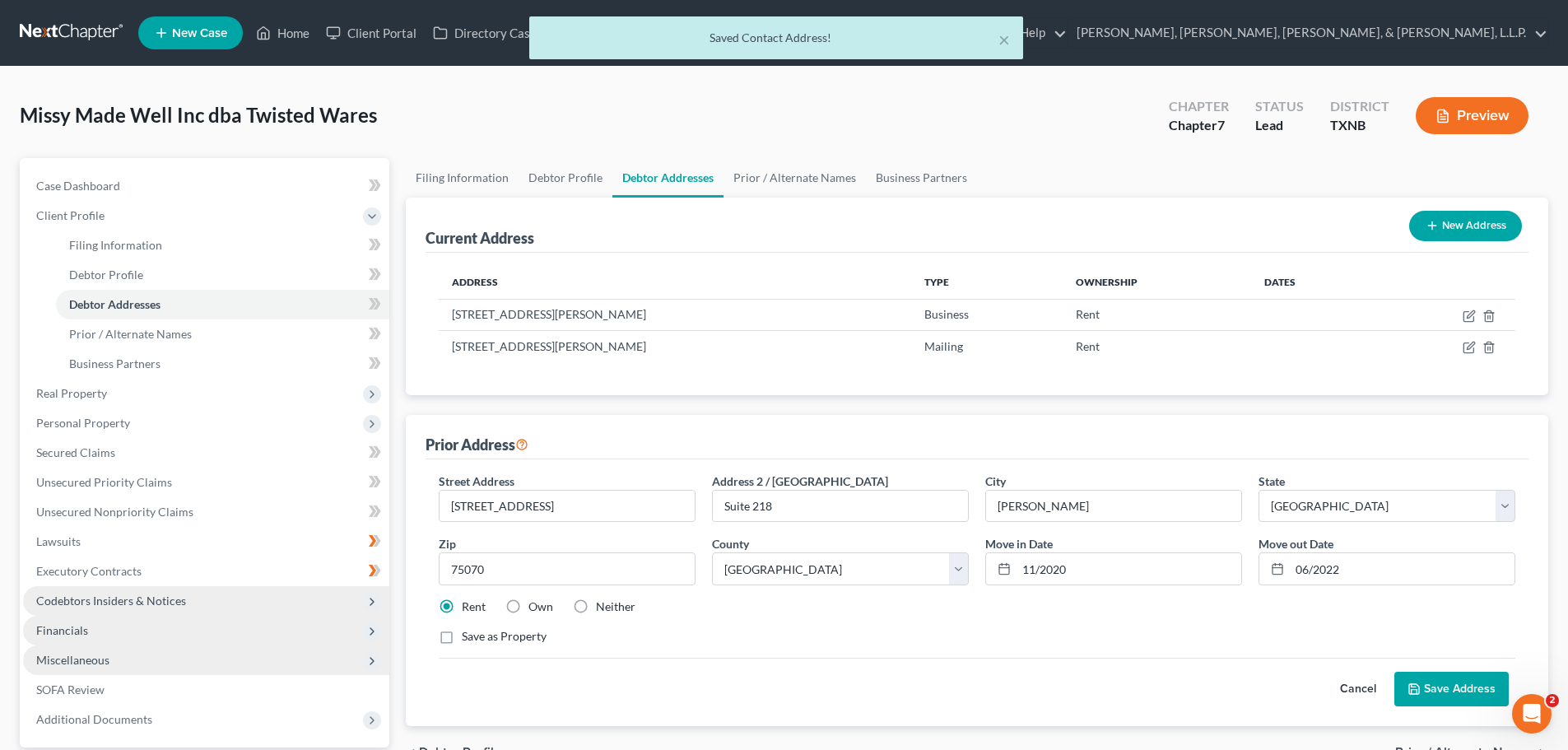
click at [1456, 674] on button "Save Address" at bounding box center [1451, 688] width 114 height 34
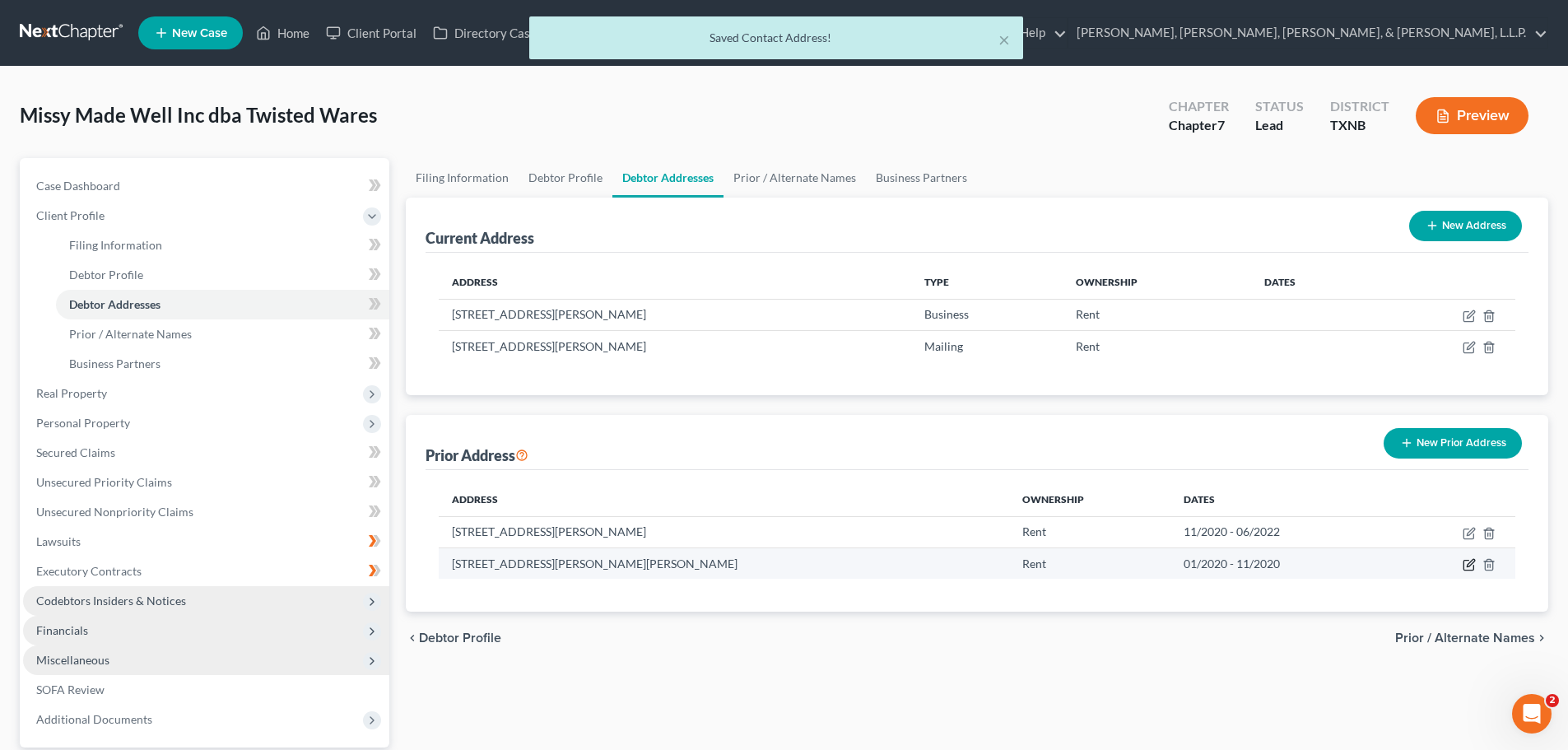
click at [1468, 564] on icon "button" at bounding box center [1469, 564] width 13 height 13
select select "45"
select select "42"
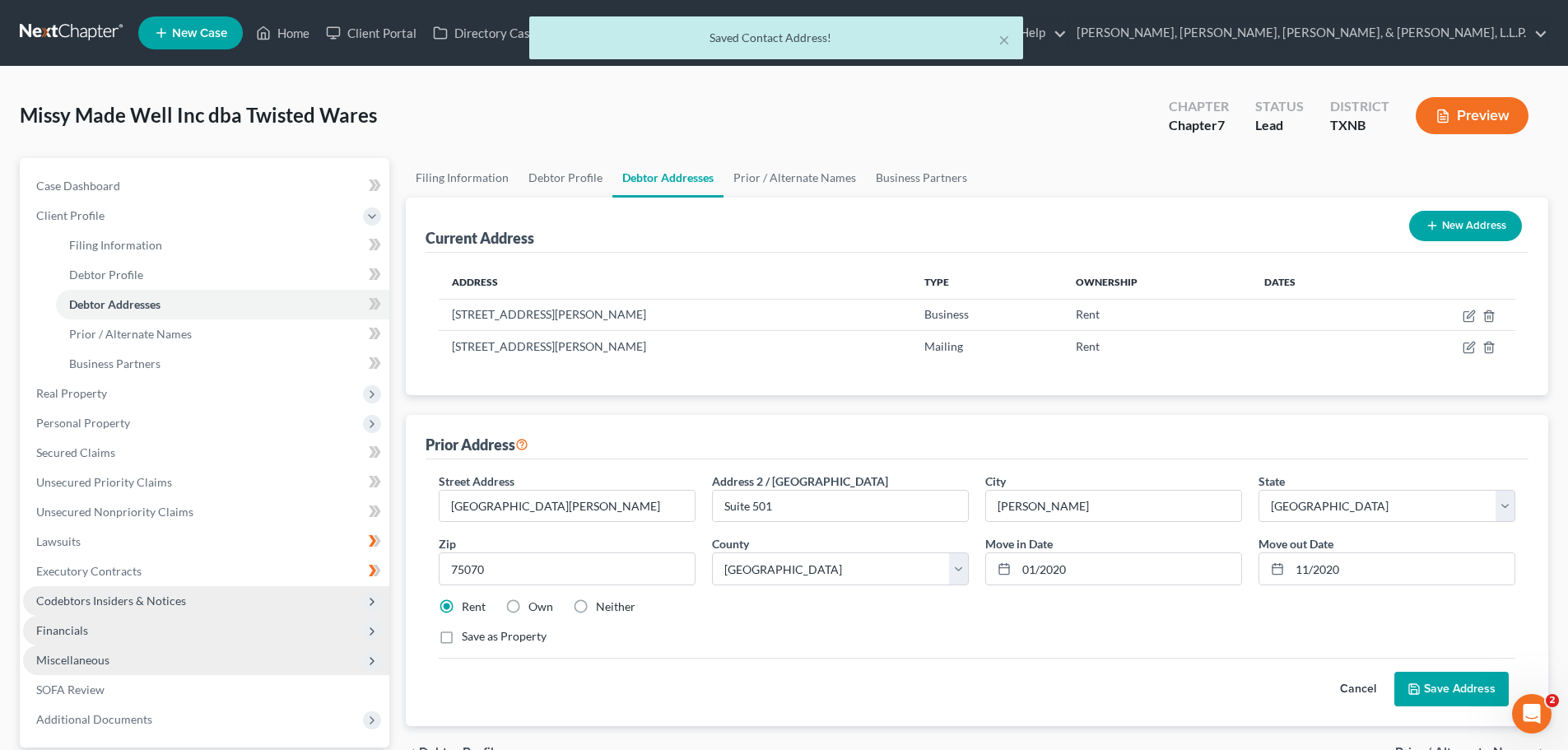
click at [1438, 687] on button "Save Address" at bounding box center [1451, 688] width 114 height 34
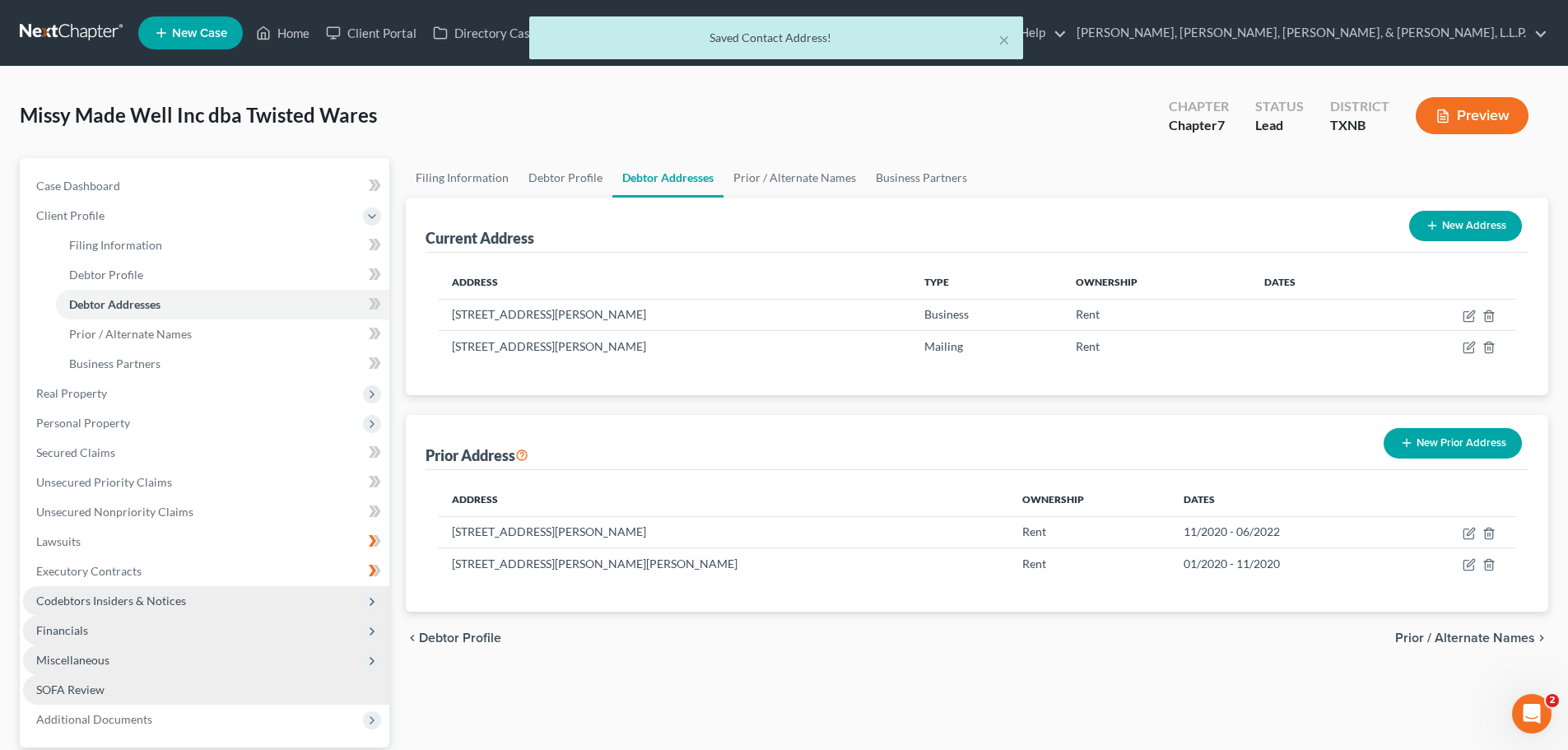
click at [87, 686] on span "SOFA Review" at bounding box center [70, 689] width 68 height 14
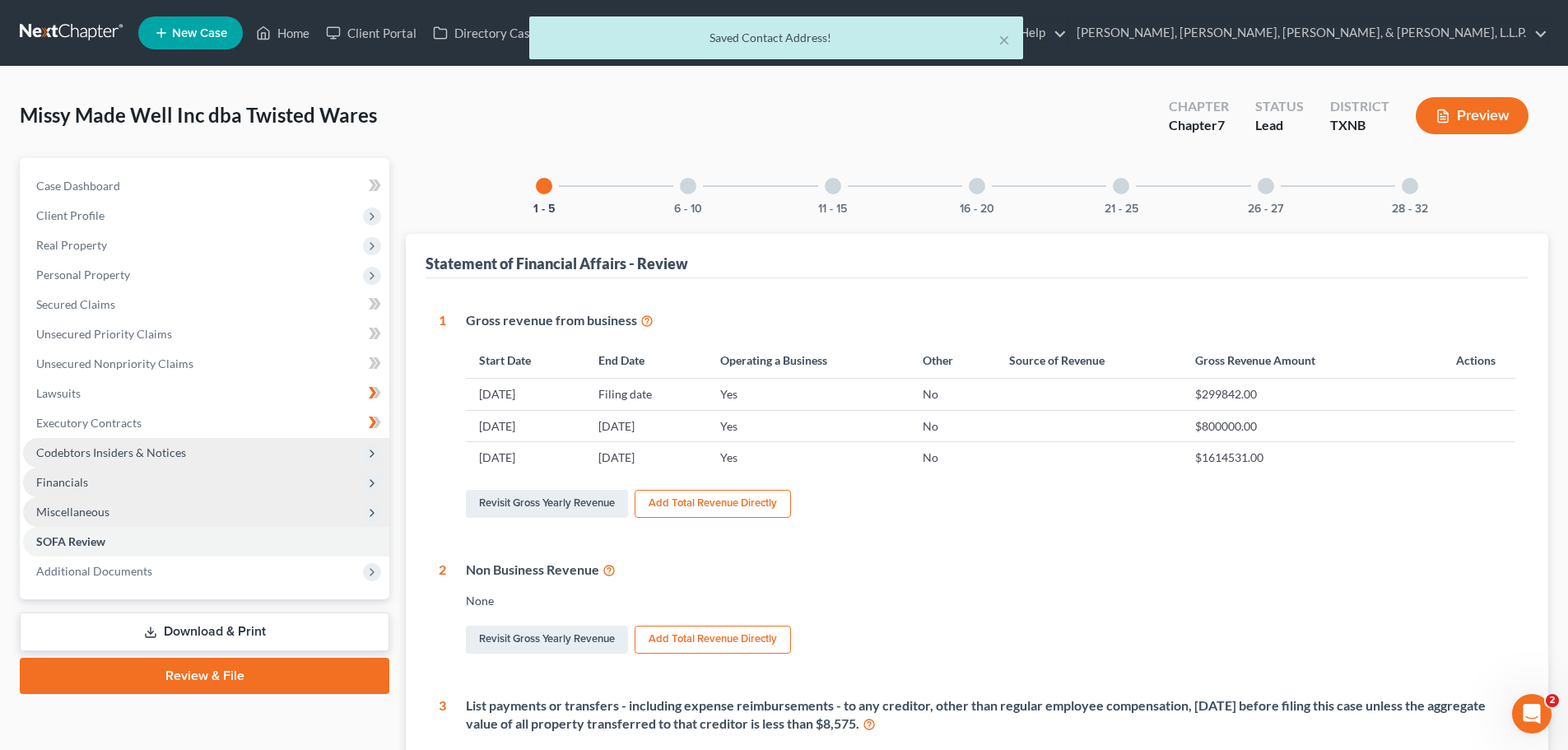
click at [1120, 191] on div at bounding box center [1121, 186] width 17 height 17
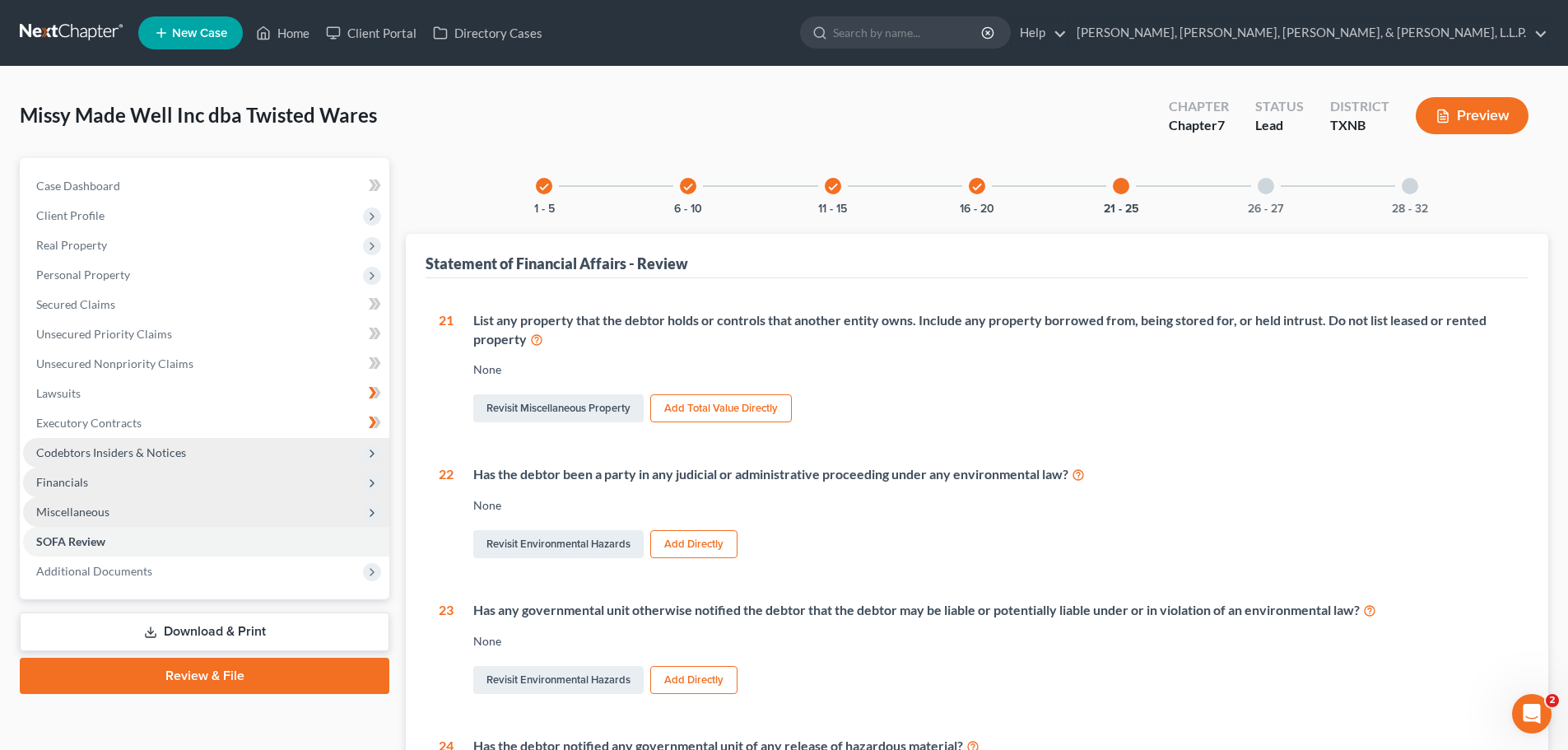
click at [981, 191] on icon "check" at bounding box center [977, 187] width 12 height 12
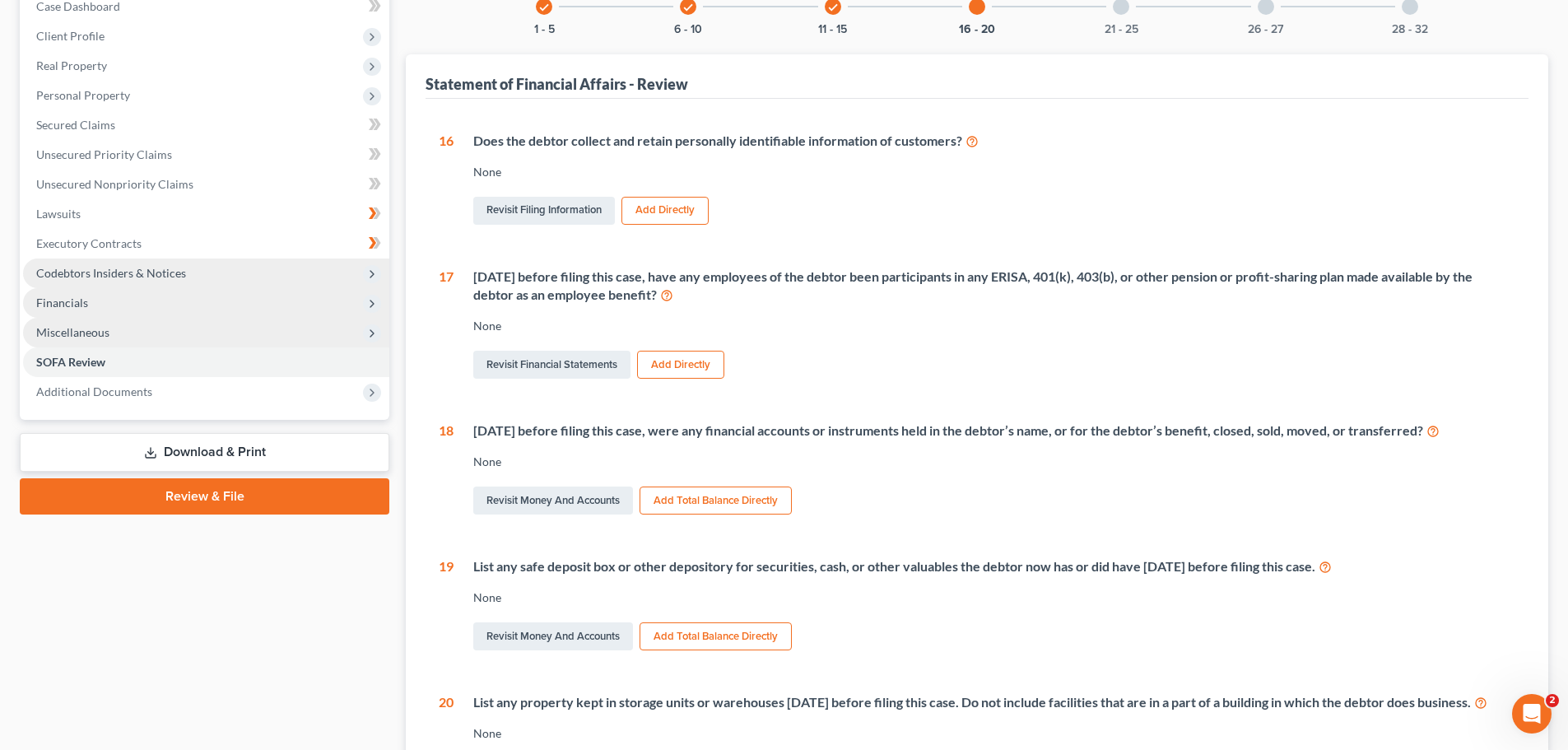
scroll to position [84, 0]
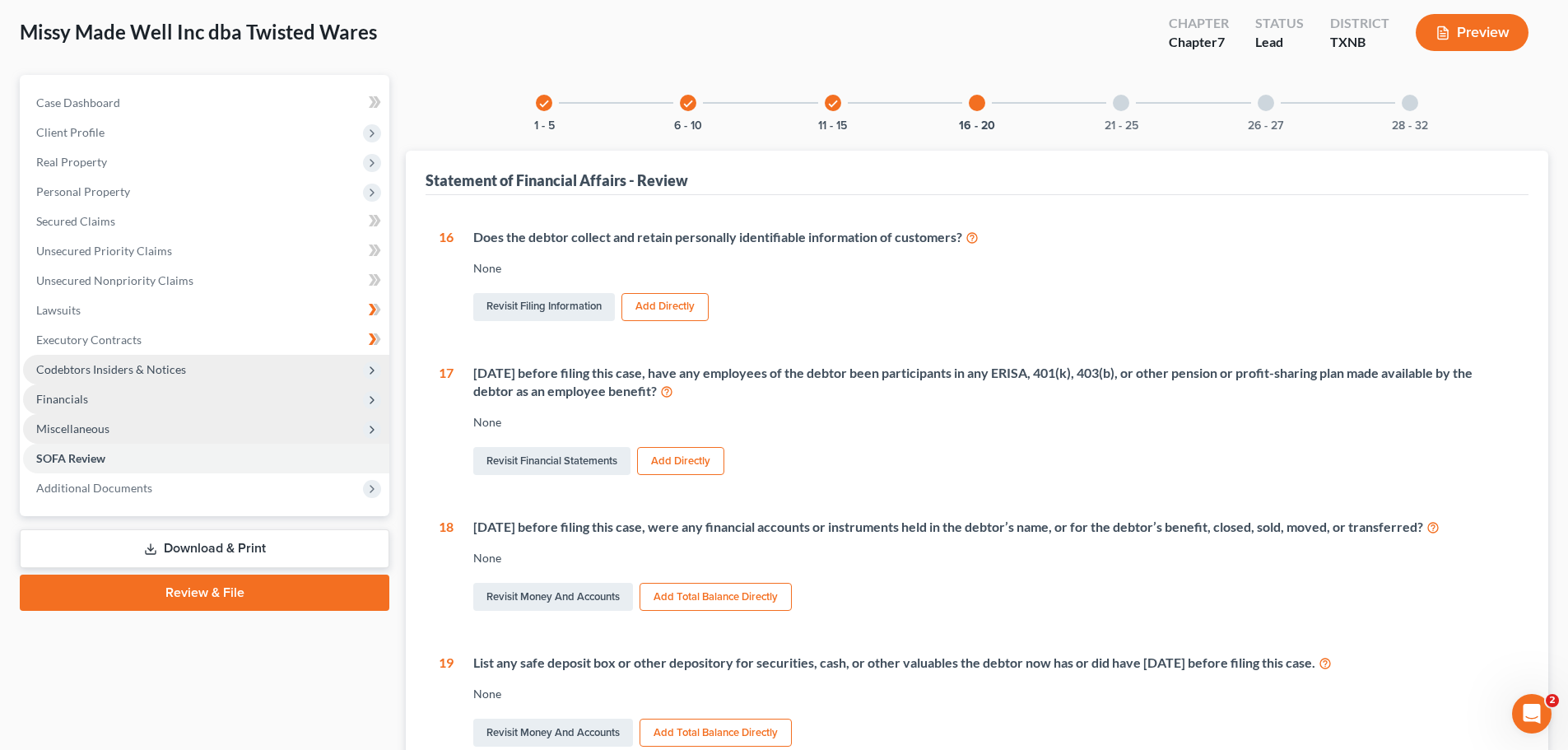
click at [1119, 108] on div at bounding box center [1121, 102] width 17 height 17
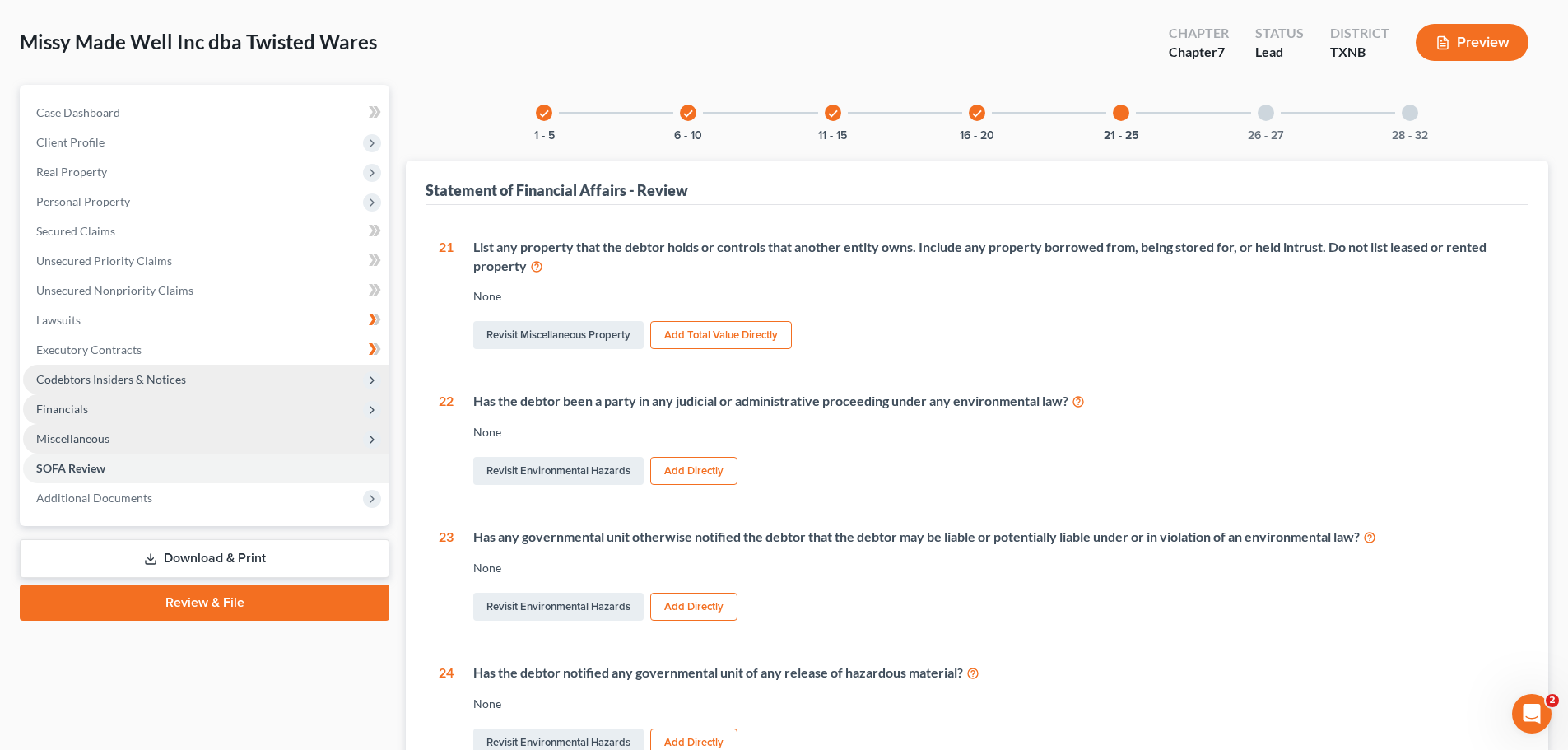
scroll to position [0, 0]
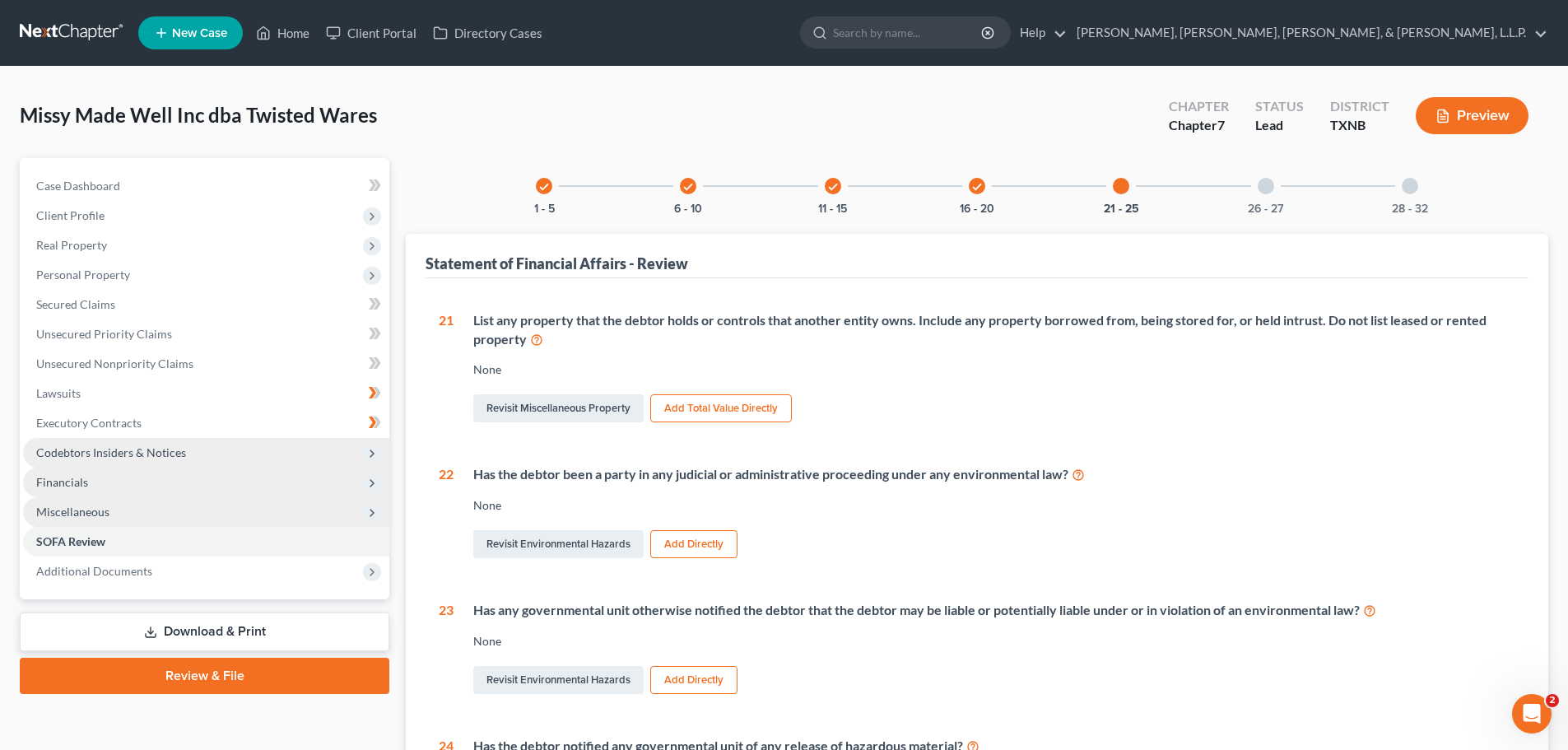
click at [1271, 190] on div at bounding box center [1265, 186] width 17 height 17
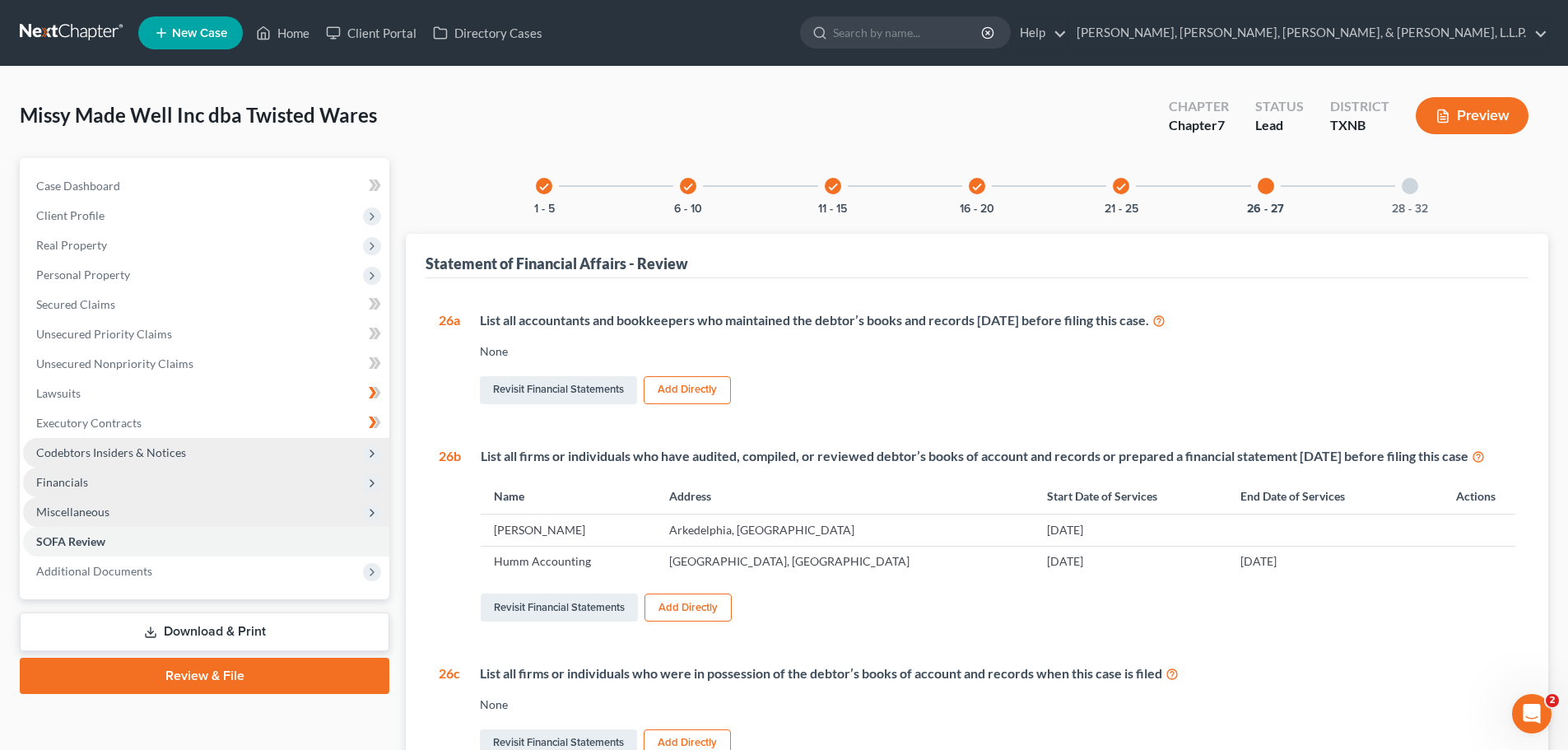
click at [1414, 190] on div at bounding box center [1410, 186] width 17 height 17
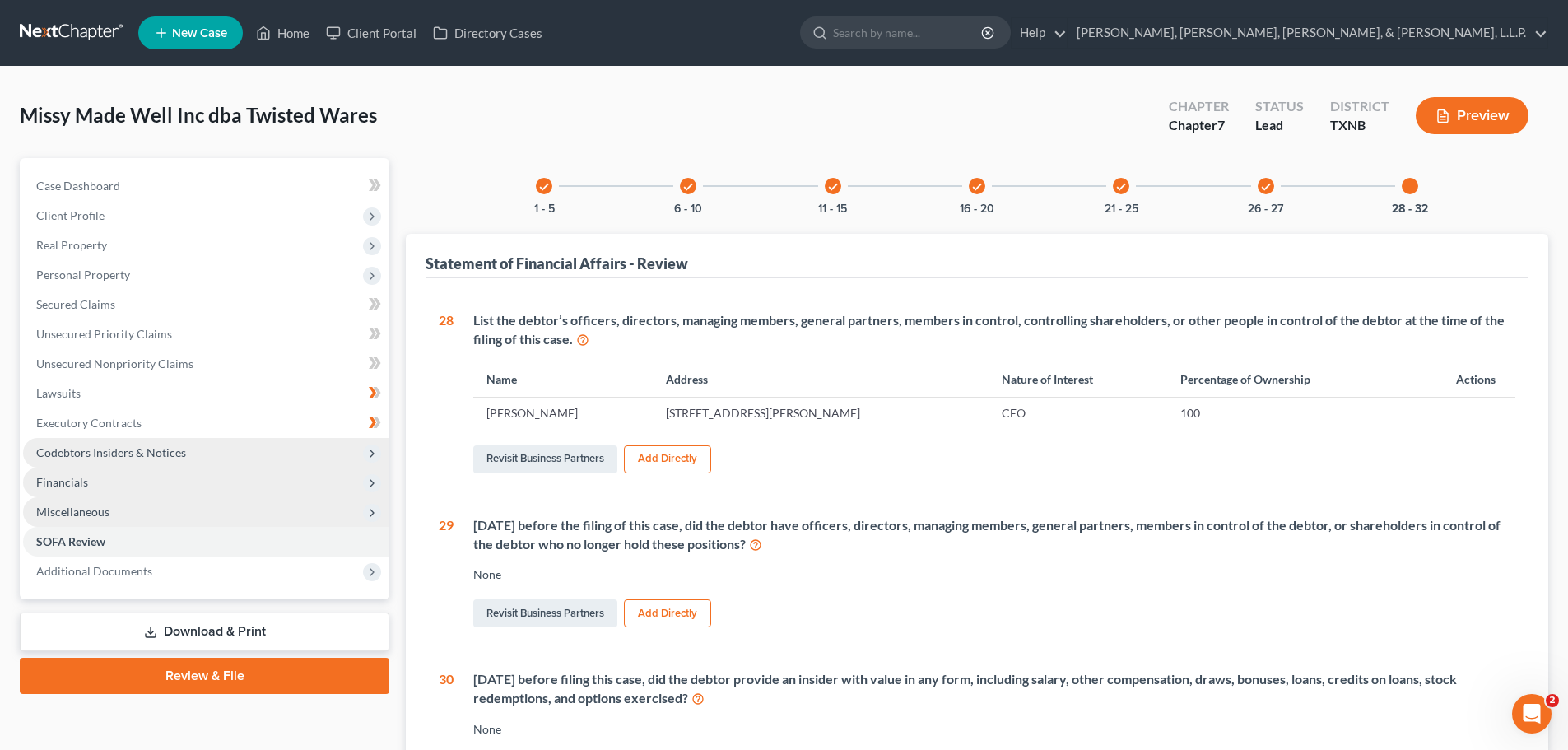
click at [827, 183] on icon "check" at bounding box center [833, 187] width 12 height 12
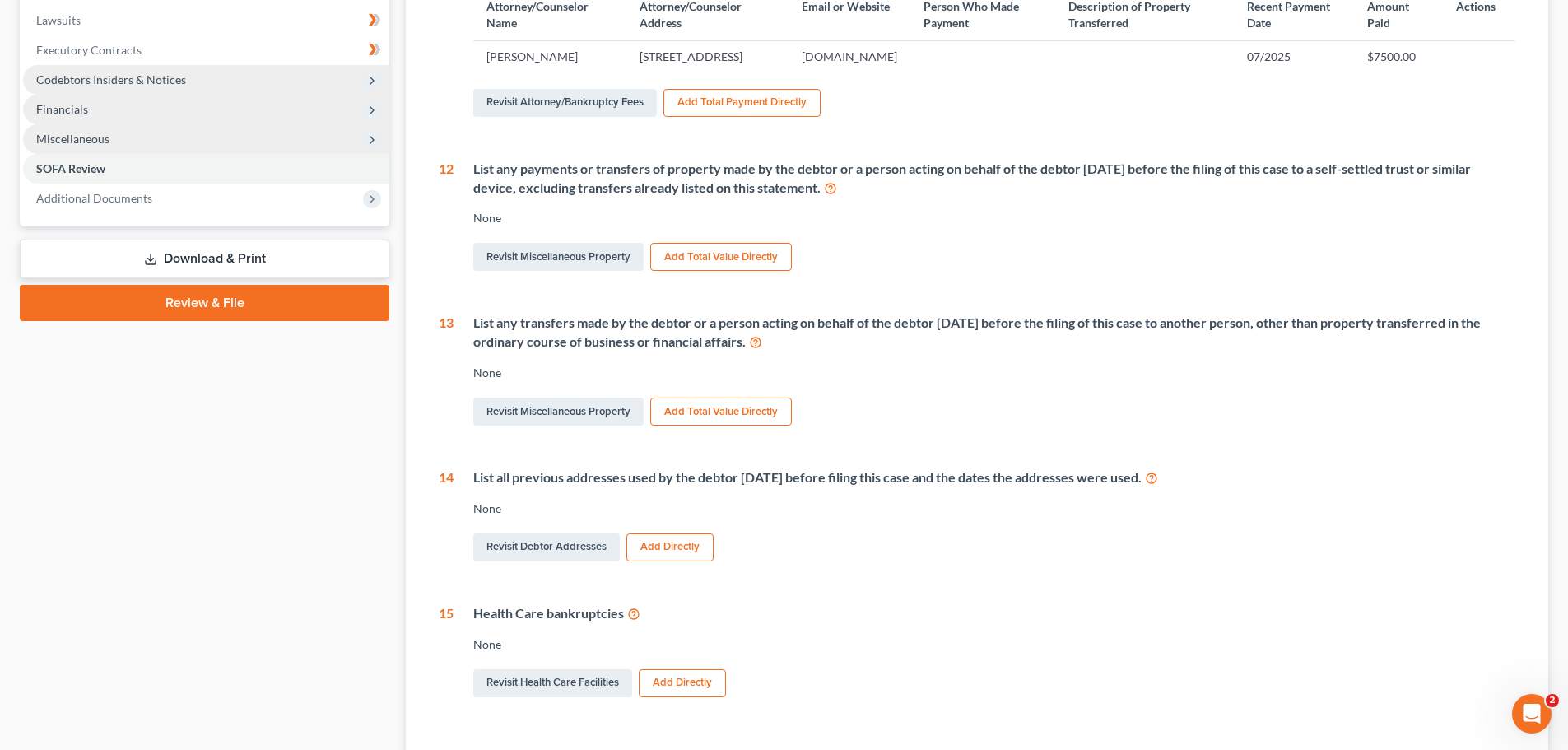
scroll to position [412, 0]
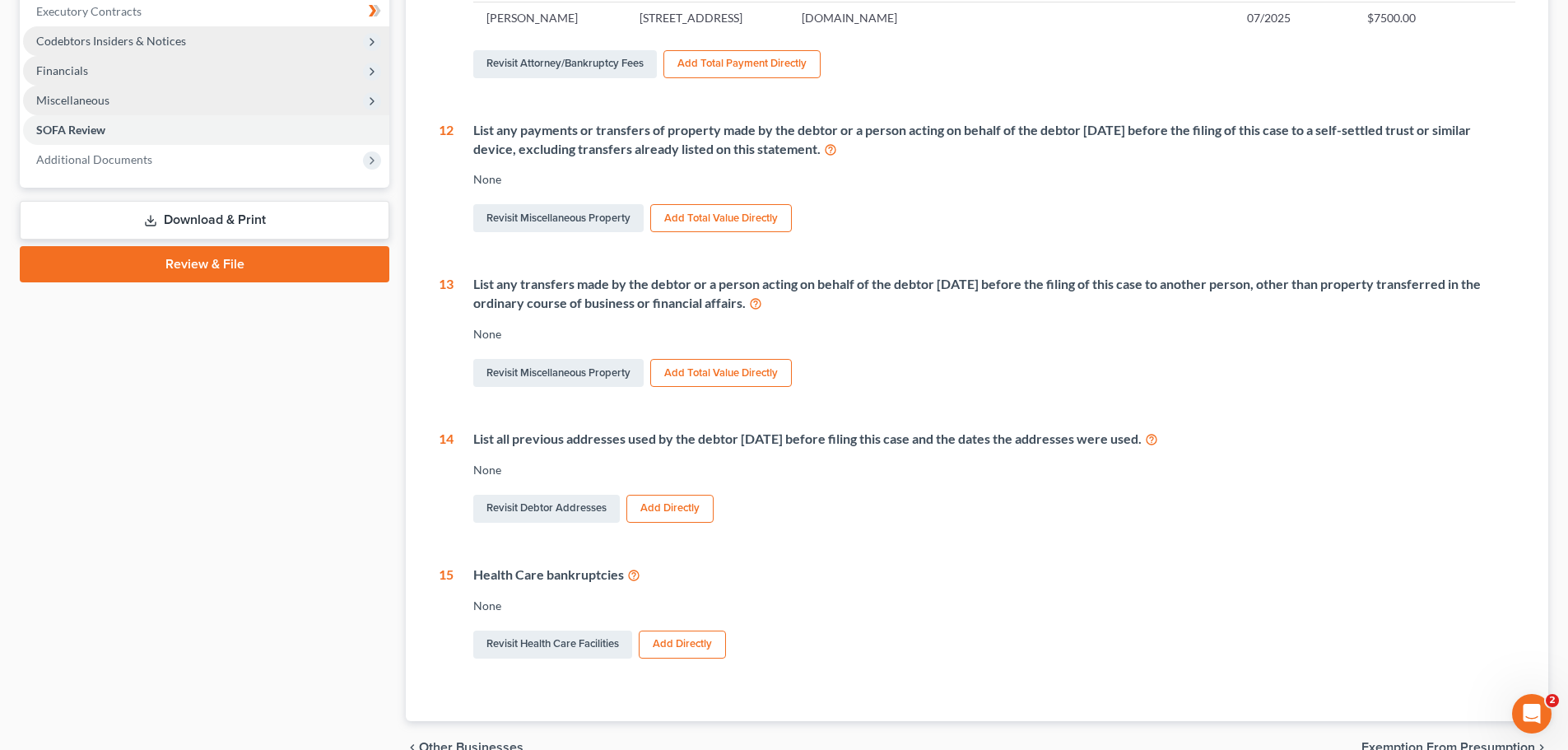
click at [685, 523] on button "Add Directly" at bounding box center [669, 508] width 87 height 28
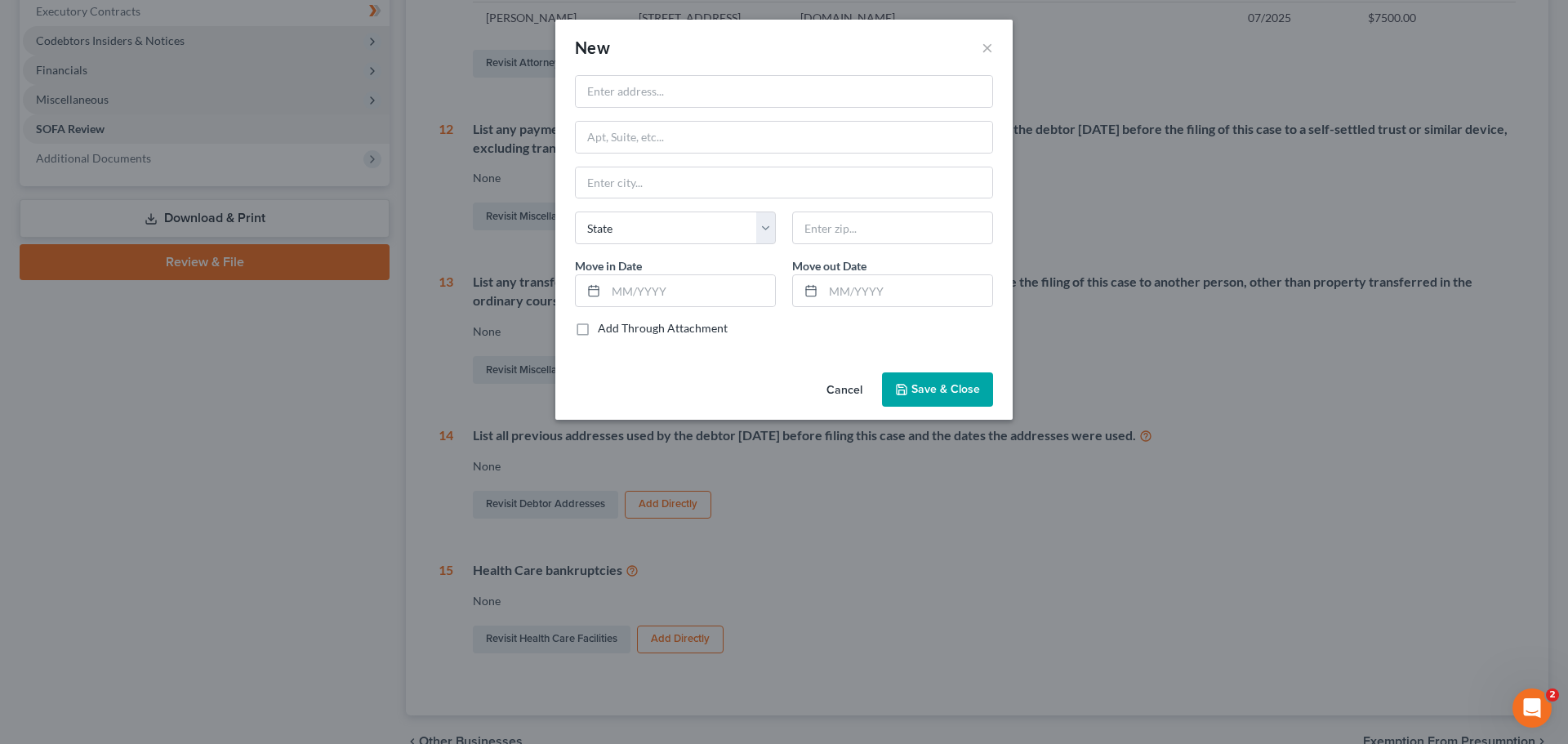
click at [858, 389] on button "Cancel" at bounding box center [844, 389] width 62 height 32
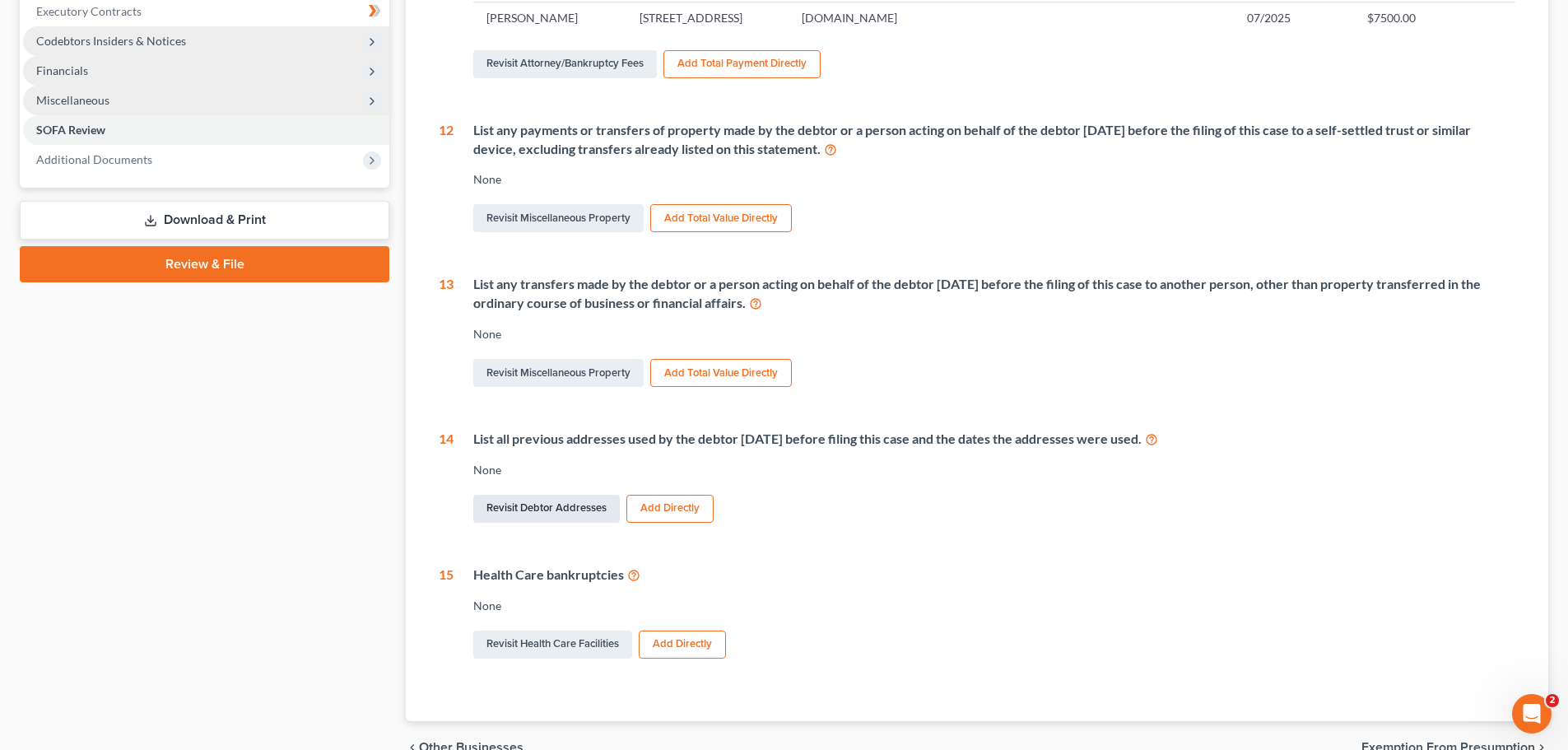
click at [558, 523] on link "Revisit Debtor Addresses" at bounding box center [546, 508] width 146 height 28
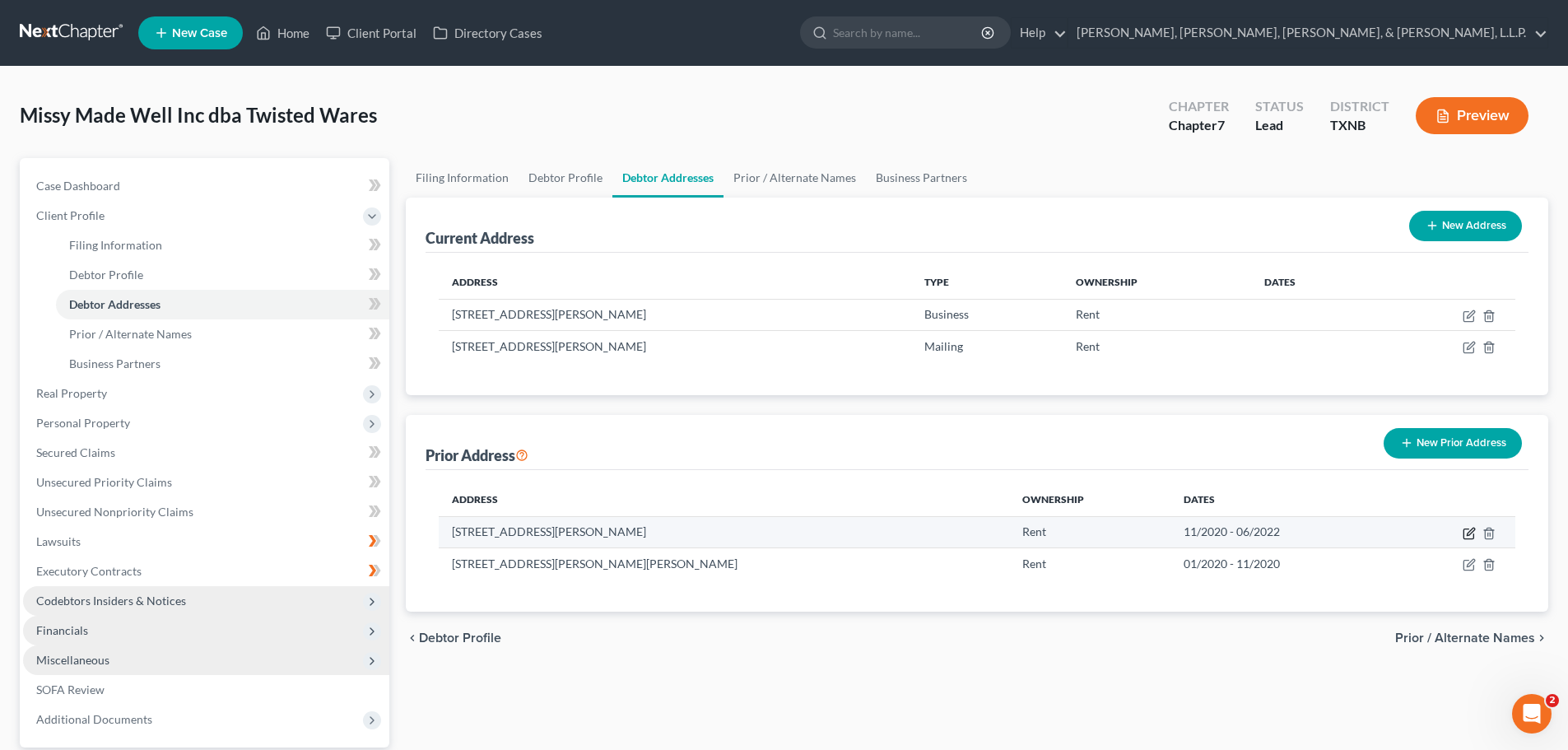
click at [1463, 530] on icon "button" at bounding box center [1469, 533] width 13 height 13
select select "45"
select select "42"
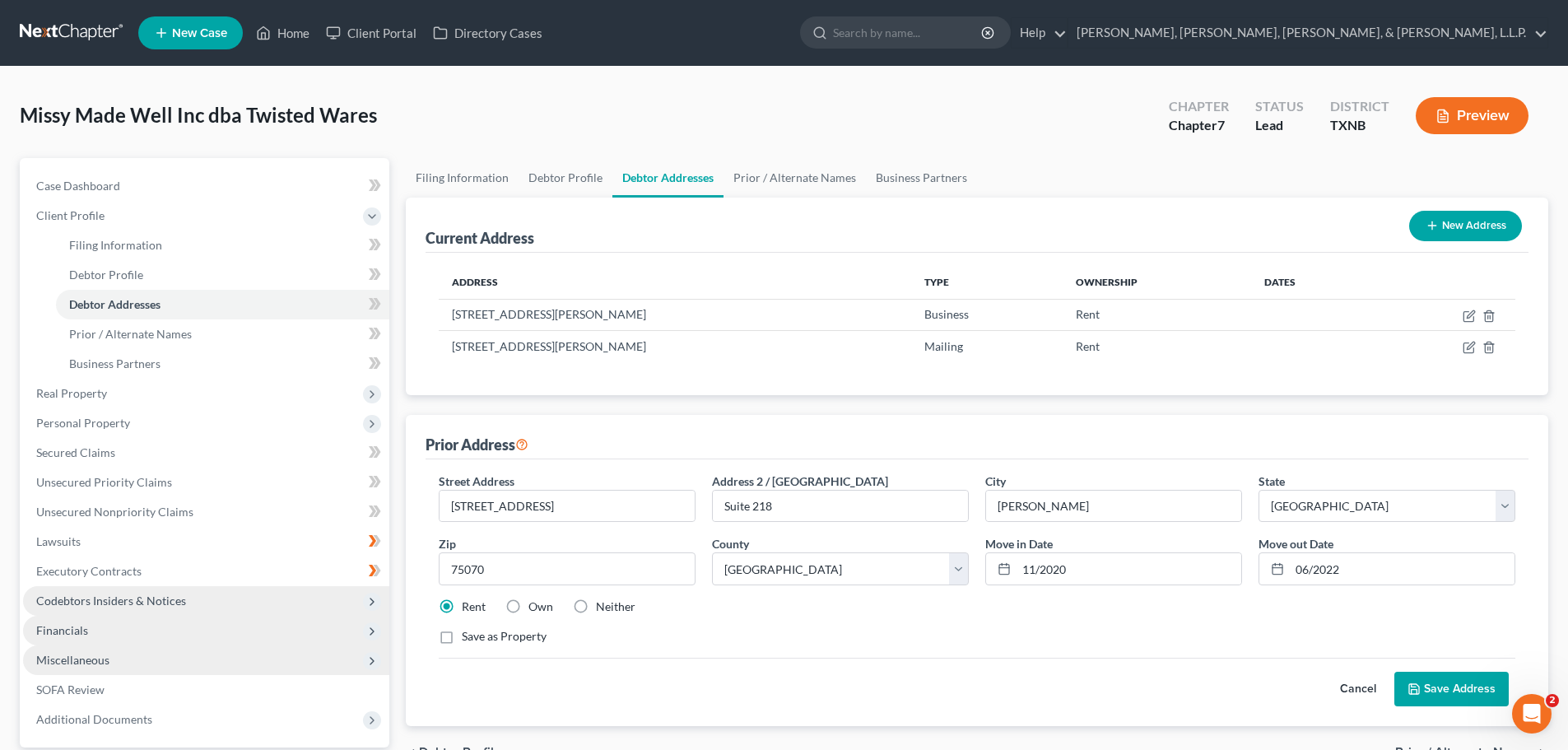
click at [1426, 695] on button "Save Address" at bounding box center [1451, 688] width 114 height 34
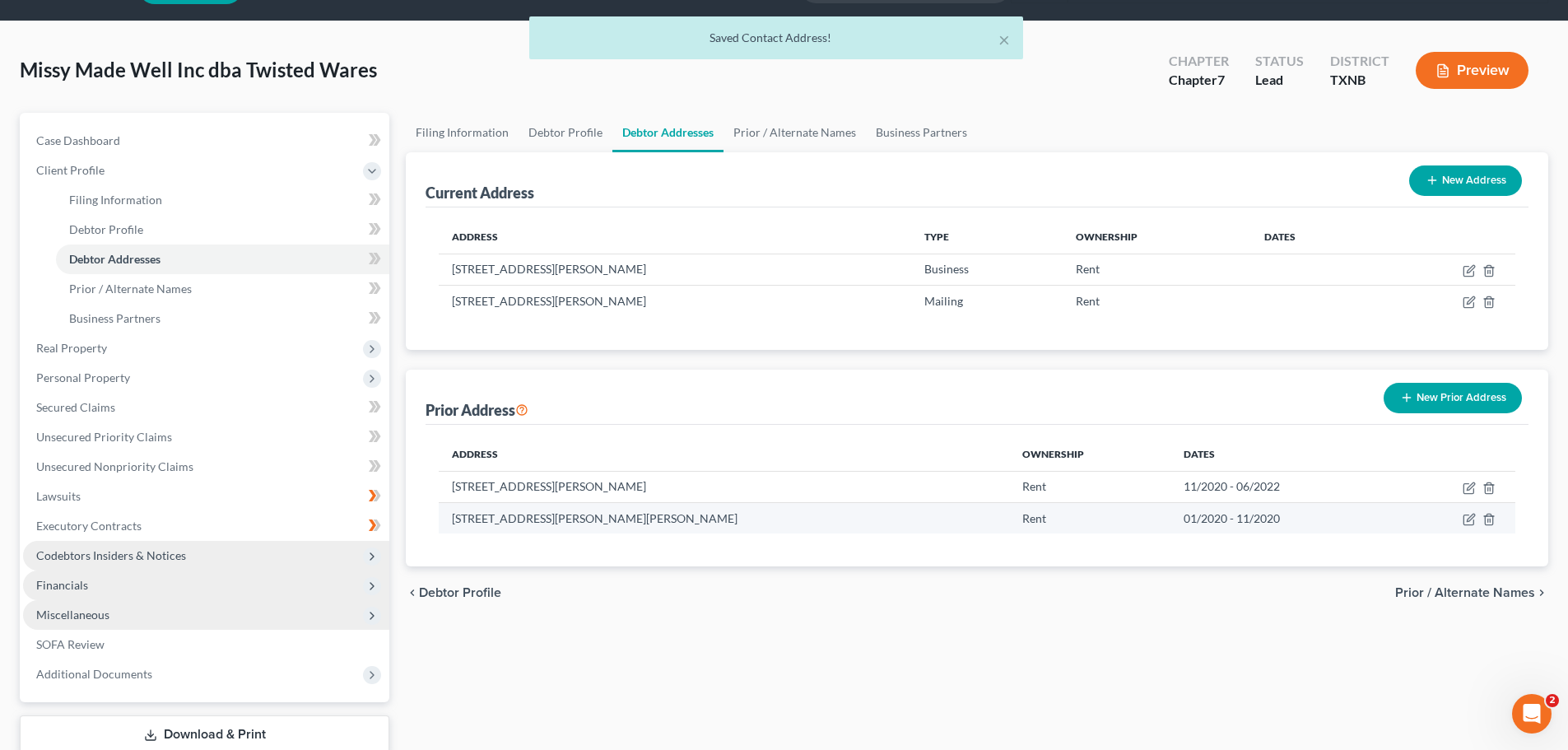
scroll to position [83, 0]
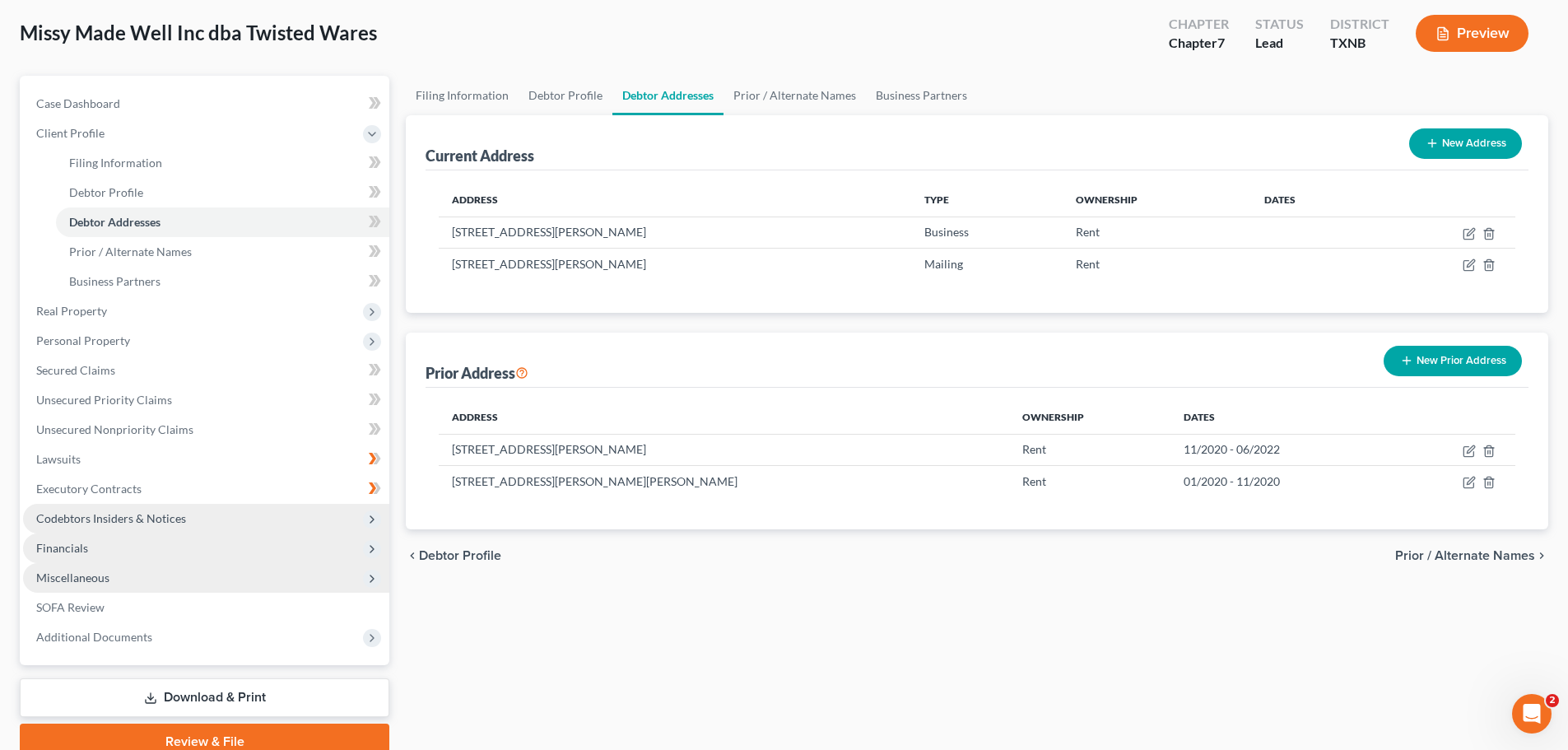
click at [1471, 550] on span "Prior / Alternate Names" at bounding box center [1465, 554] width 140 height 13
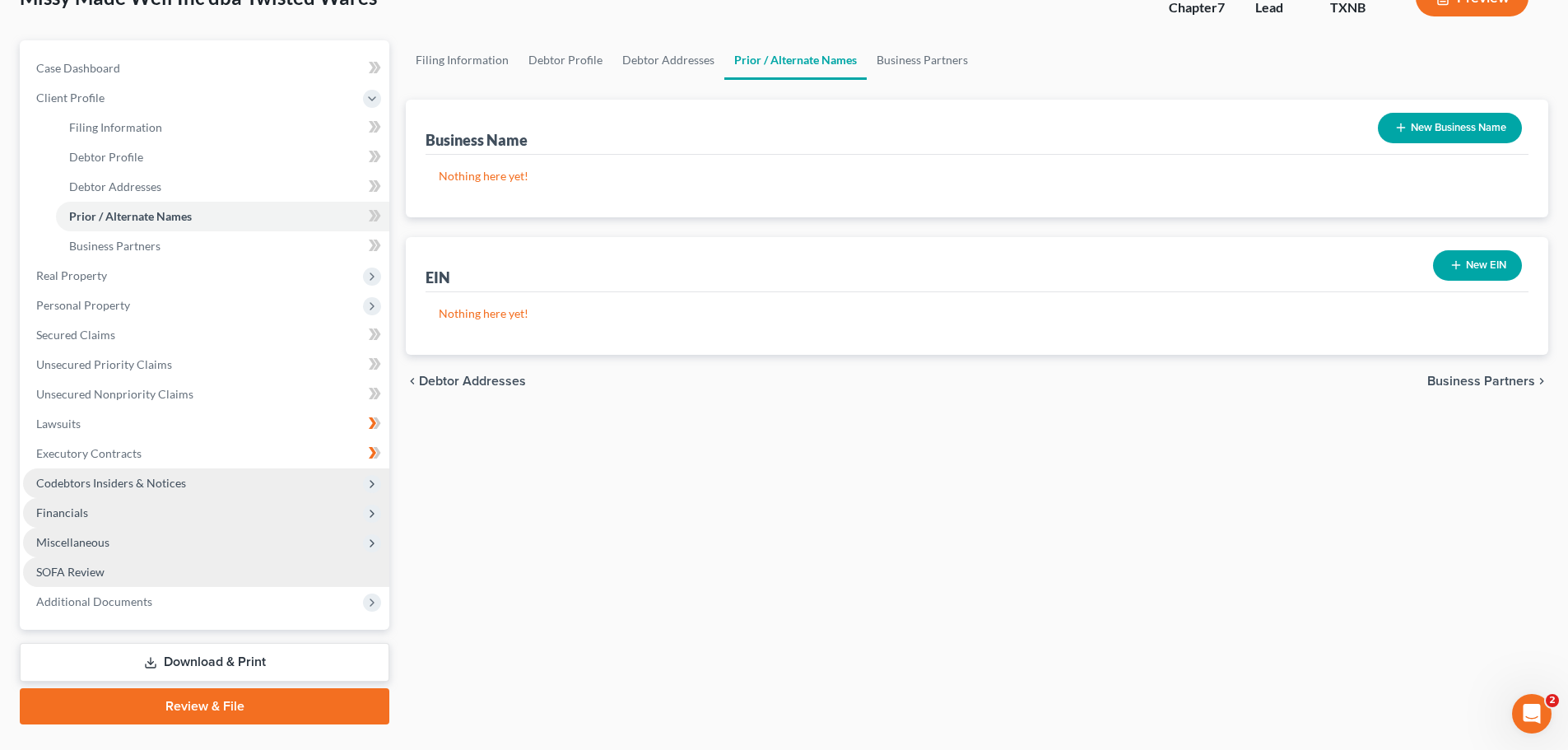
scroll to position [154, 0]
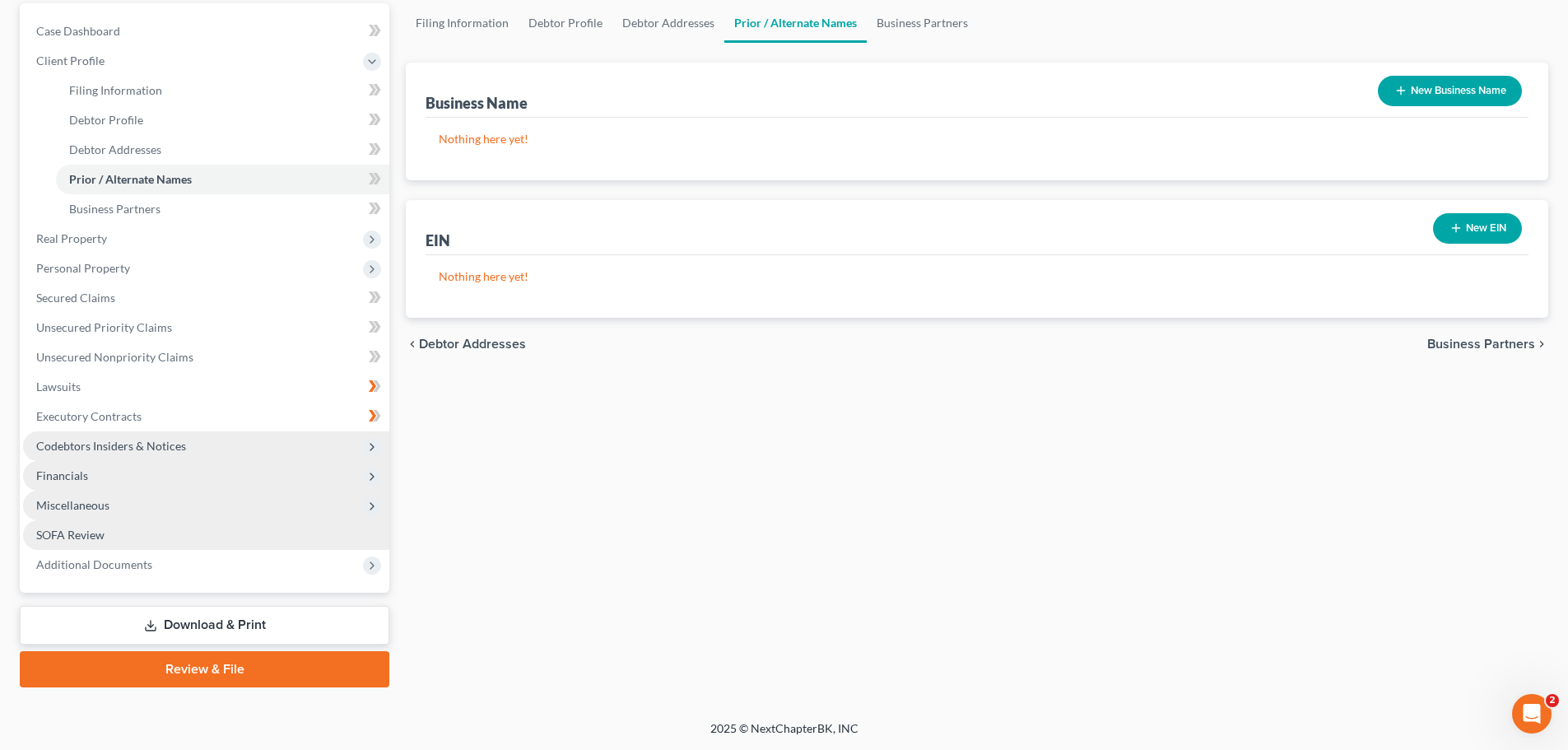
click at [88, 530] on span "SOFA Review" at bounding box center [70, 535] width 68 height 14
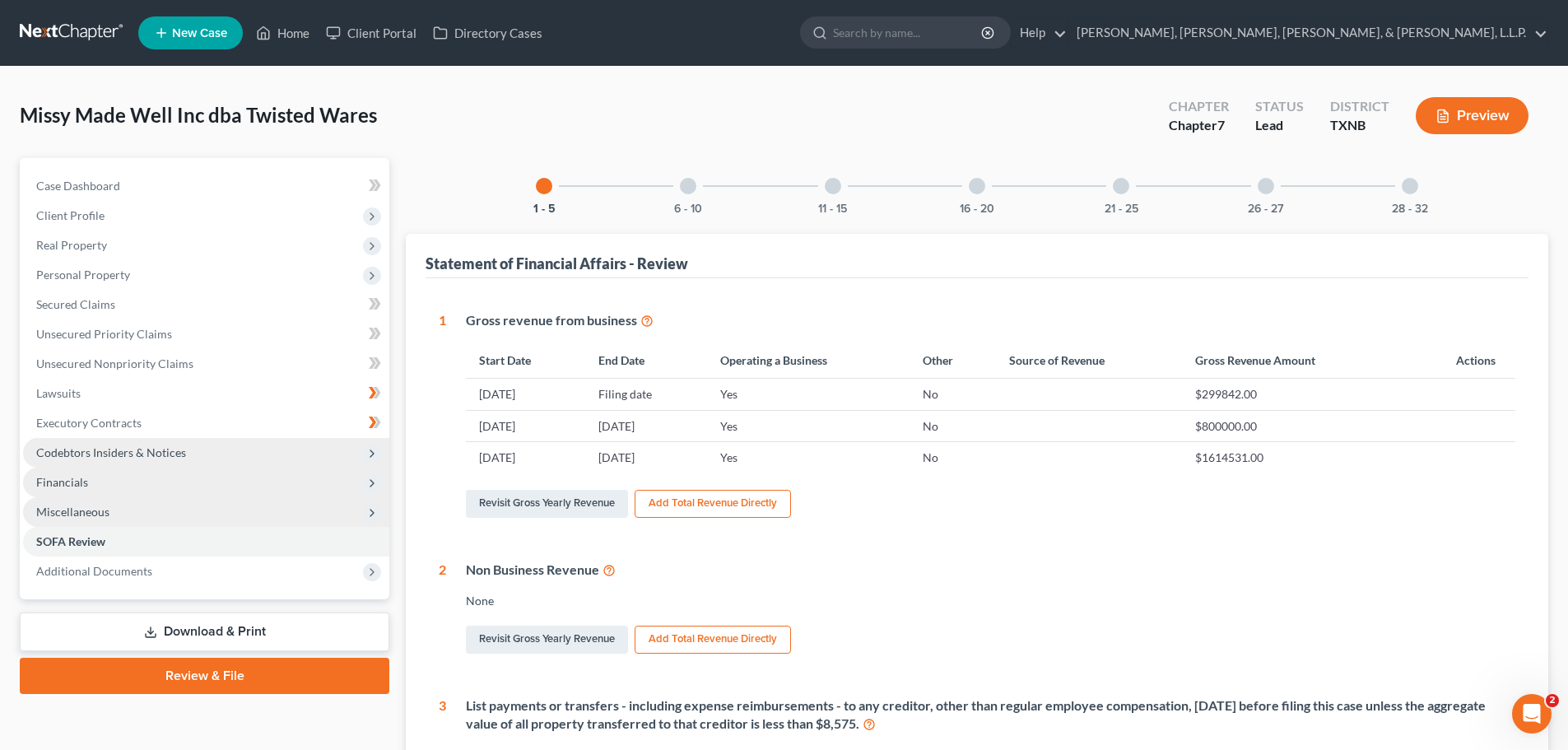
click at [1118, 187] on div at bounding box center [1121, 186] width 17 height 17
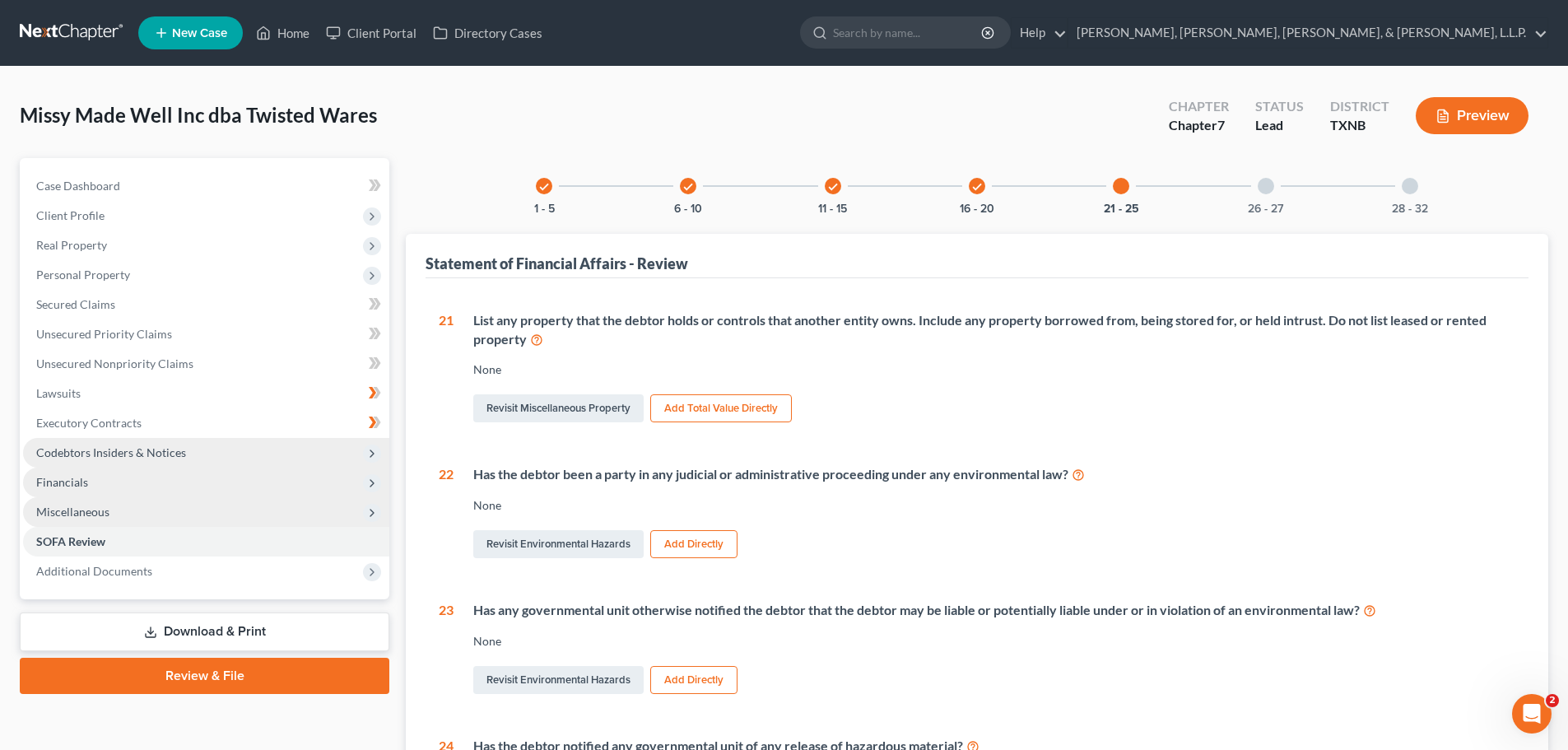
click at [974, 185] on icon "check" at bounding box center [977, 187] width 12 height 12
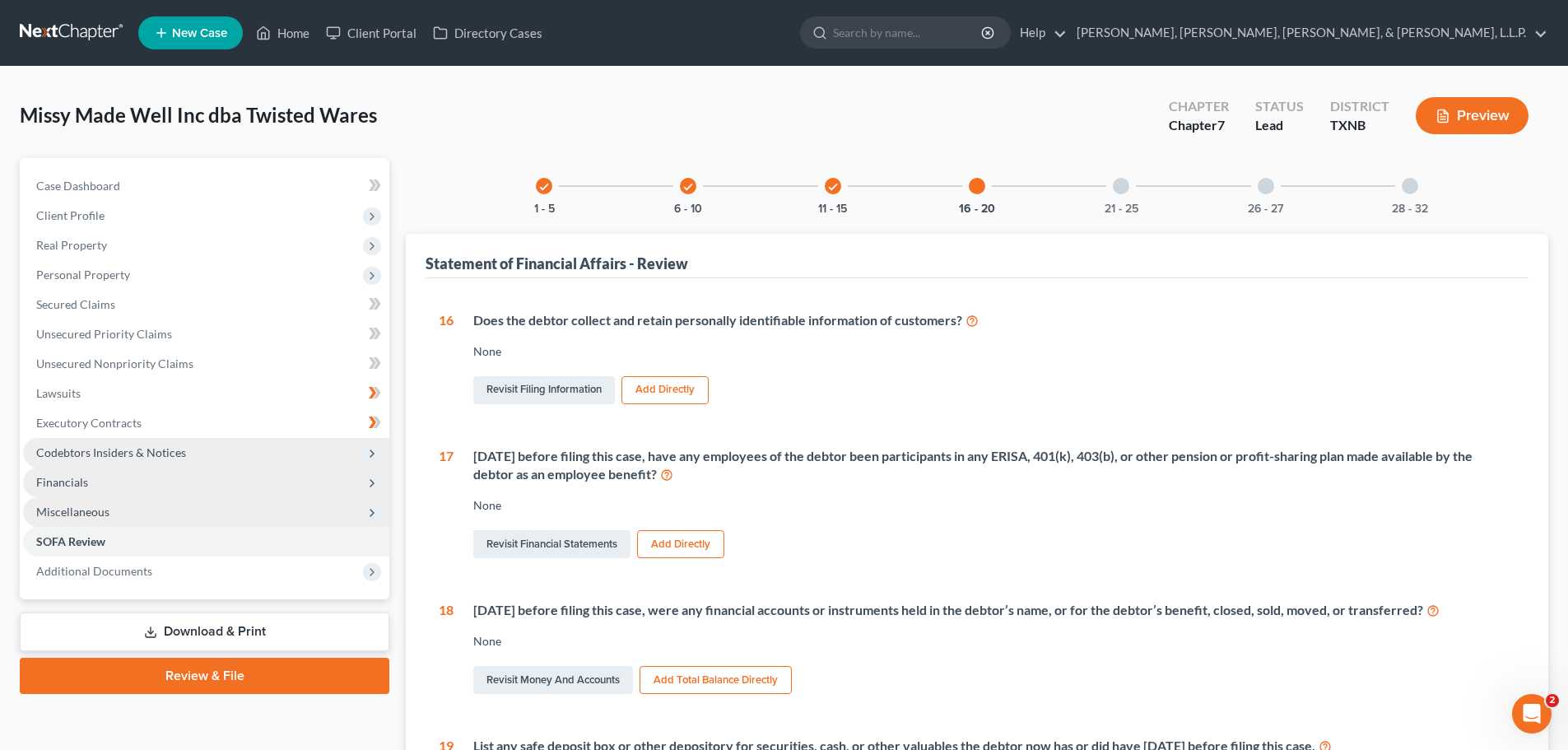
click at [826, 184] on div "check" at bounding box center [833, 186] width 17 height 17
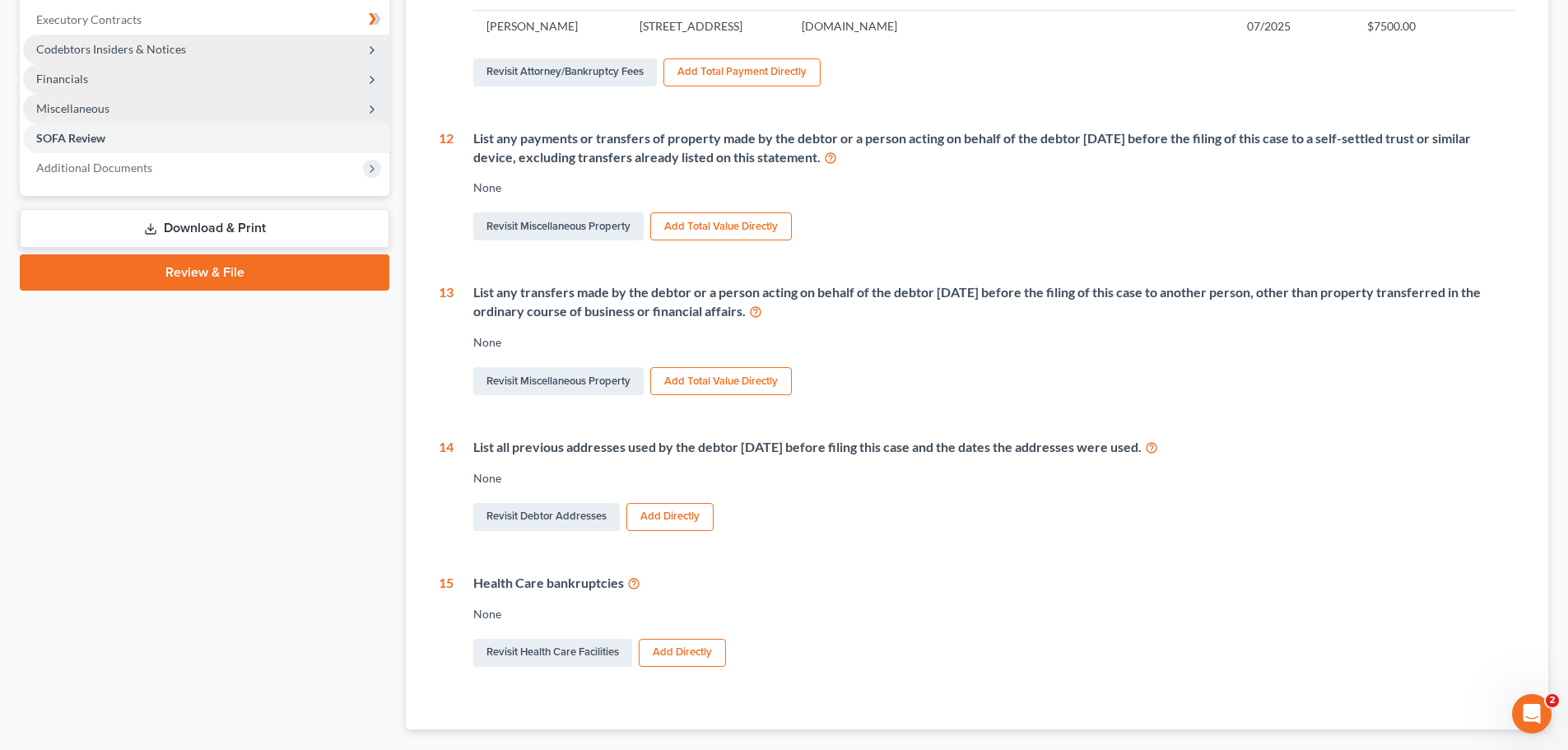
scroll to position [412, 0]
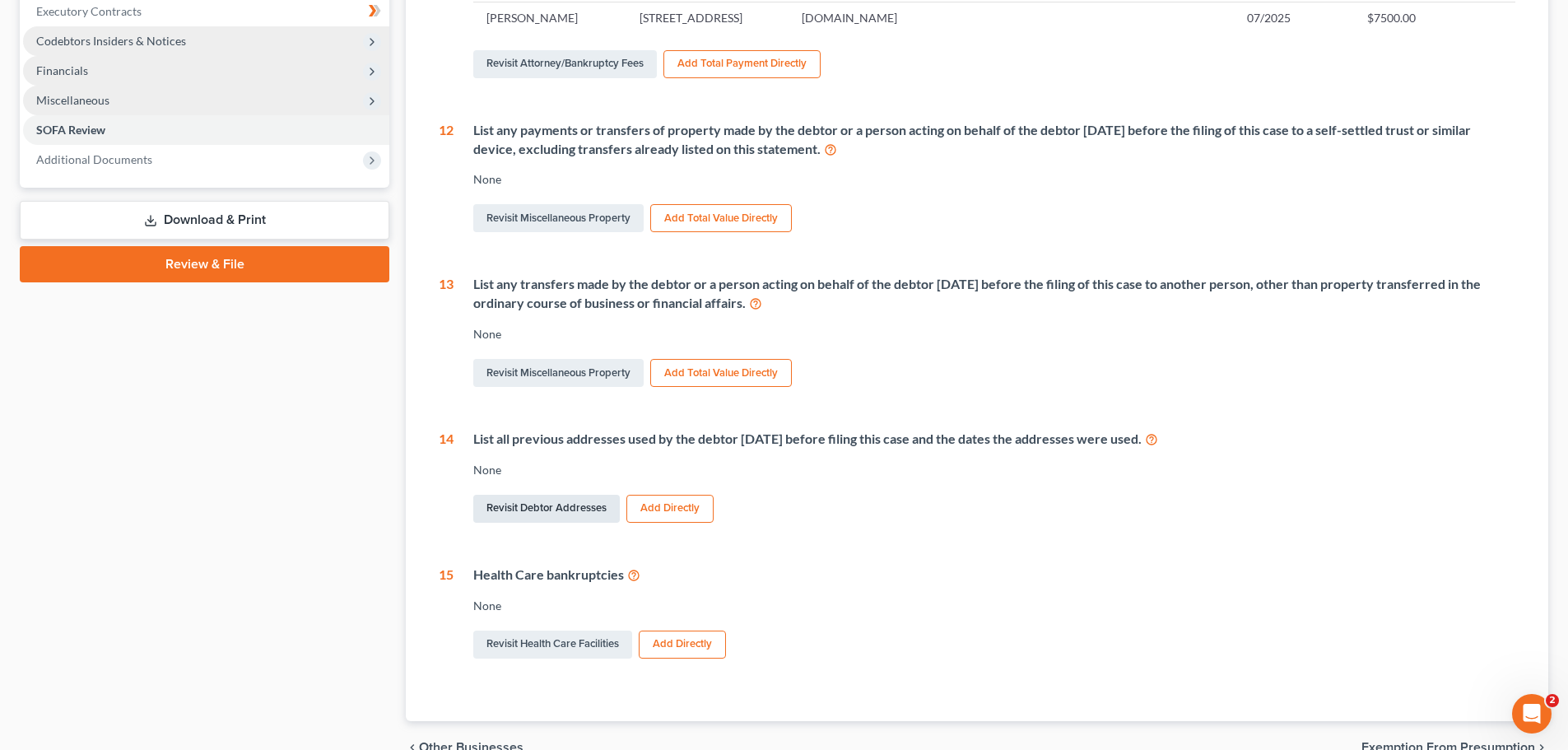
click at [558, 521] on link "Revisit Debtor Addresses" at bounding box center [546, 508] width 146 height 28
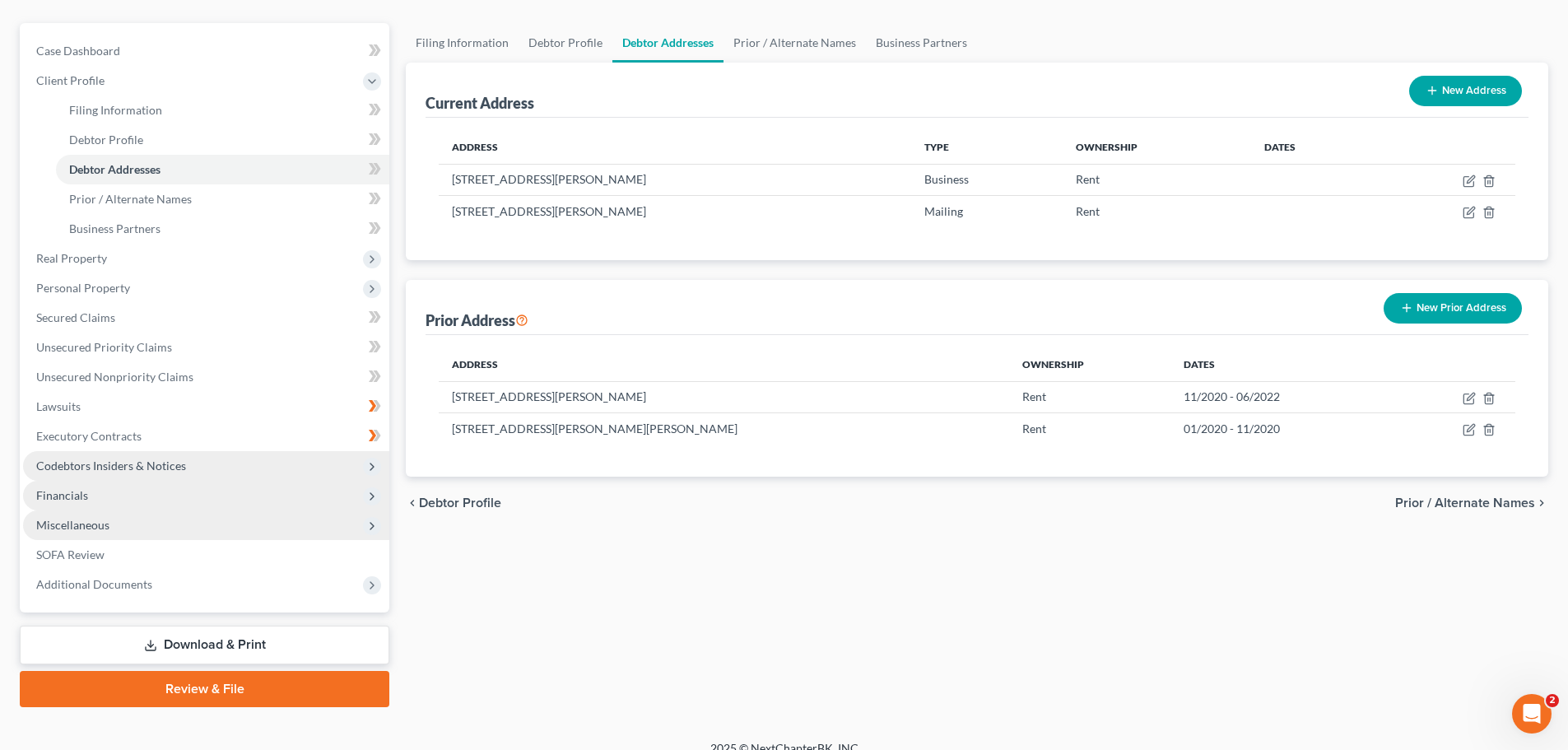
scroll to position [154, 0]
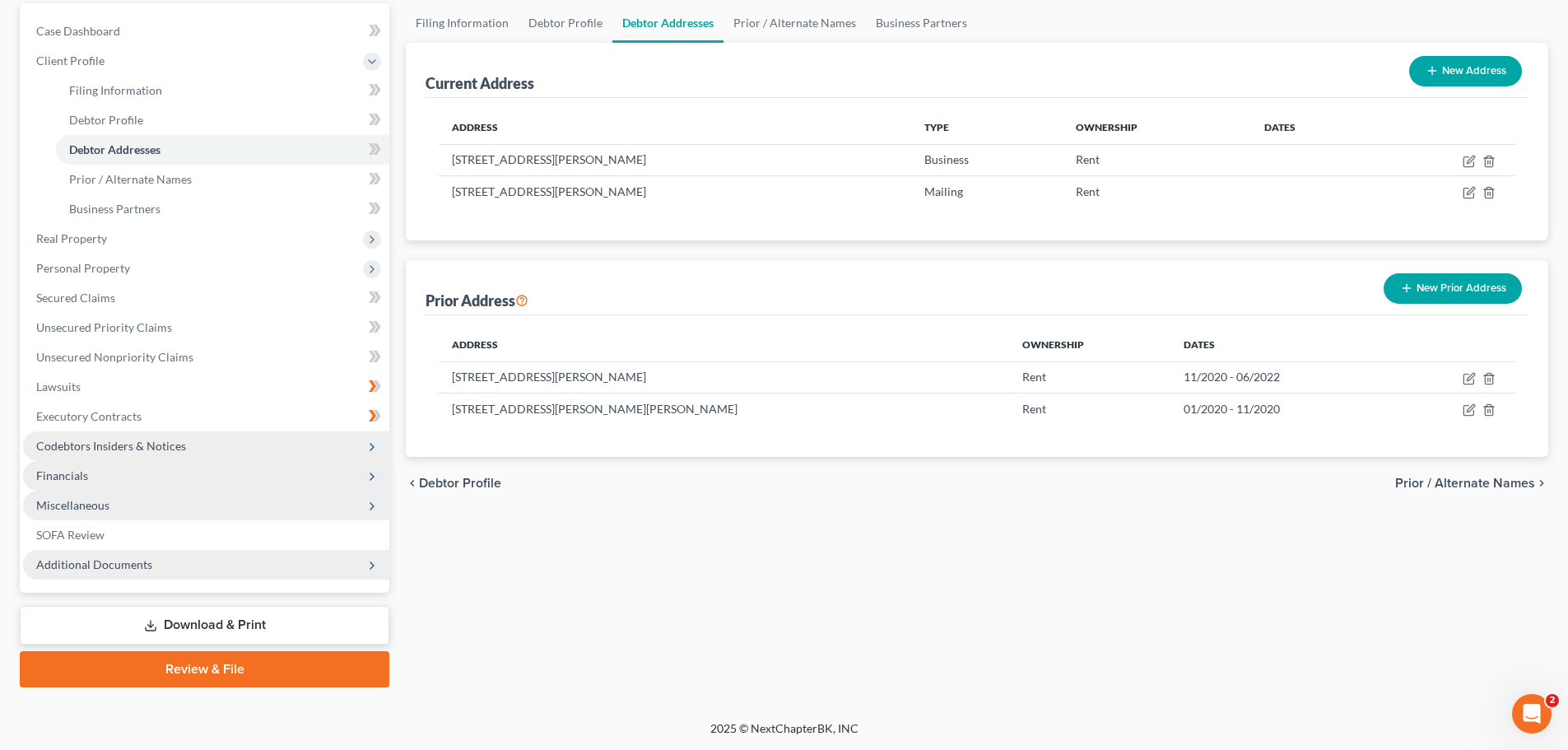
click at [367, 562] on icon at bounding box center [372, 564] width 13 height 13
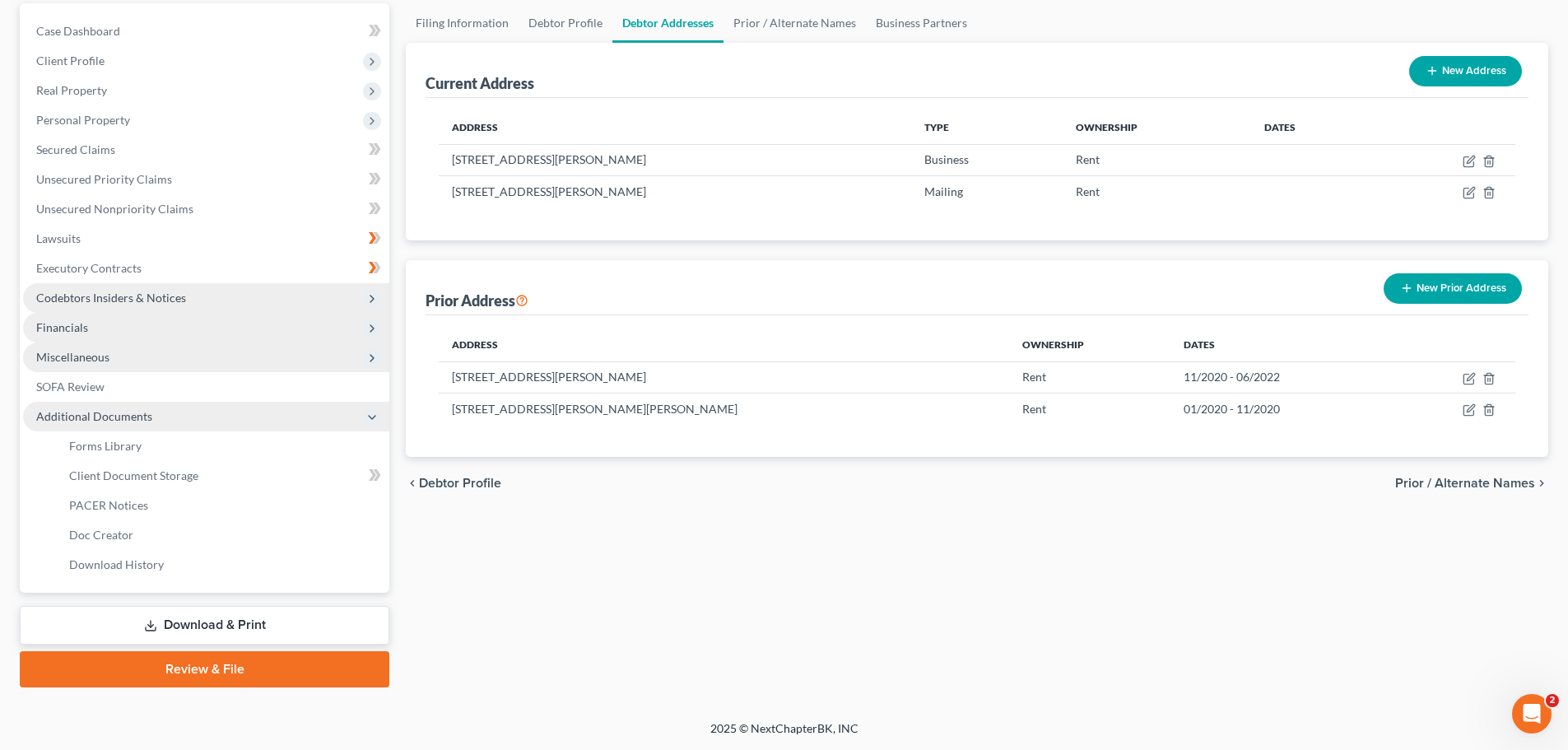
click at [367, 358] on icon at bounding box center [372, 358] width 13 height 13
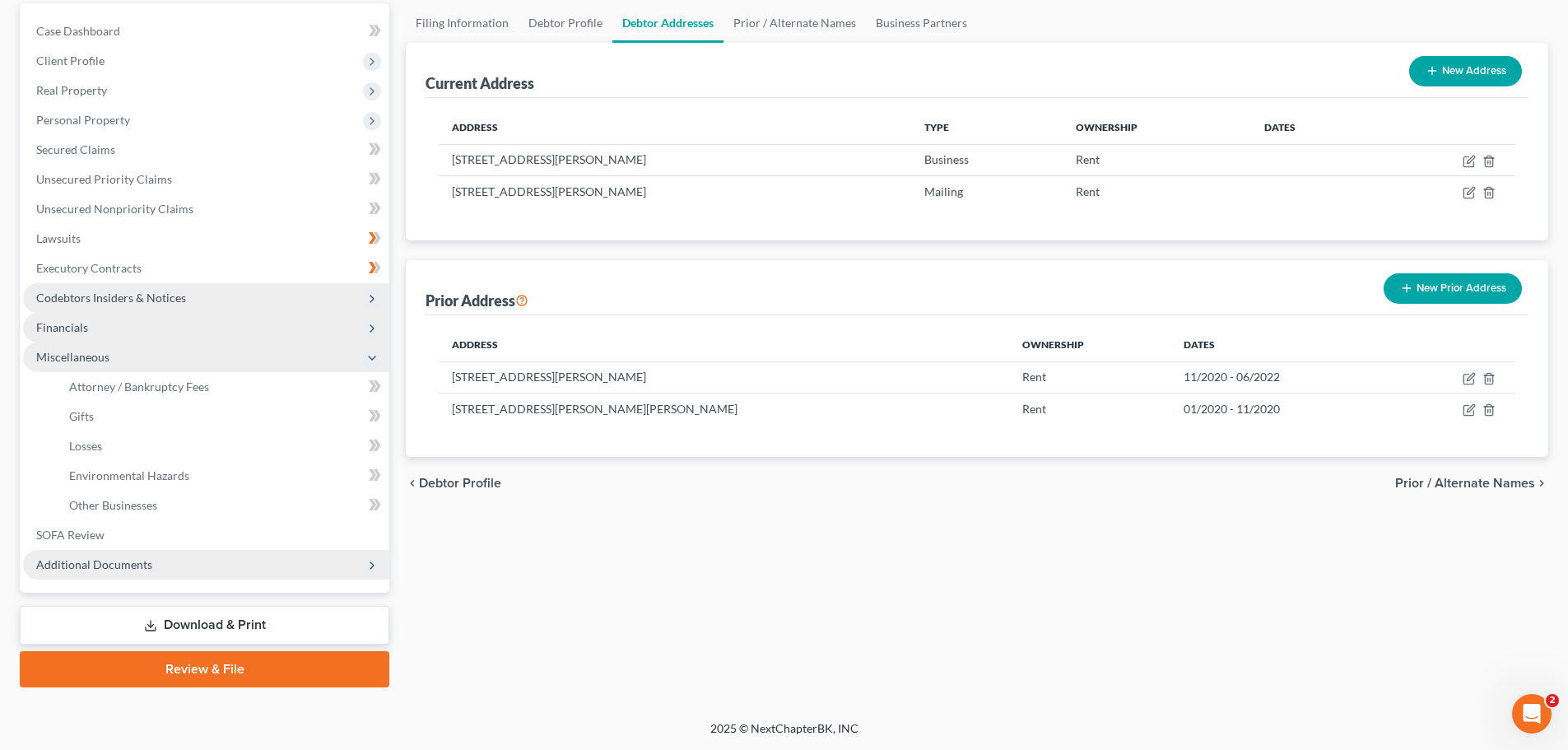
click at [374, 328] on polyline at bounding box center [372, 328] width 3 height 7
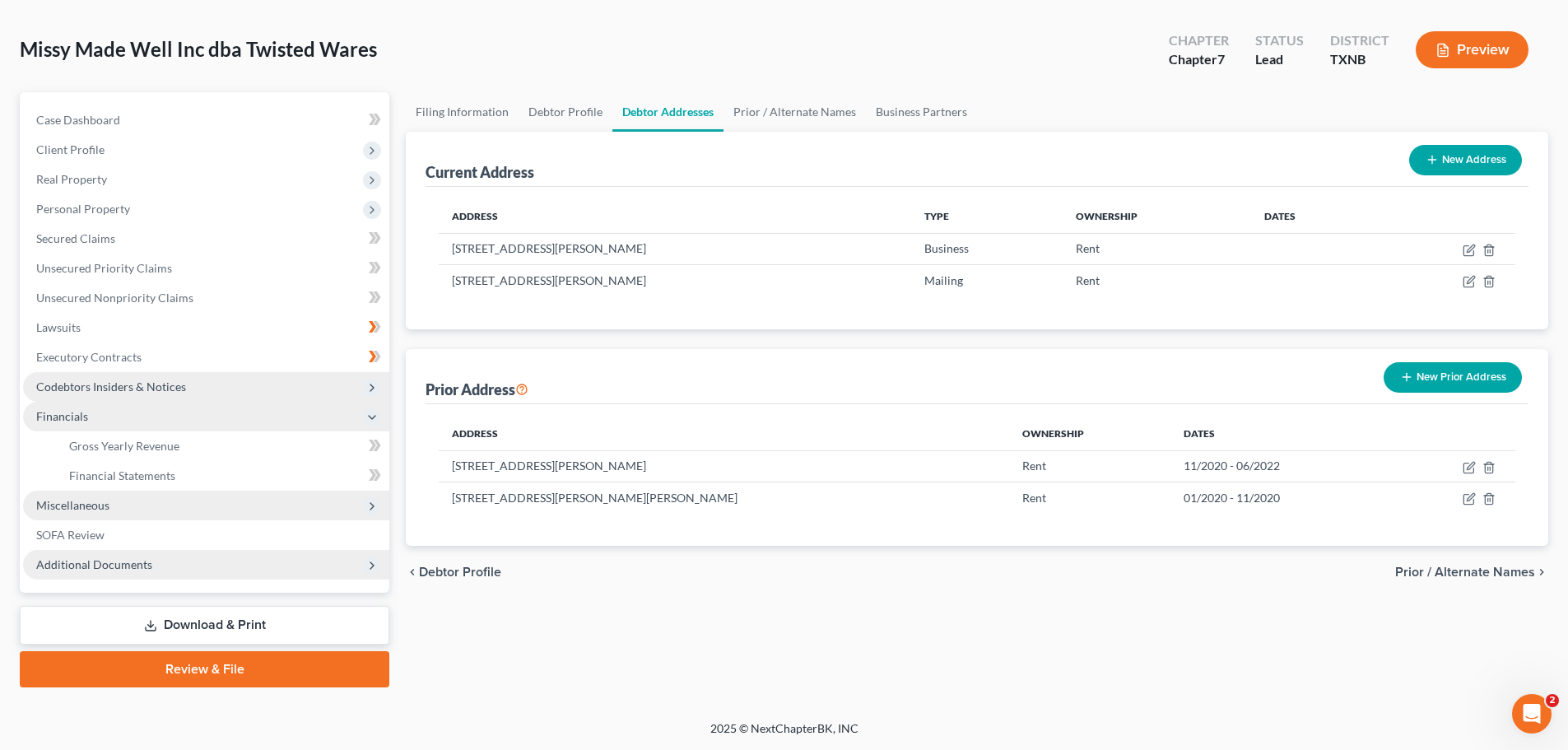
scroll to position [66, 0]
click at [372, 385] on polyline at bounding box center [372, 387] width 3 height 7
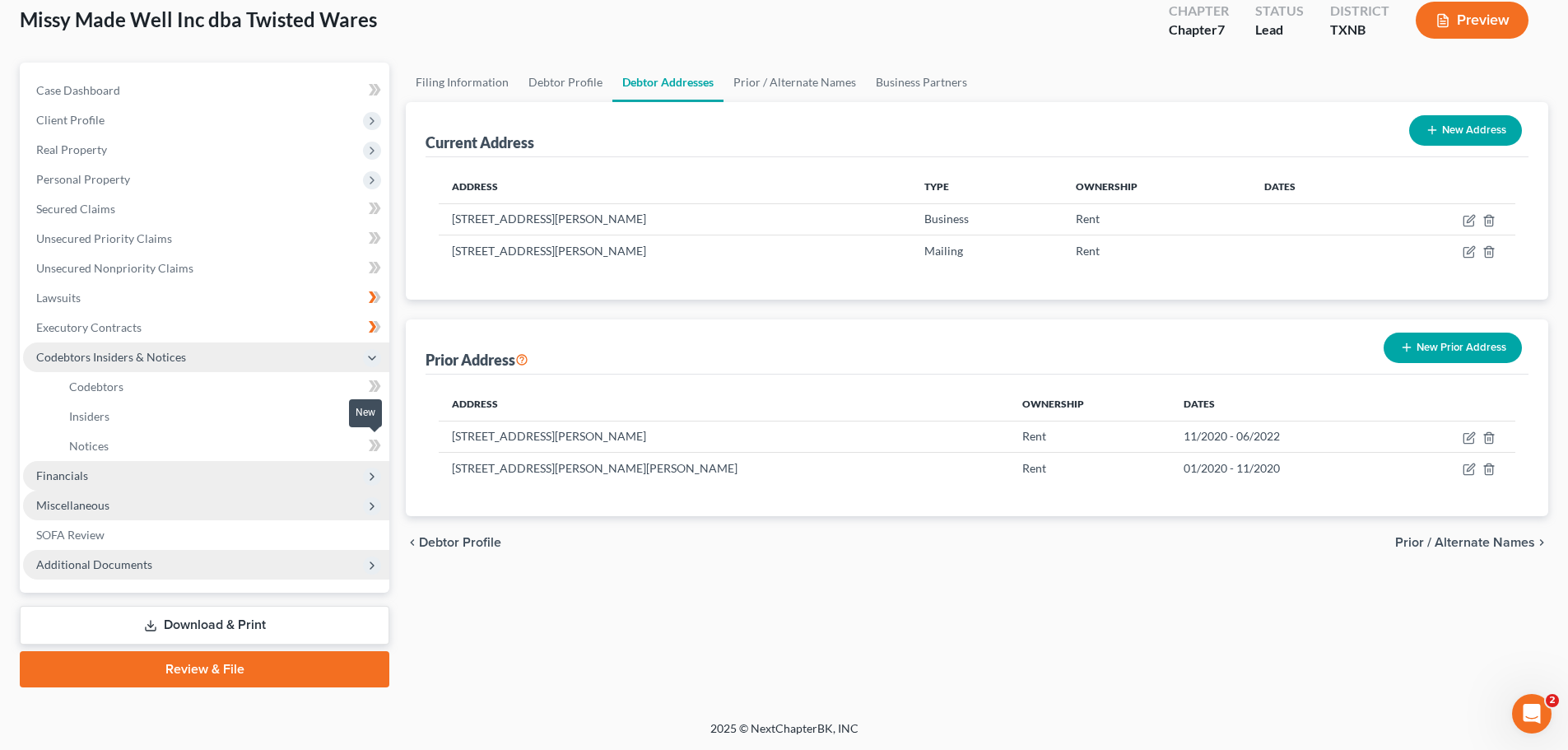
scroll to position [95, 0]
click at [102, 421] on span "Insiders" at bounding box center [88, 416] width 40 height 14
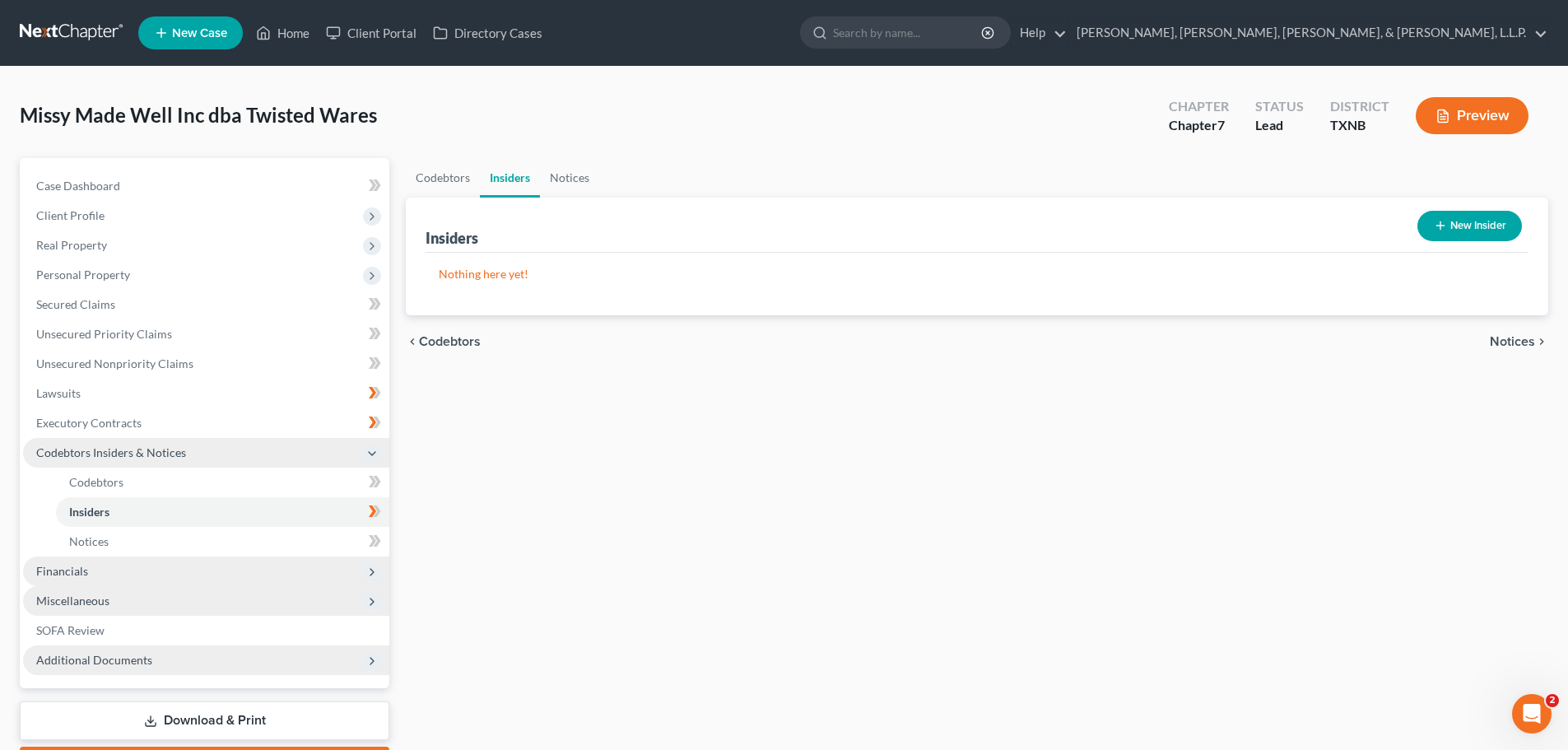
click at [1437, 229] on icon "button" at bounding box center [1439, 225] width 13 height 13
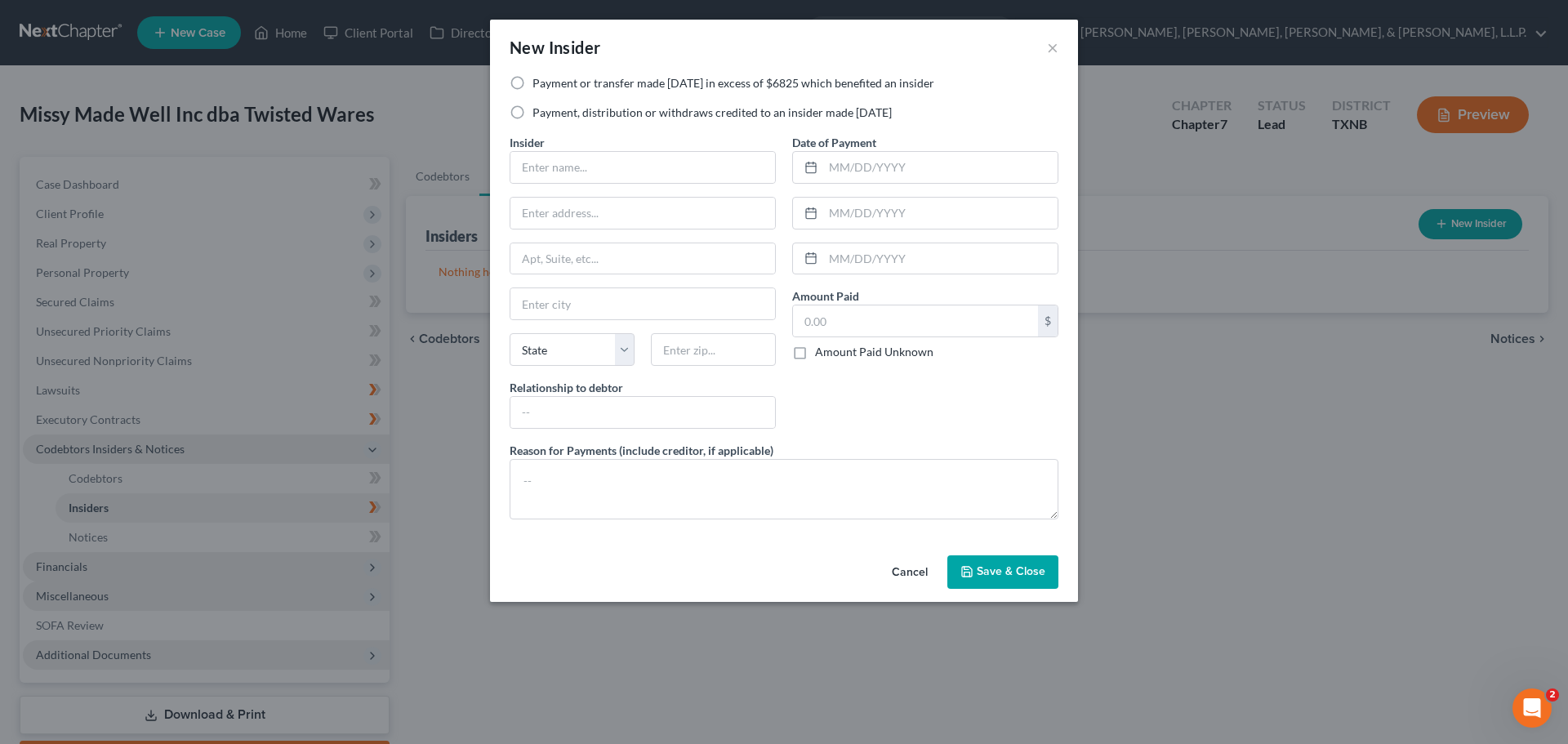
click at [906, 570] on button "Cancel" at bounding box center [910, 572] width 62 height 32
